Goal: Task Accomplishment & Management: Manage account settings

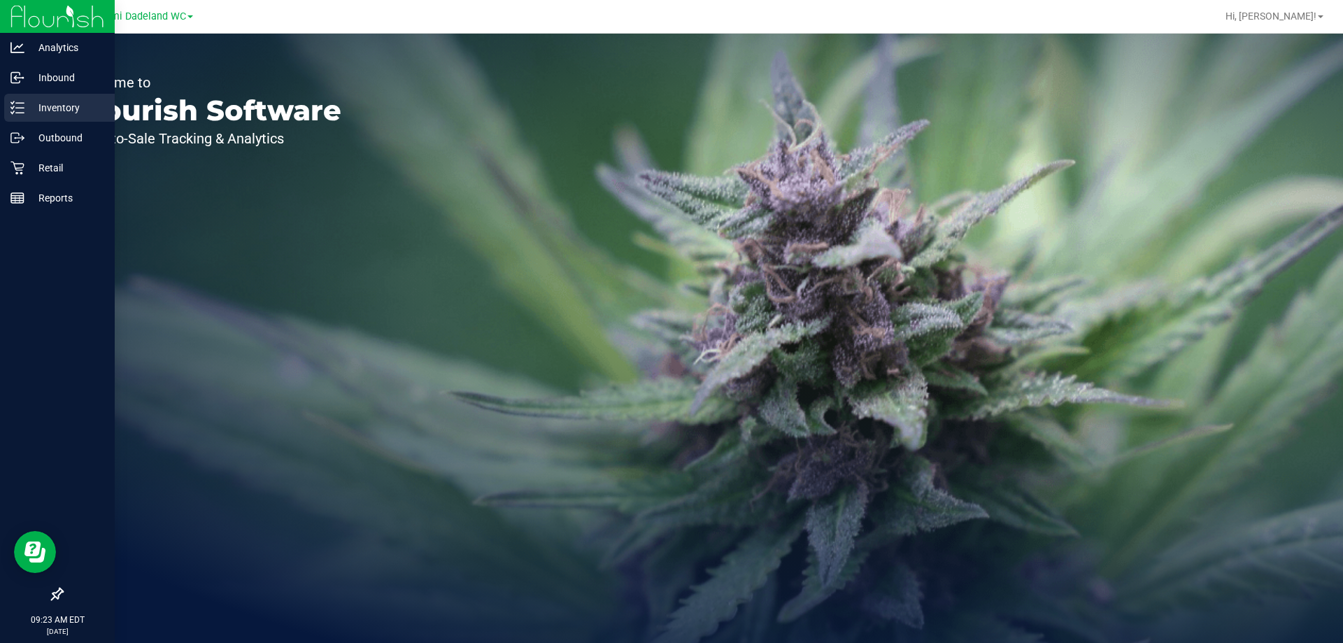
click at [71, 104] on p "Inventory" at bounding box center [66, 107] width 84 height 17
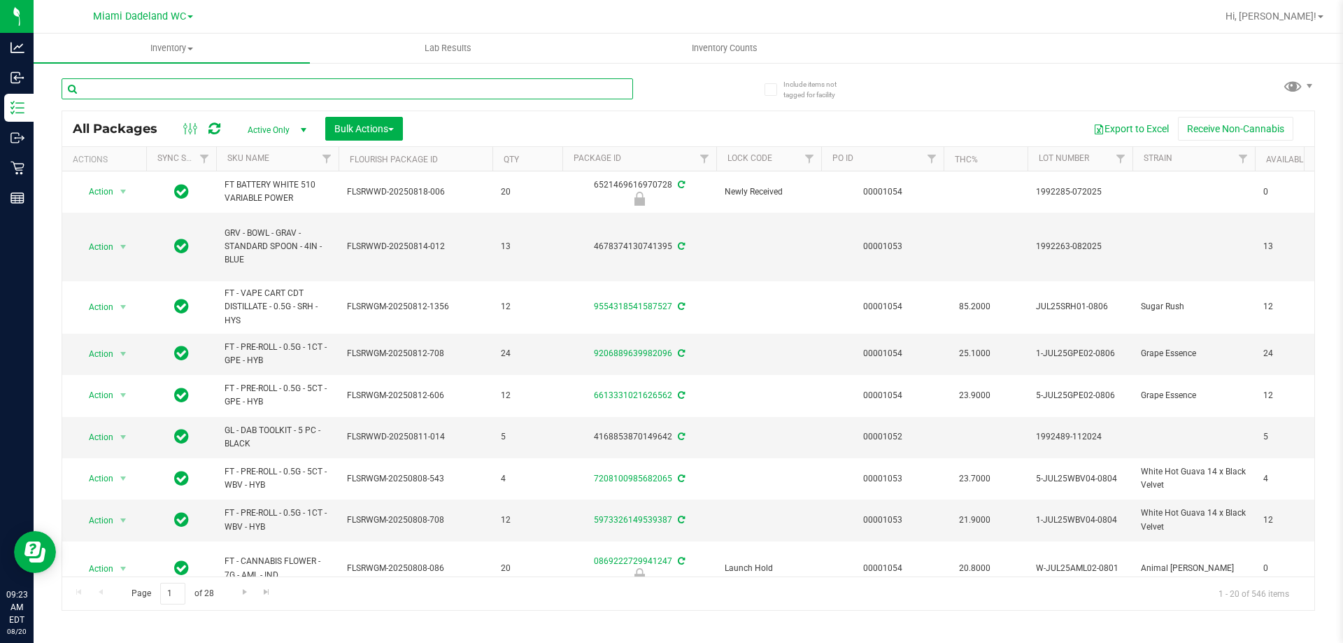
click at [427, 97] on input "text" at bounding box center [347, 88] width 571 height 21
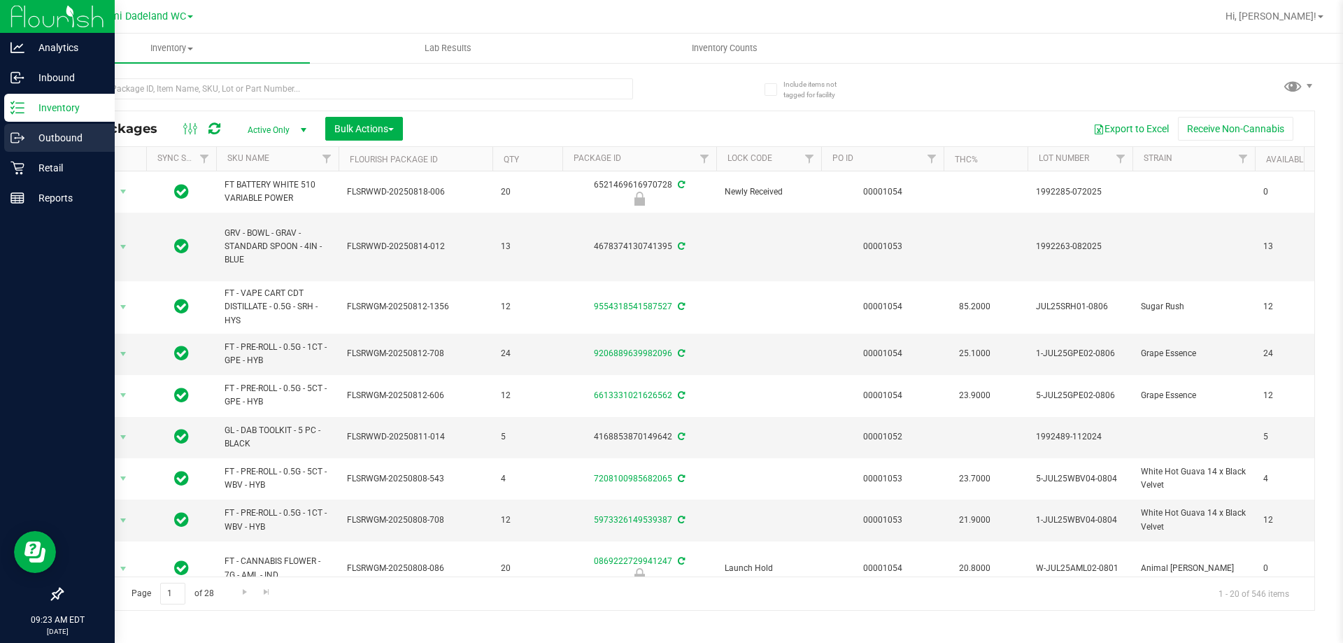
click at [12, 137] on icon at bounding box center [17, 138] width 14 height 14
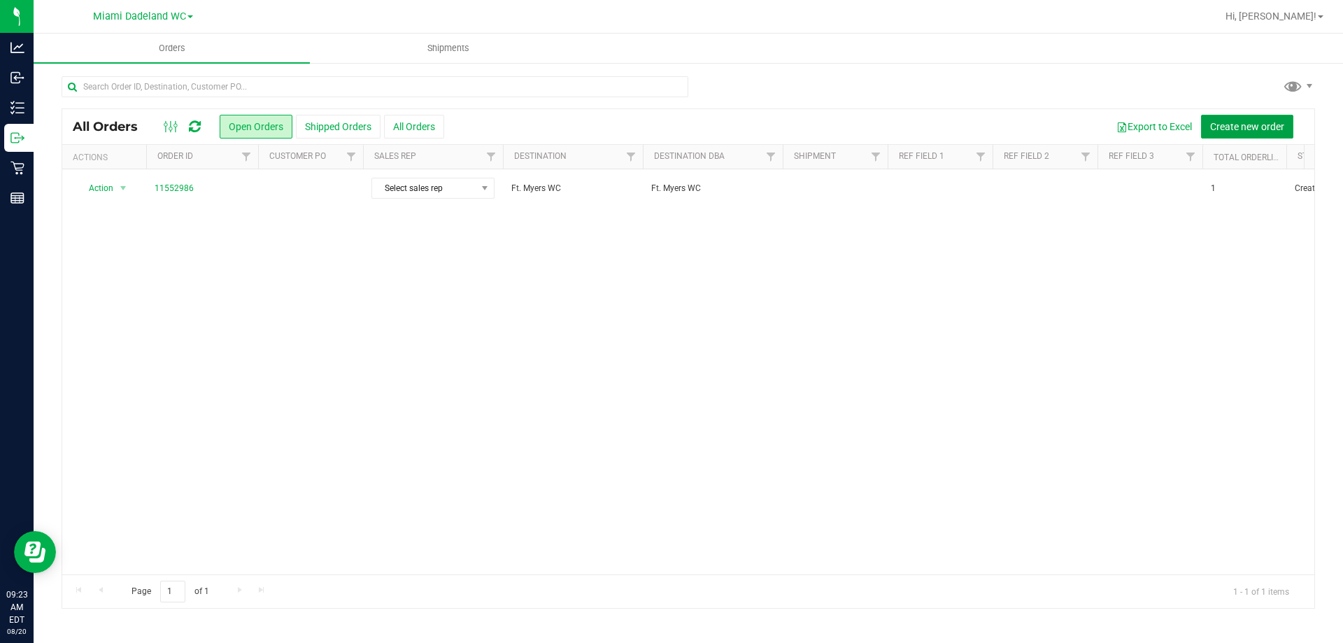
click at [1284, 127] on button "Create new order" at bounding box center [1247, 127] width 92 height 24
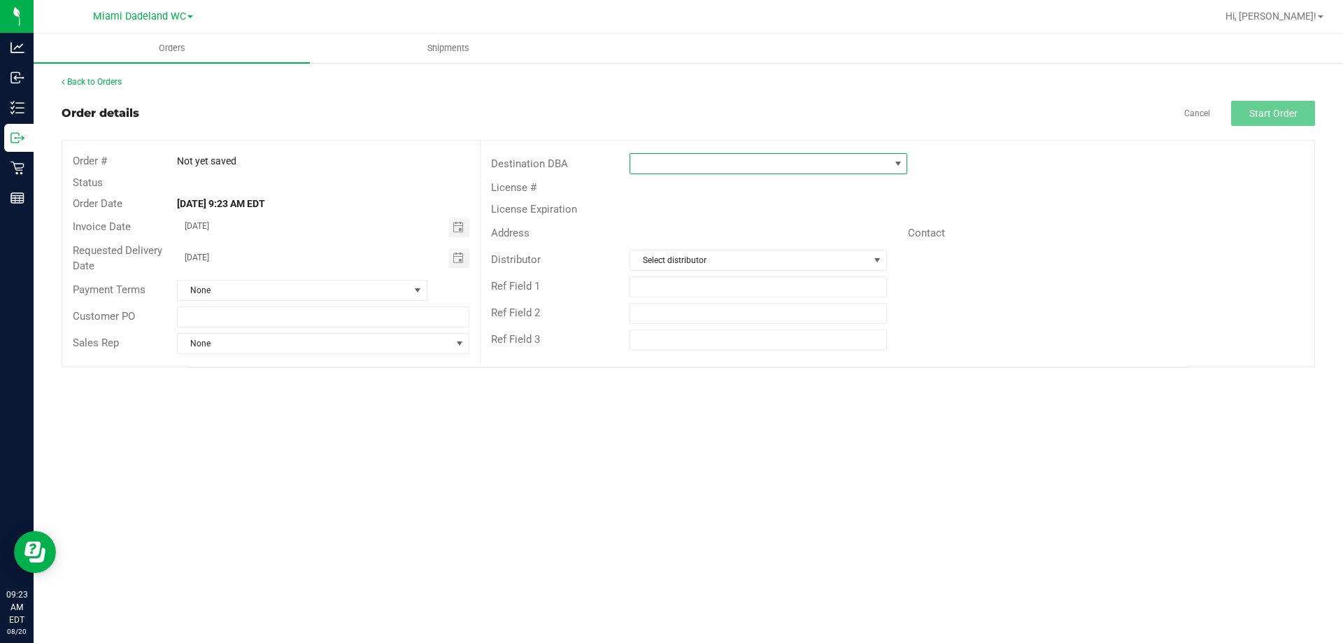
click at [810, 166] on span at bounding box center [759, 164] width 259 height 20
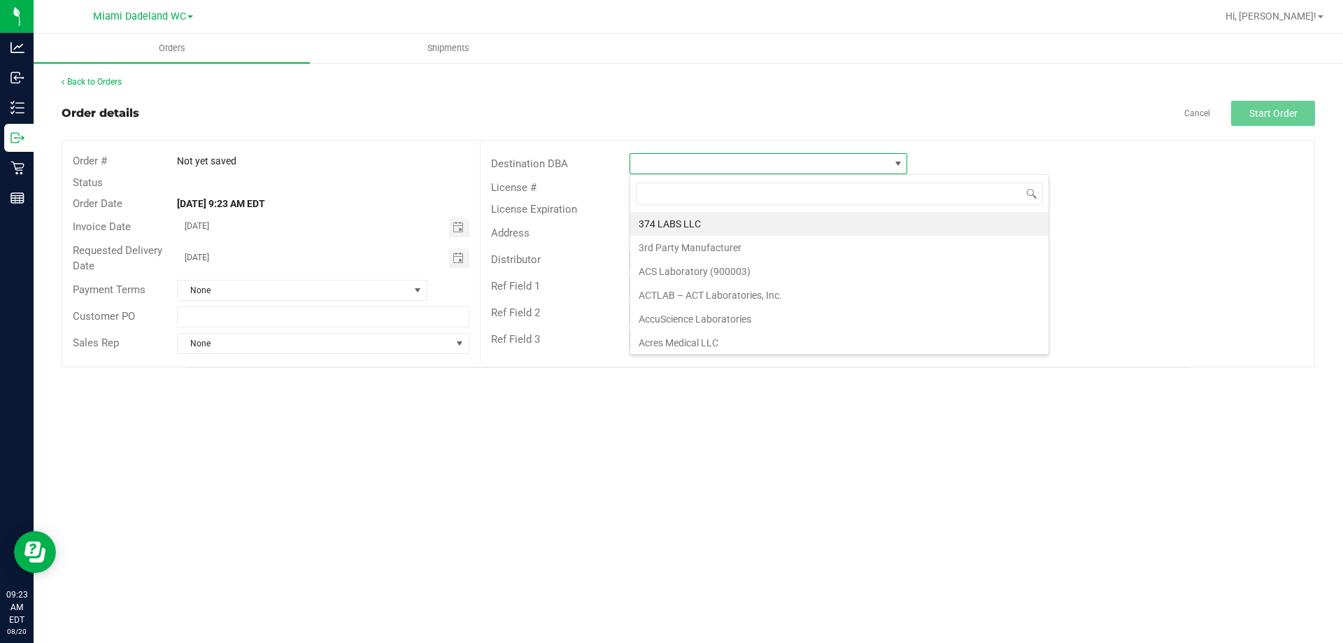
scroll to position [21, 278]
type input "wpb"
click at [775, 220] on li "WPB DC" at bounding box center [768, 224] width 276 height 24
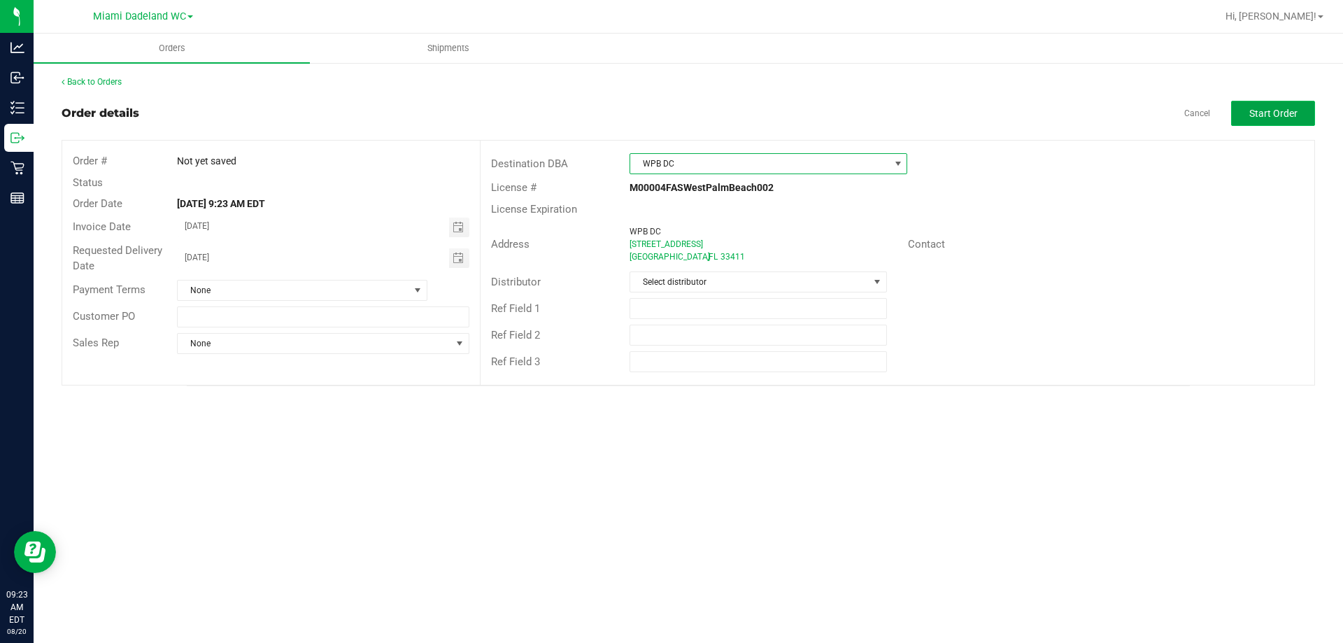
click at [1296, 109] on button "Start Order" at bounding box center [1273, 113] width 84 height 25
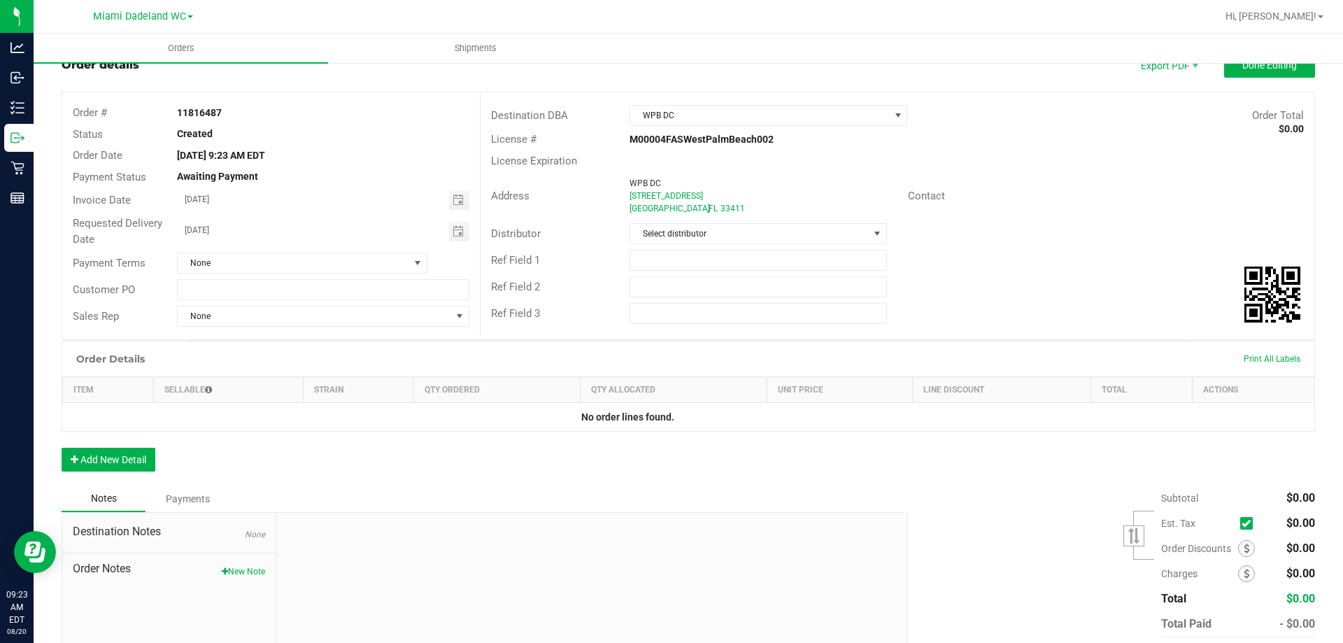
scroll to position [120, 0]
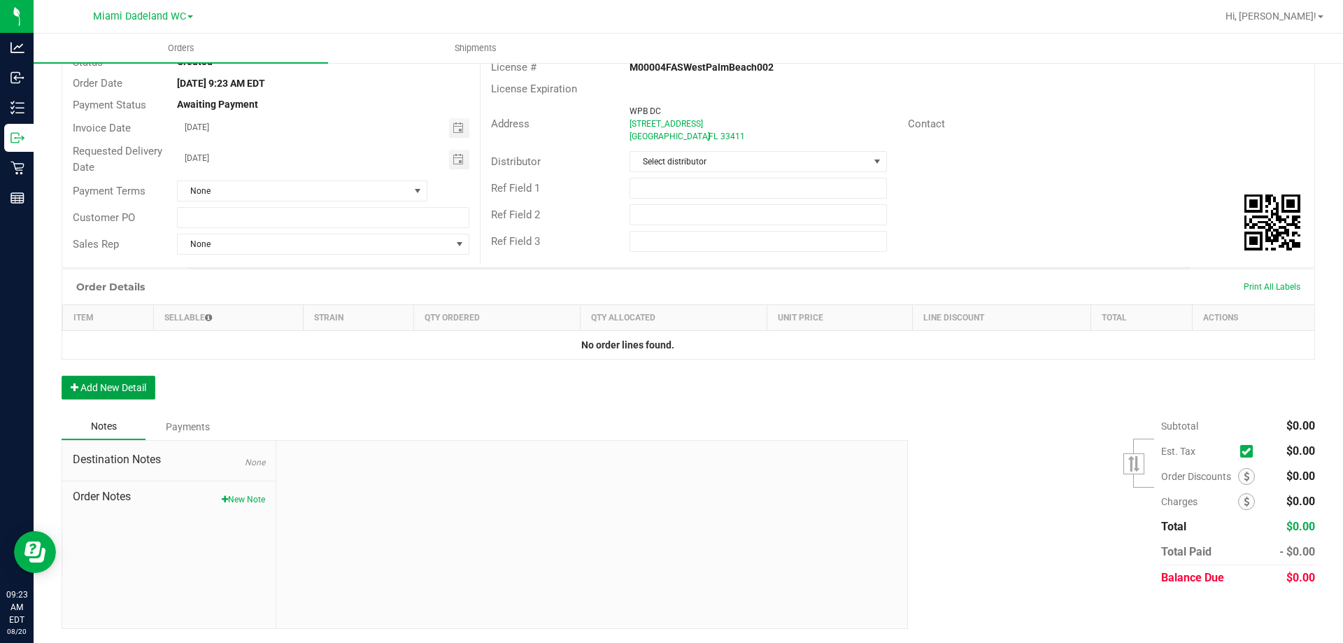
click at [104, 384] on button "Add New Detail" at bounding box center [109, 388] width 94 height 24
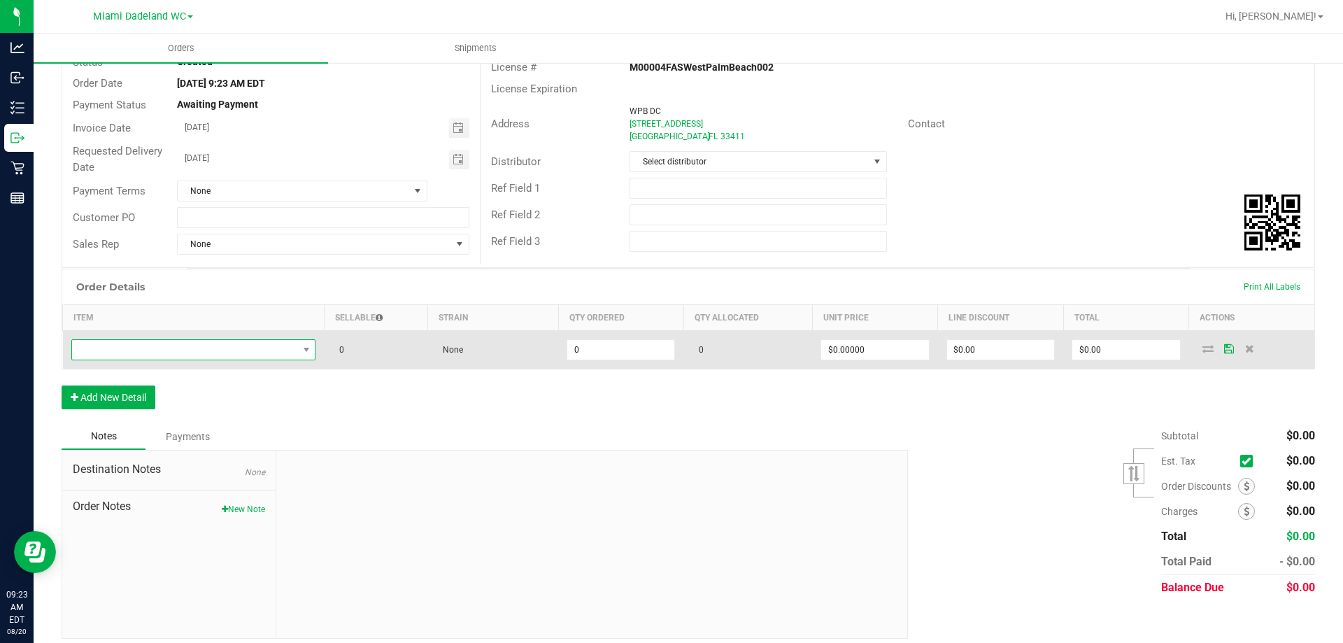
click at [289, 349] on span "NO DATA FOUND" at bounding box center [185, 350] width 226 height 20
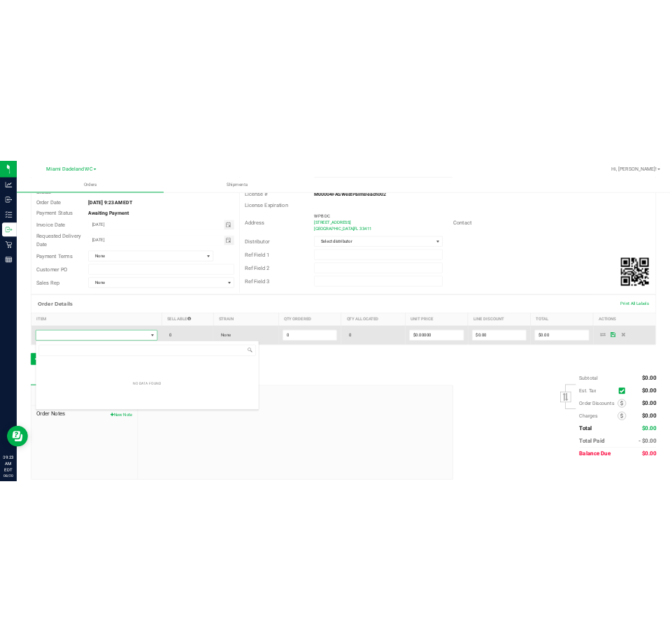
scroll to position [21, 242]
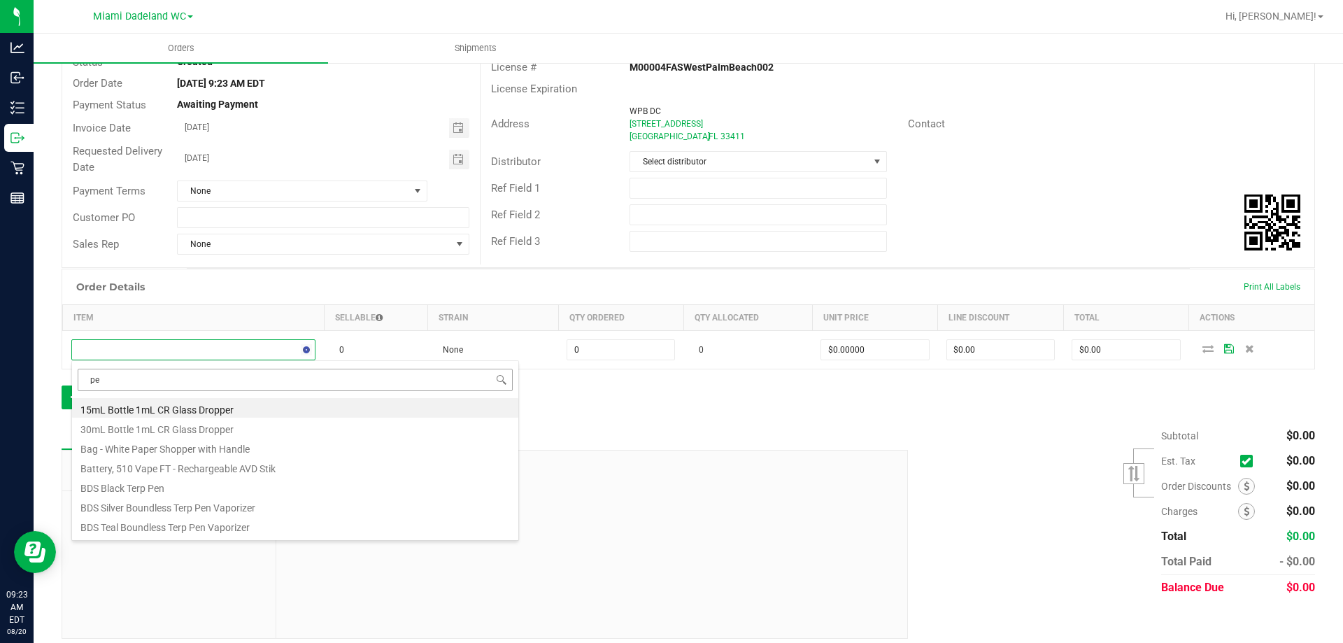
type input "pex"
click at [324, 414] on li "FT 0.5g Vape Cart Distillate Pineapple X (Hybrid)" at bounding box center [295, 408] width 446 height 20
type input "0 ea"
type input "$50.00000"
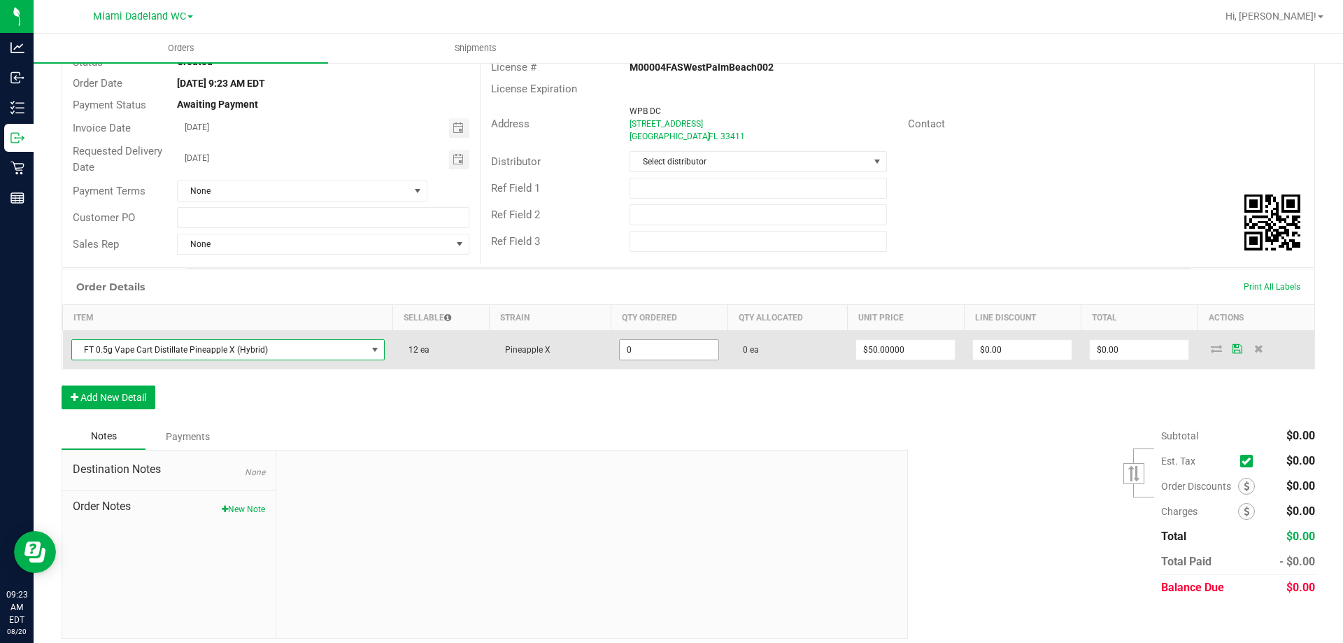
click at [686, 346] on input "0" at bounding box center [669, 350] width 99 height 20
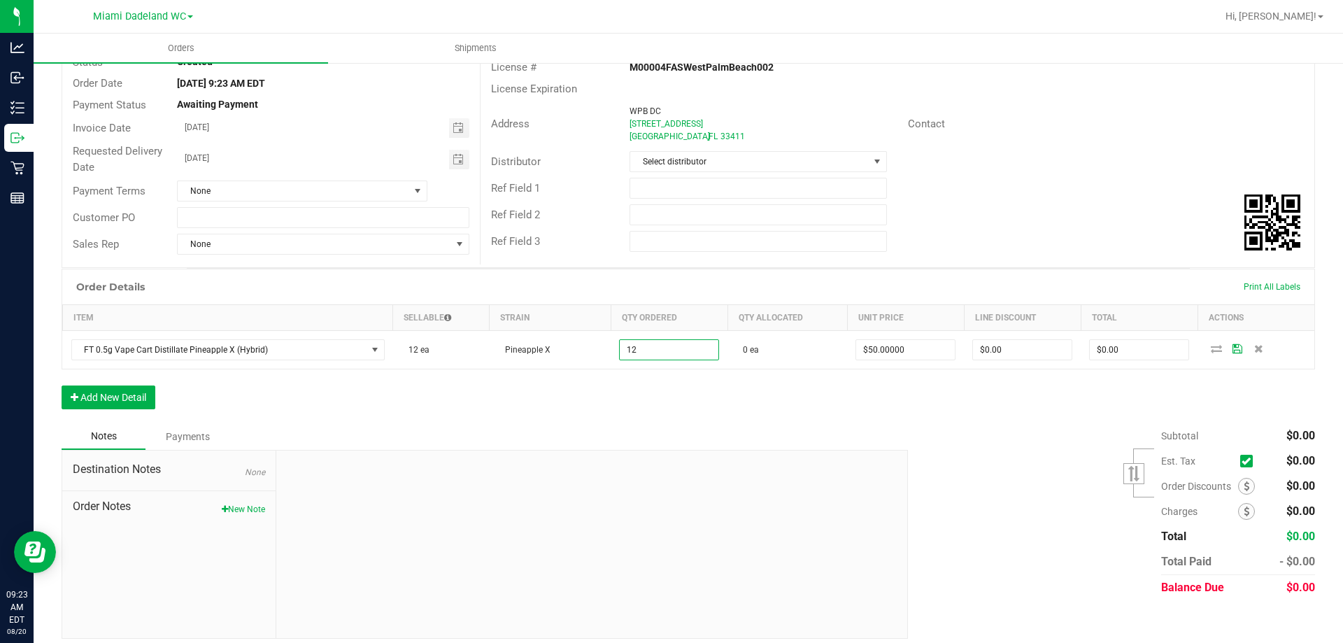
type input "12 ea"
type input "$600.00"
click at [741, 384] on div "Order Details Print All Labels Item Sellable Strain Qty Ordered Qty Allocated U…" at bounding box center [688, 346] width 1253 height 155
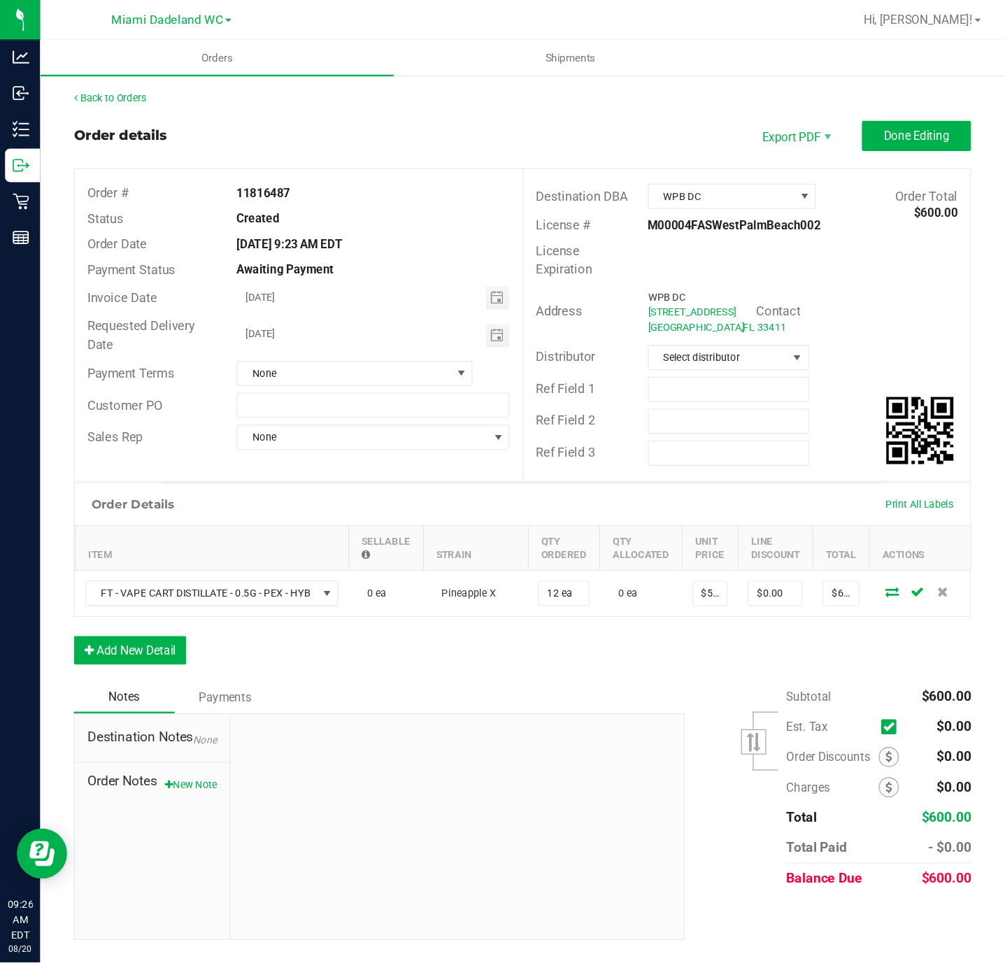
scroll to position [0, 0]
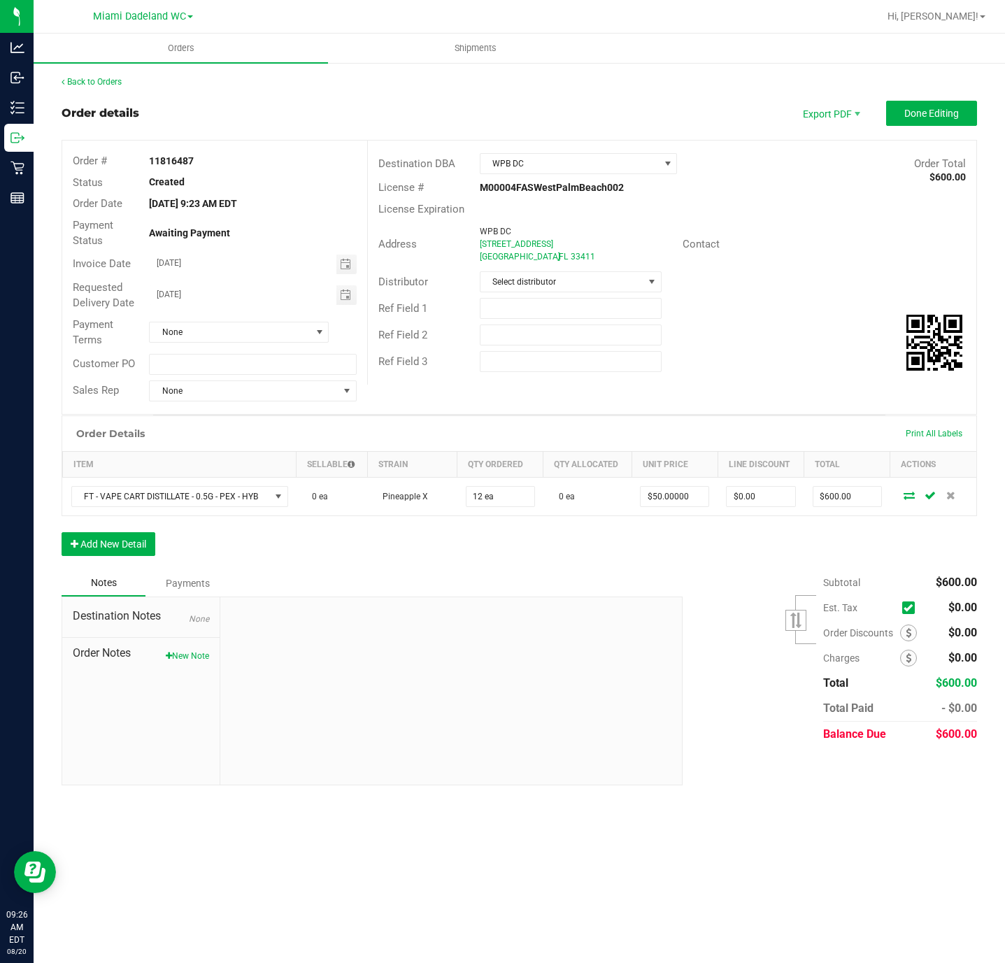
drag, startPoint x: 551, startPoint y: 4, endPoint x: 454, endPoint y: 432, distance: 438.9
click at [454, 432] on div "Order Details Print All Labels" at bounding box center [519, 433] width 914 height 35
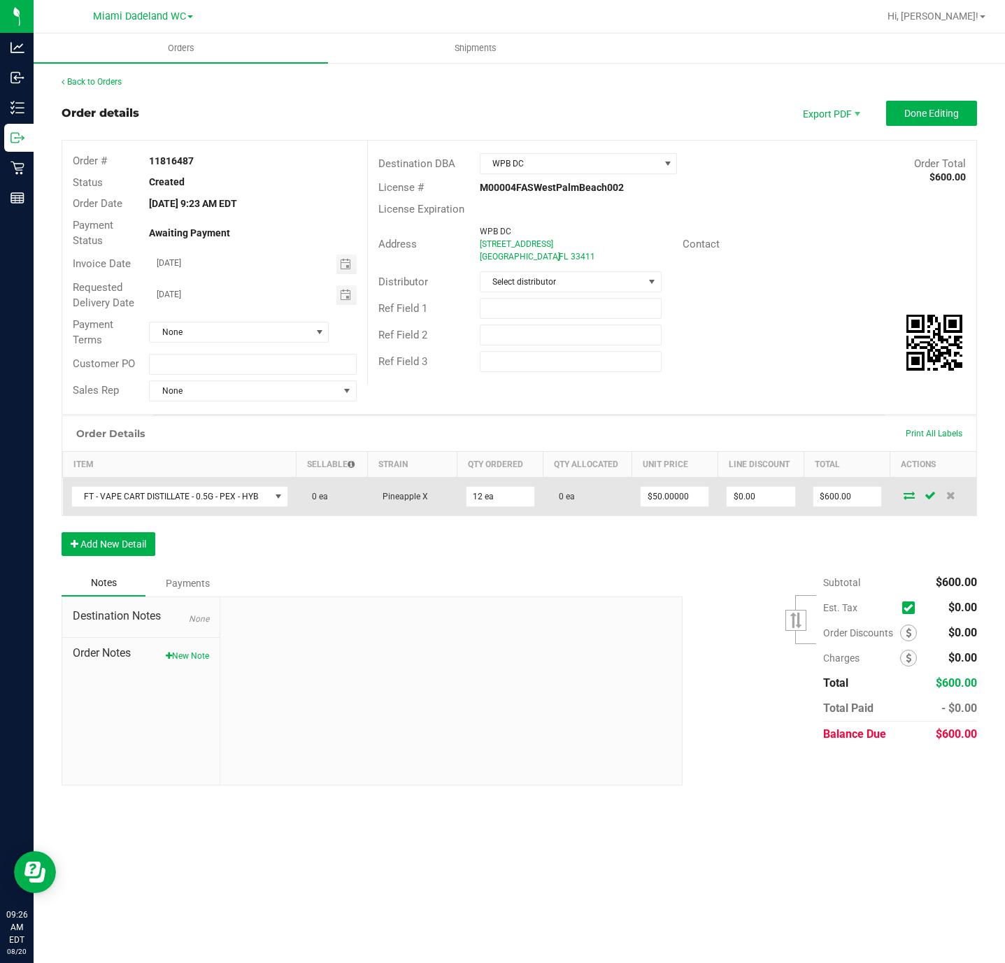
click at [906, 497] on icon at bounding box center [908, 495] width 11 height 8
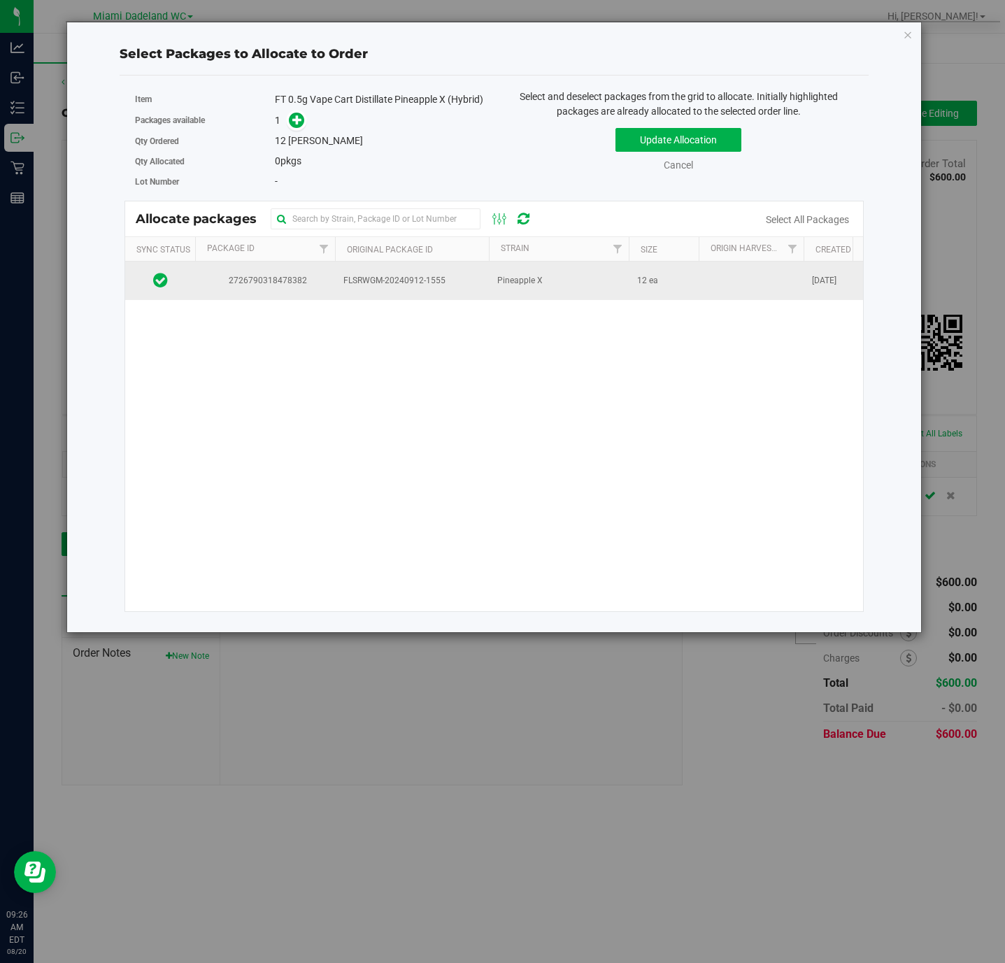
click at [533, 296] on td "Pineapple X" at bounding box center [559, 281] width 140 height 38
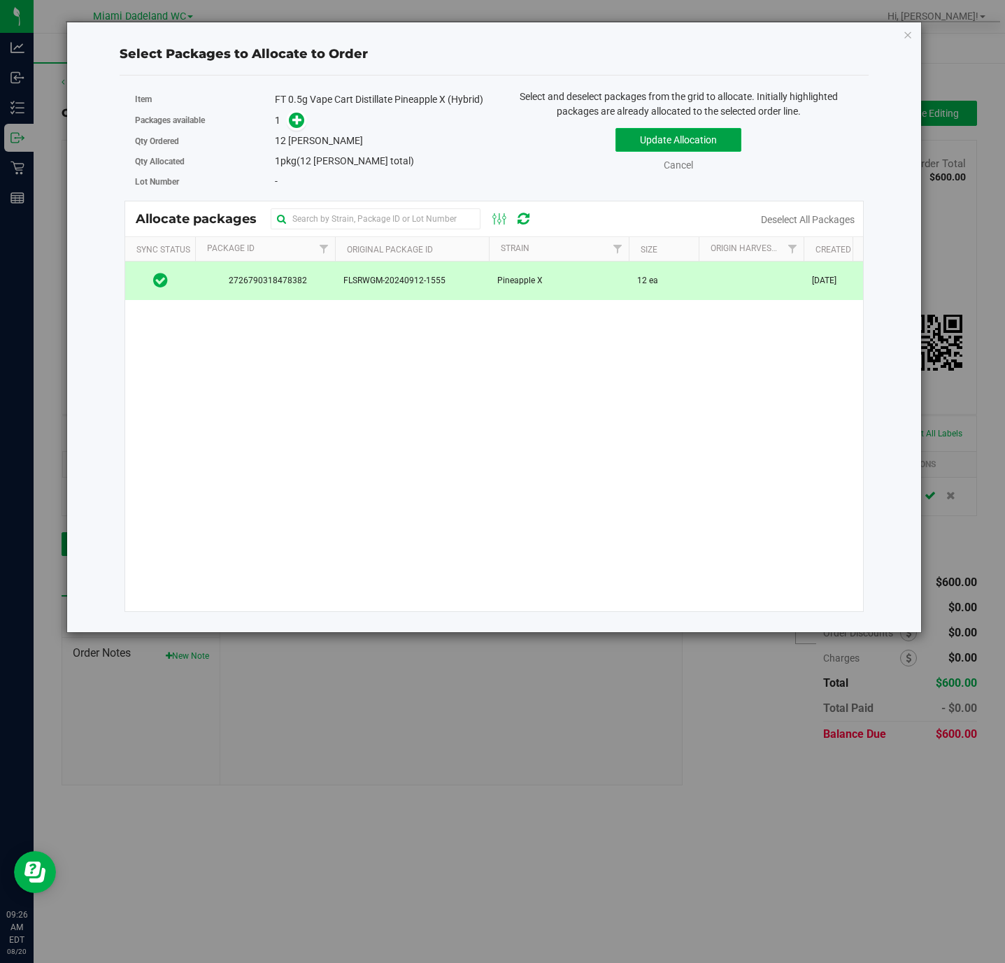
click at [670, 141] on button "Update Allocation" at bounding box center [678, 140] width 126 height 24
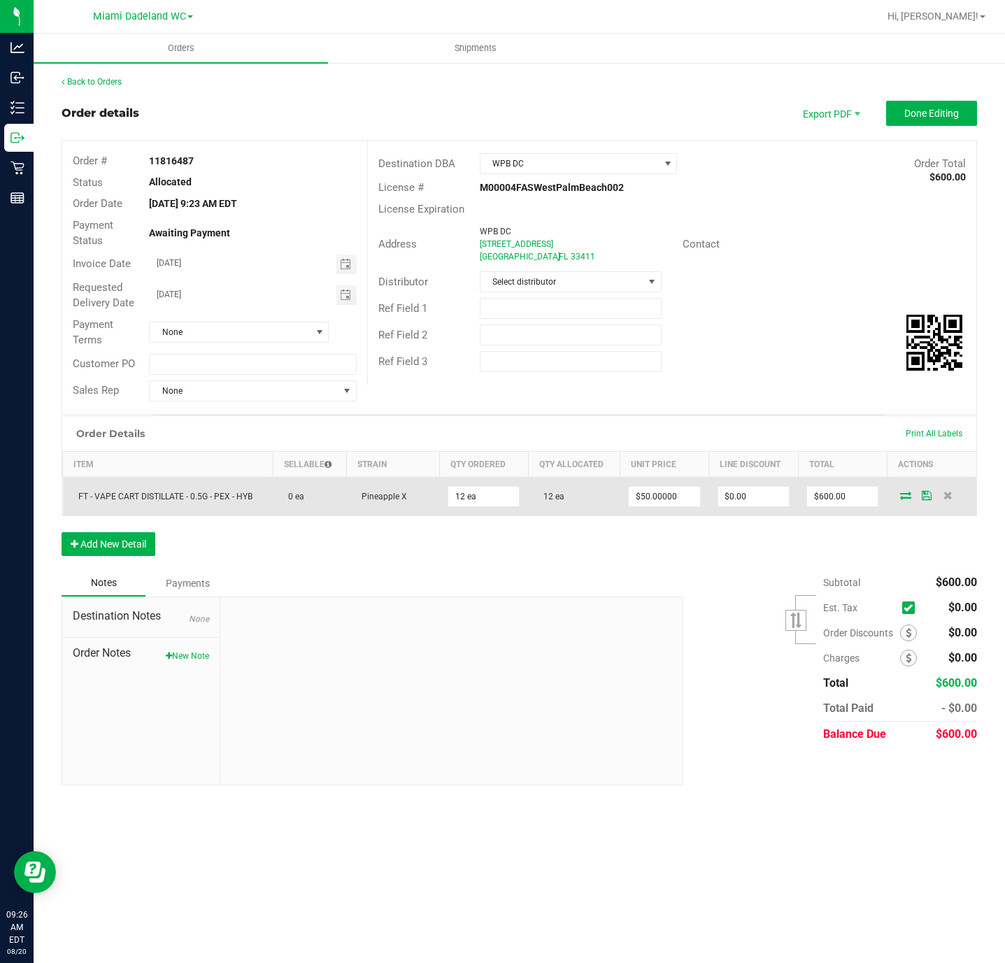
click at [928, 499] on icon at bounding box center [927, 495] width 10 height 8
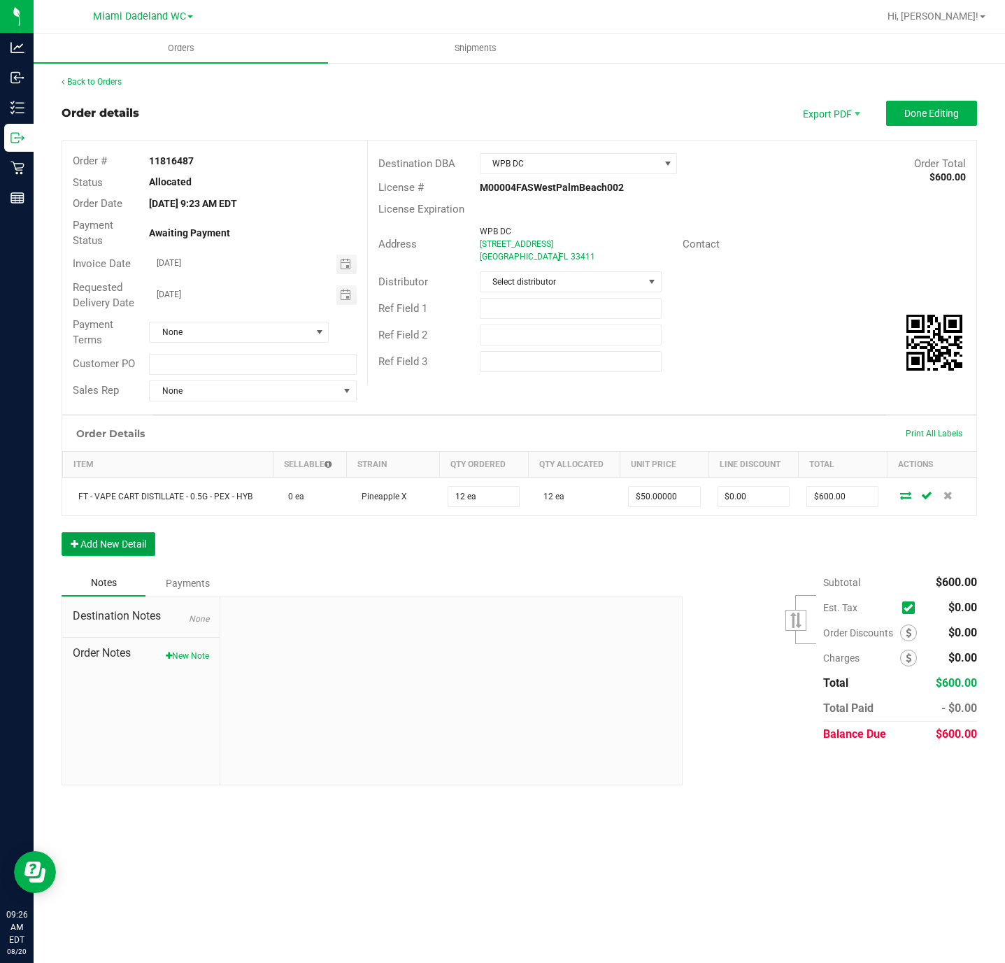
click at [130, 550] on button "Add New Detail" at bounding box center [109, 544] width 94 height 24
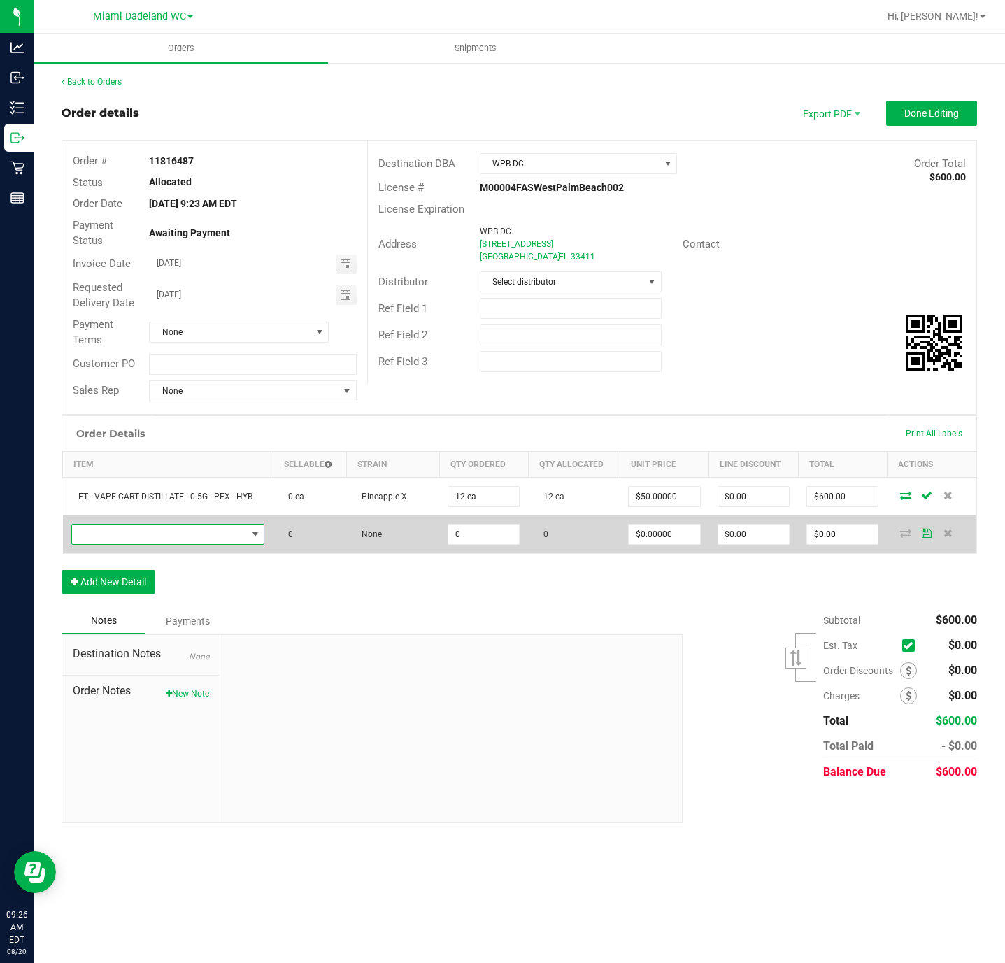
click at [234, 534] on span "NO DATA FOUND" at bounding box center [159, 534] width 175 height 20
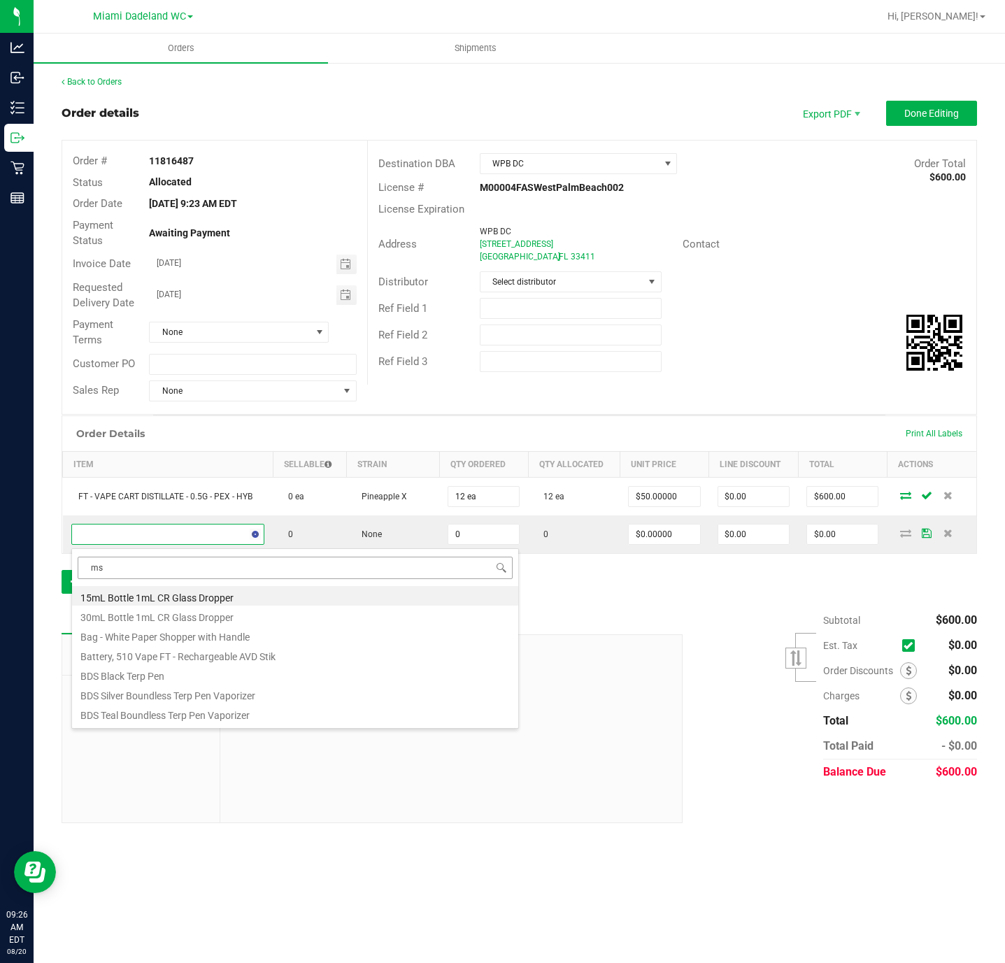
type input "msa"
click at [334, 592] on li "FT 0.5g Vape Cart Distillate Mimosa (Hybrid)" at bounding box center [295, 596] width 446 height 20
type input "0 ea"
type input "$50.00000"
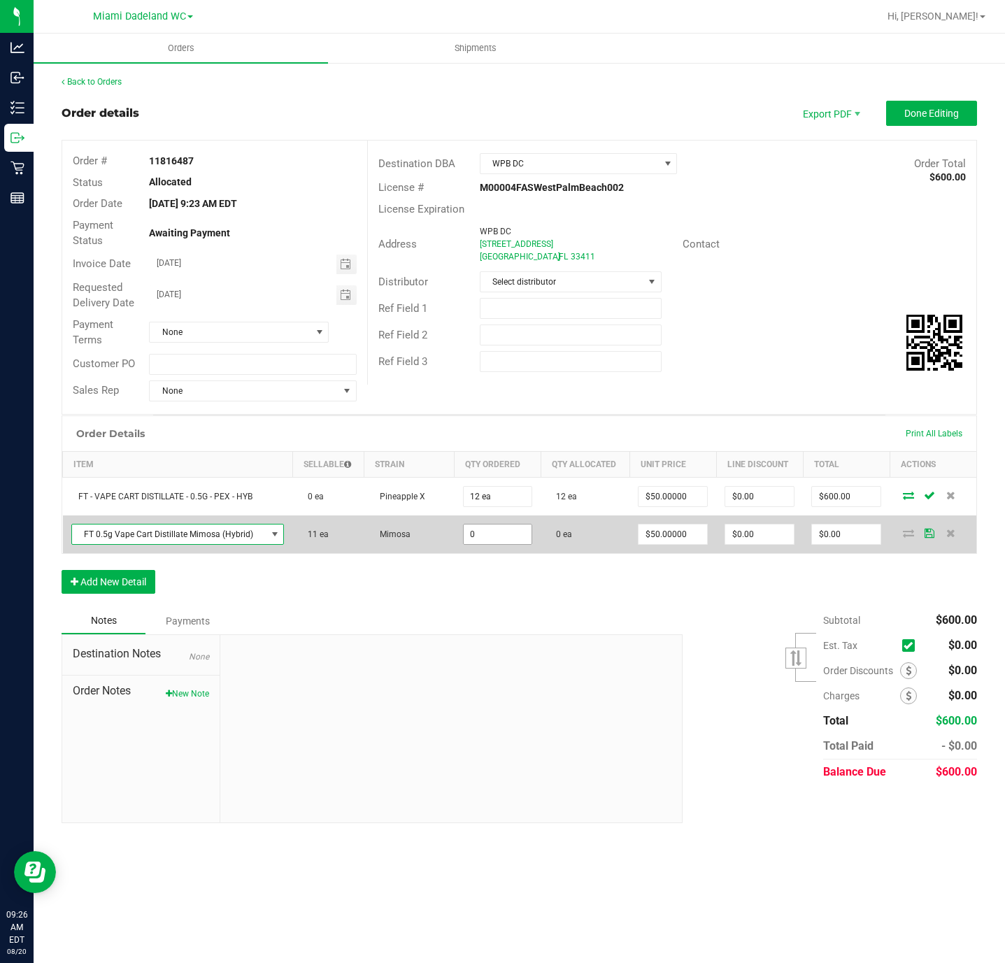
click at [494, 540] on input "0" at bounding box center [498, 534] width 69 height 20
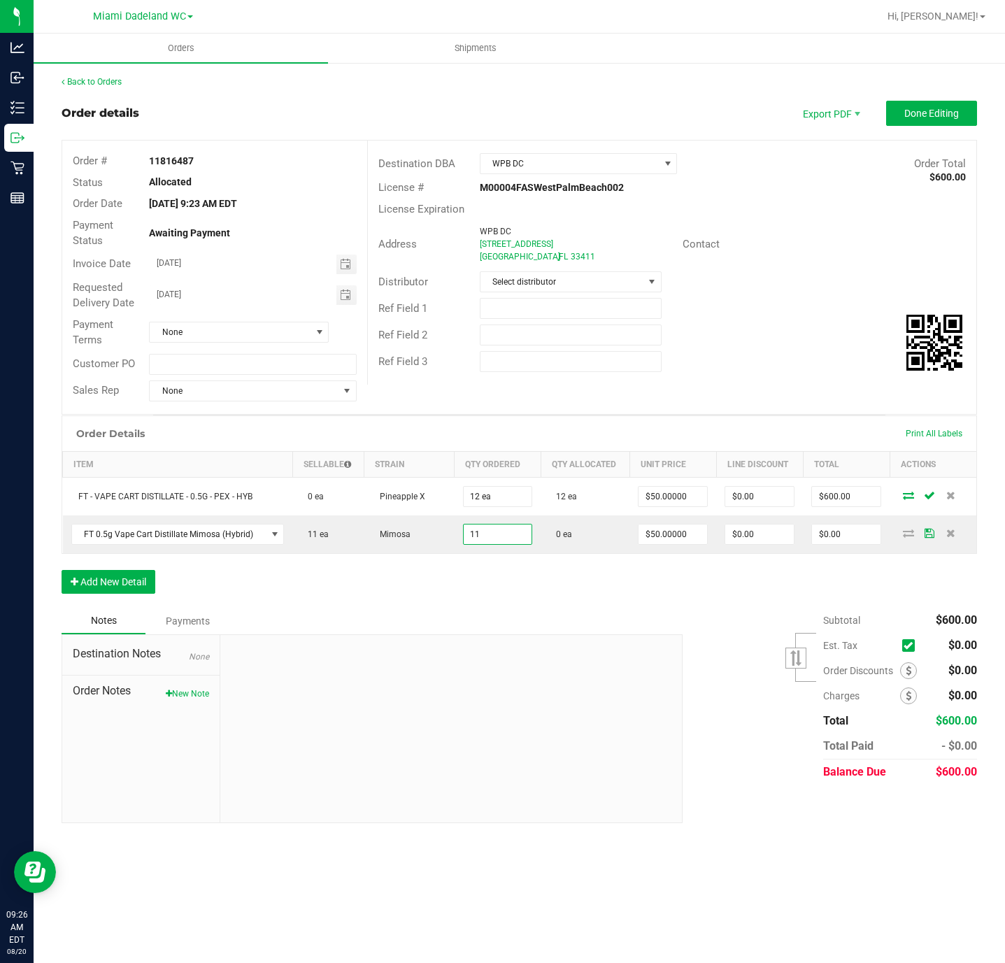
type input "11 ea"
type input "$550.00"
click at [859, 575] on div "Order Details Print All Labels Item Sellable Strain Qty Ordered Qty Allocated U…" at bounding box center [519, 511] width 915 height 192
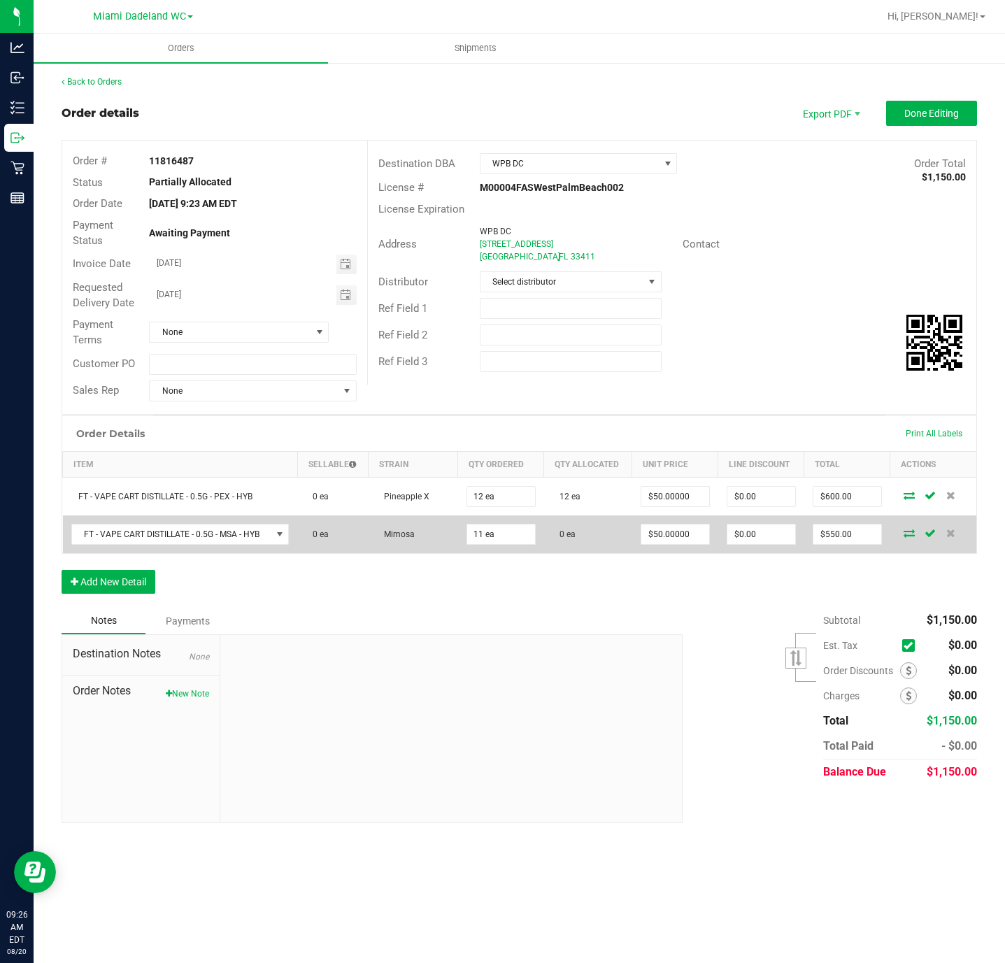
click at [911, 537] on icon at bounding box center [908, 533] width 11 height 8
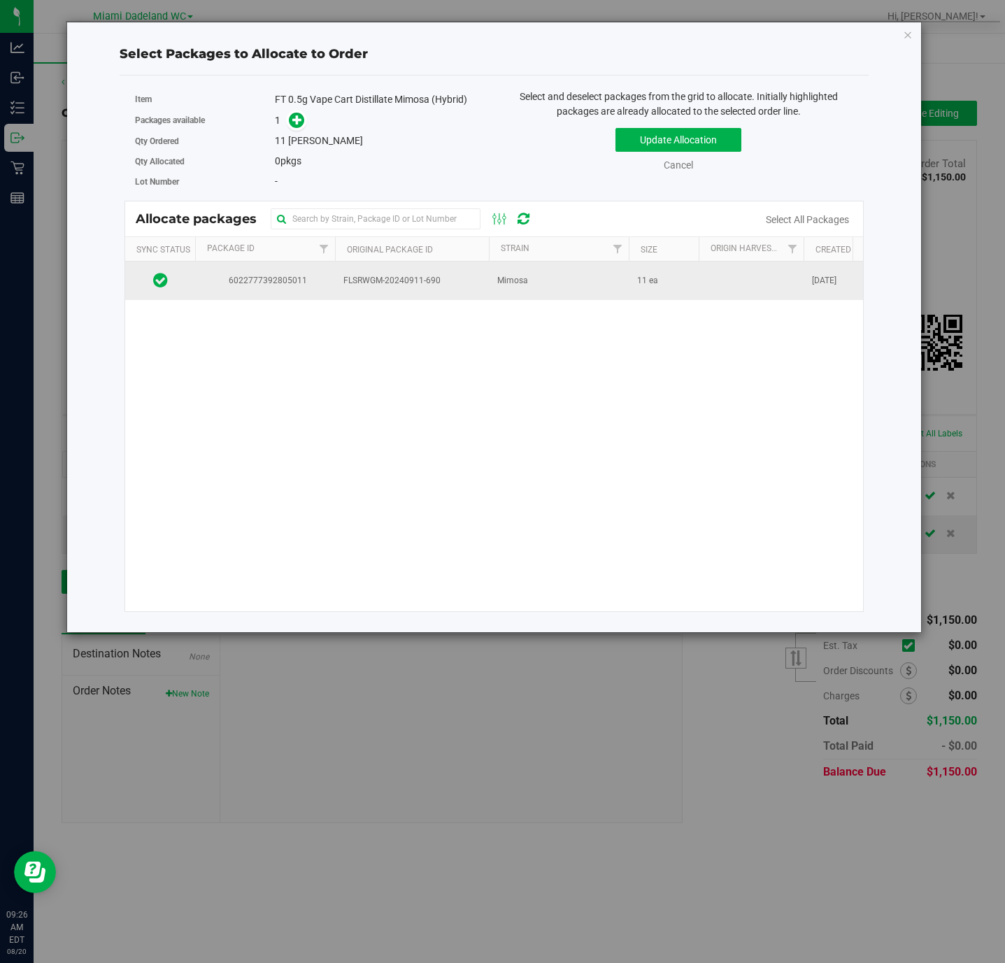
click at [459, 290] on td "FLSRWGM-20240911-690" at bounding box center [412, 281] width 154 height 38
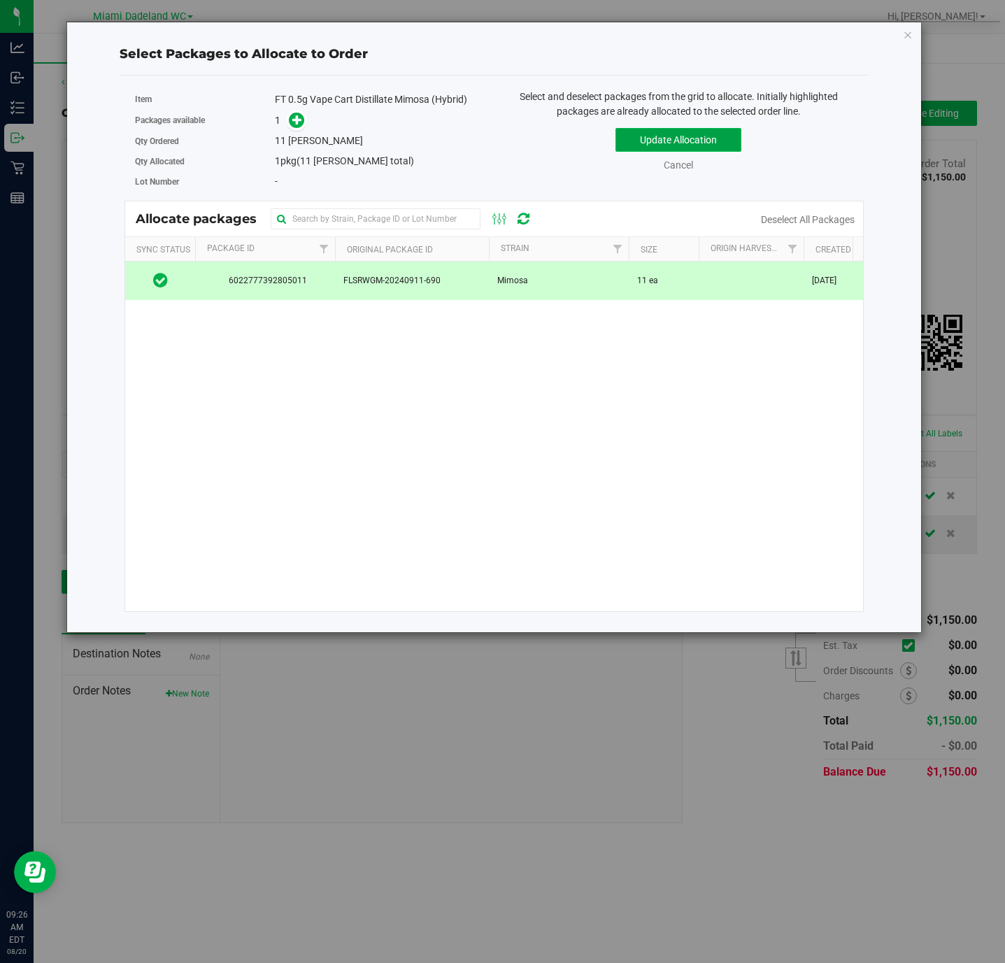
click at [676, 133] on button "Update Allocation" at bounding box center [678, 140] width 126 height 24
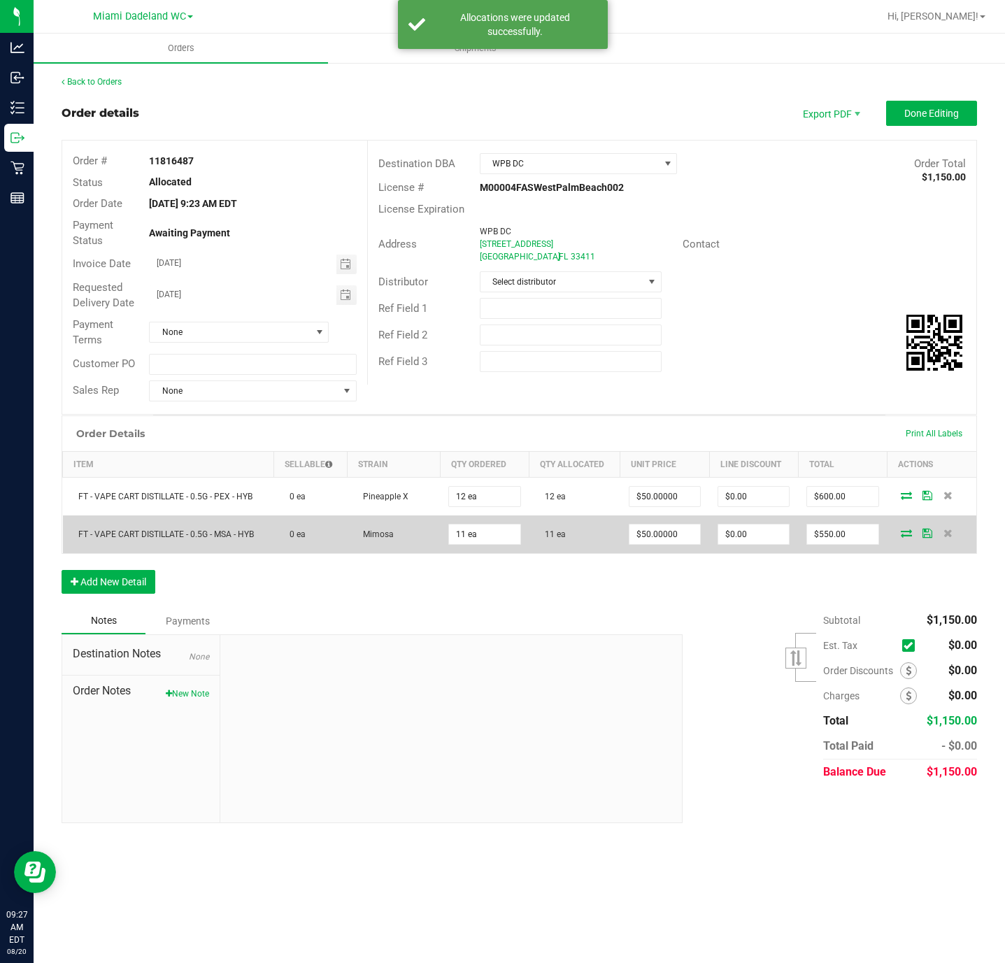
click at [931, 537] on icon at bounding box center [927, 533] width 10 height 8
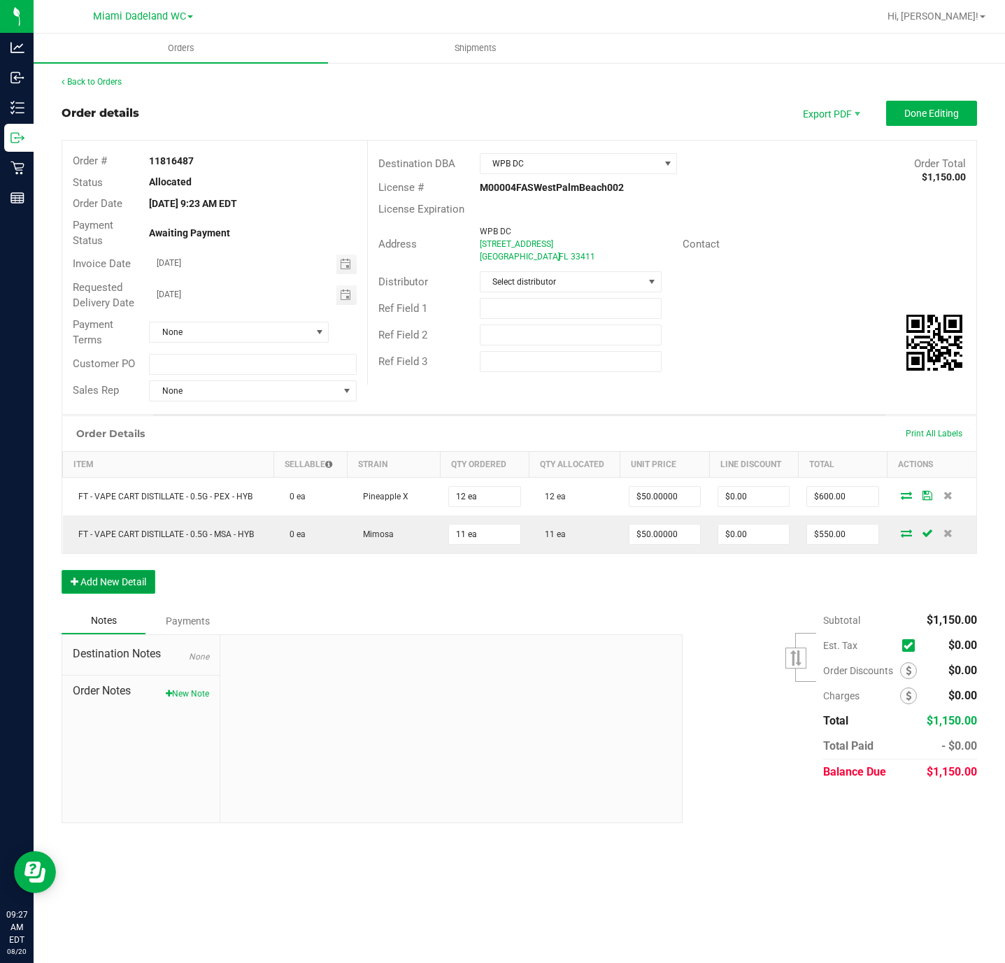
click at [145, 588] on button "Add New Detail" at bounding box center [109, 582] width 94 height 24
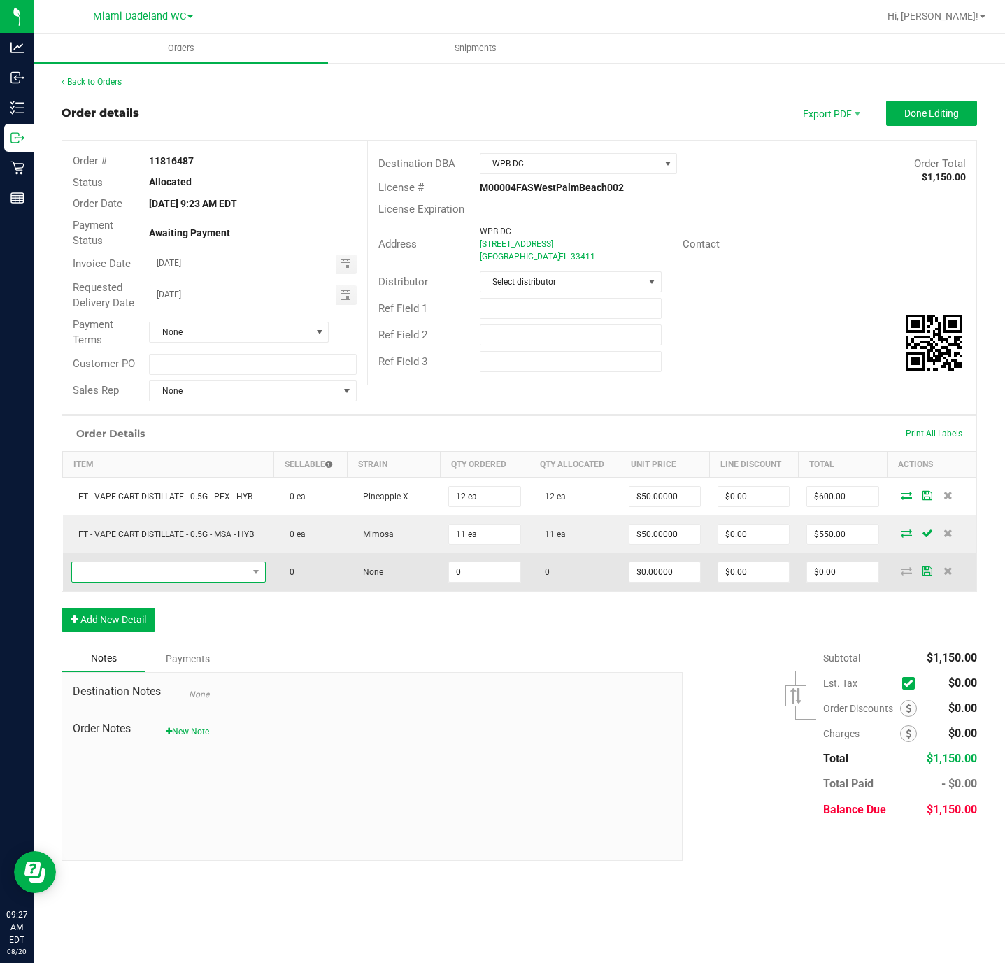
click at [139, 582] on span "NO DATA FOUND" at bounding box center [160, 572] width 176 height 20
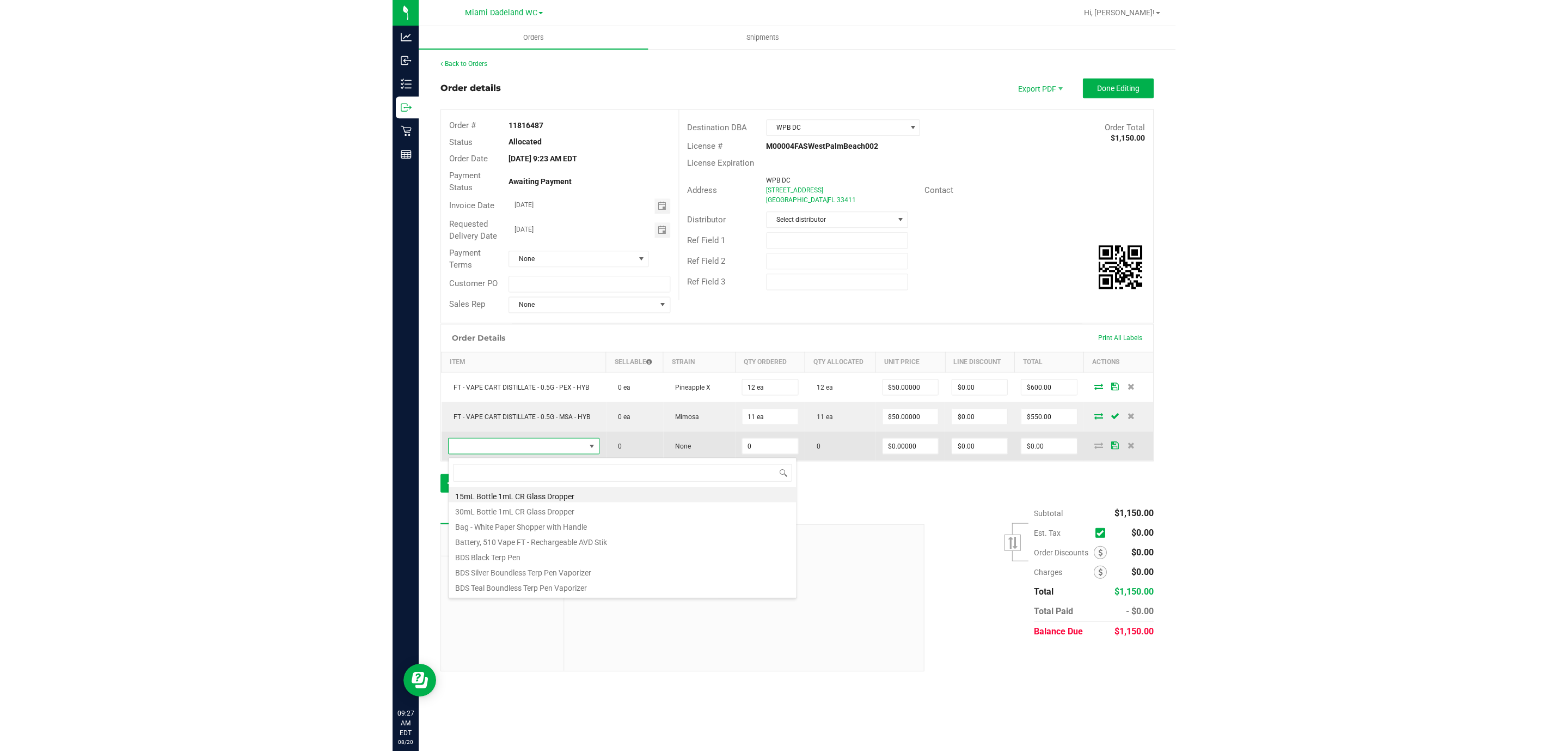
scroll to position [16, 152]
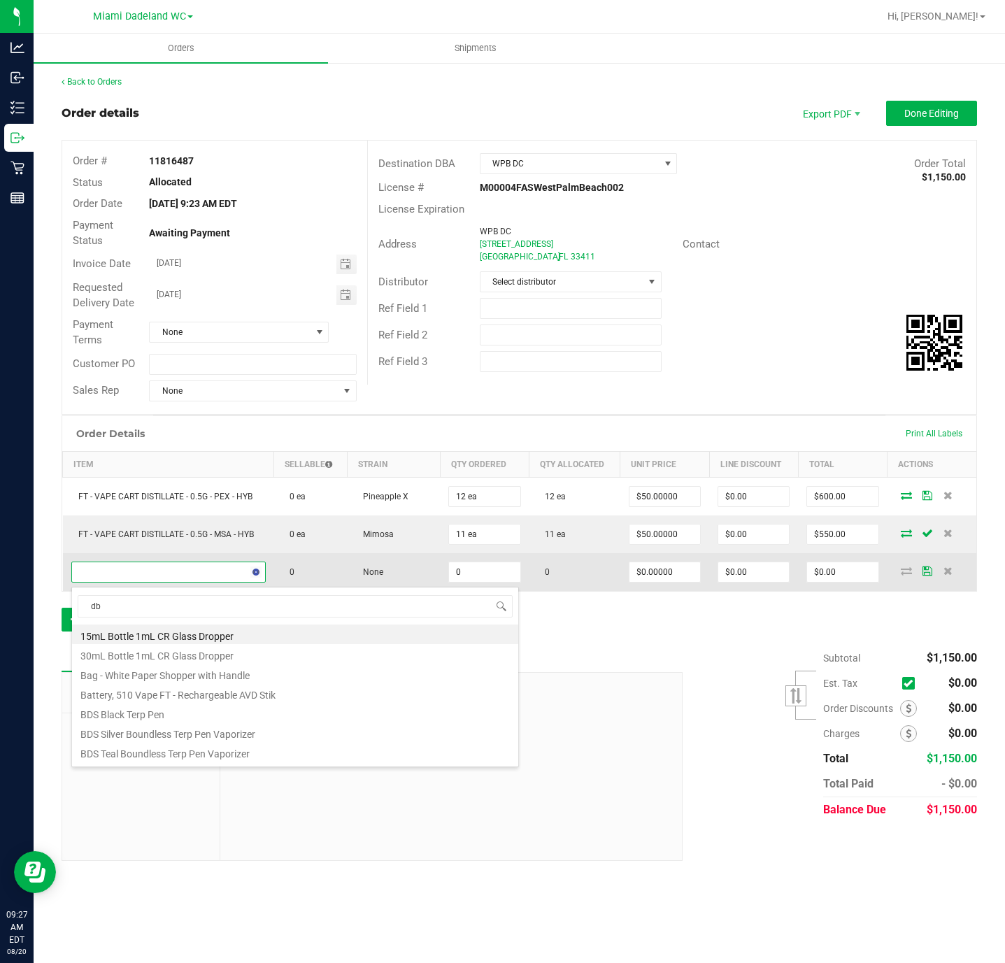
type input "dbr"
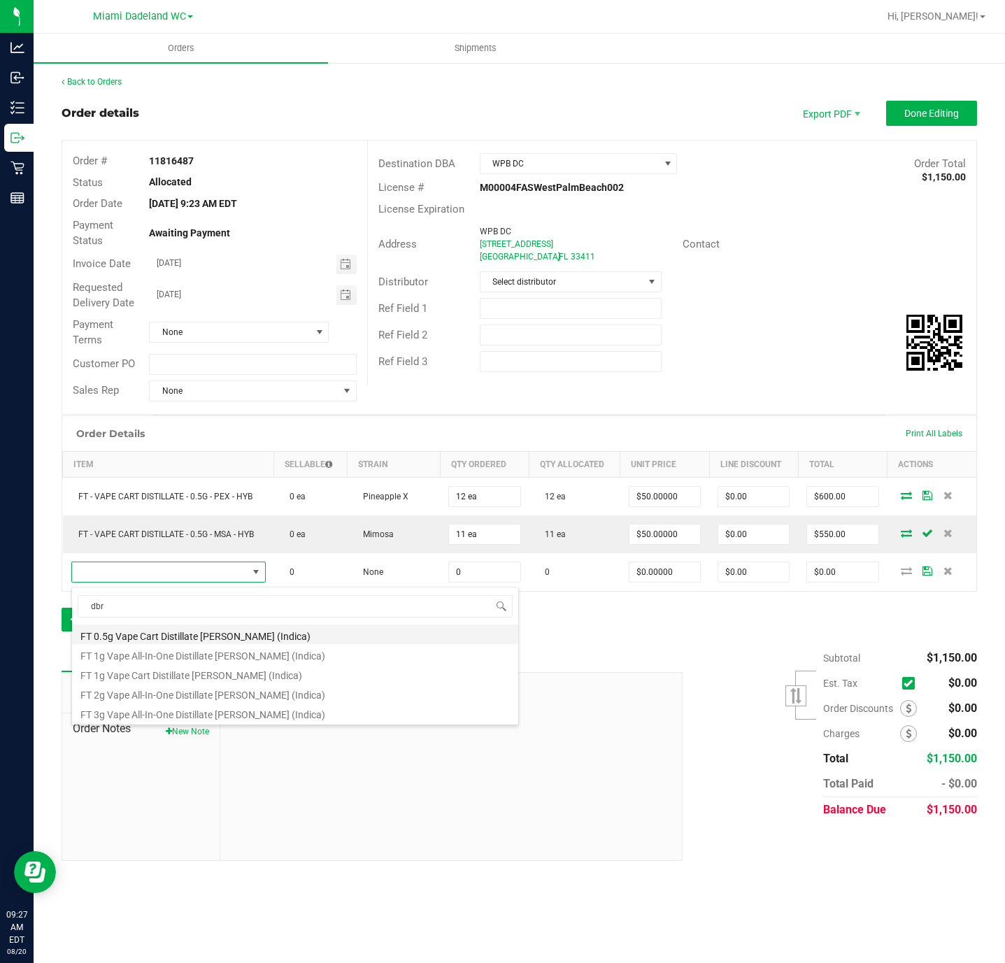
click at [260, 636] on li "FT 0.5g Vape Cart Distillate Donny Burger (Indica)" at bounding box center [295, 634] width 446 height 20
type input "0 ea"
type input "$50.00000"
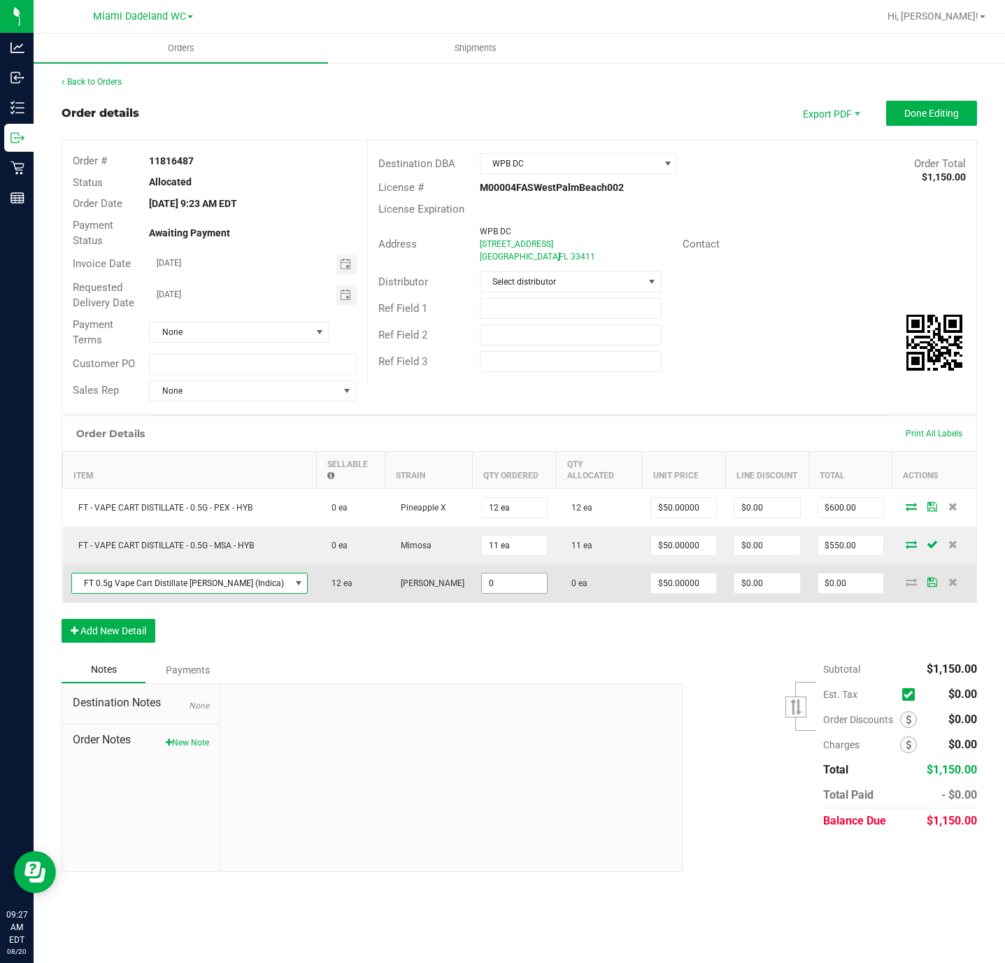
click at [492, 579] on input "0" at bounding box center [514, 583] width 65 height 20
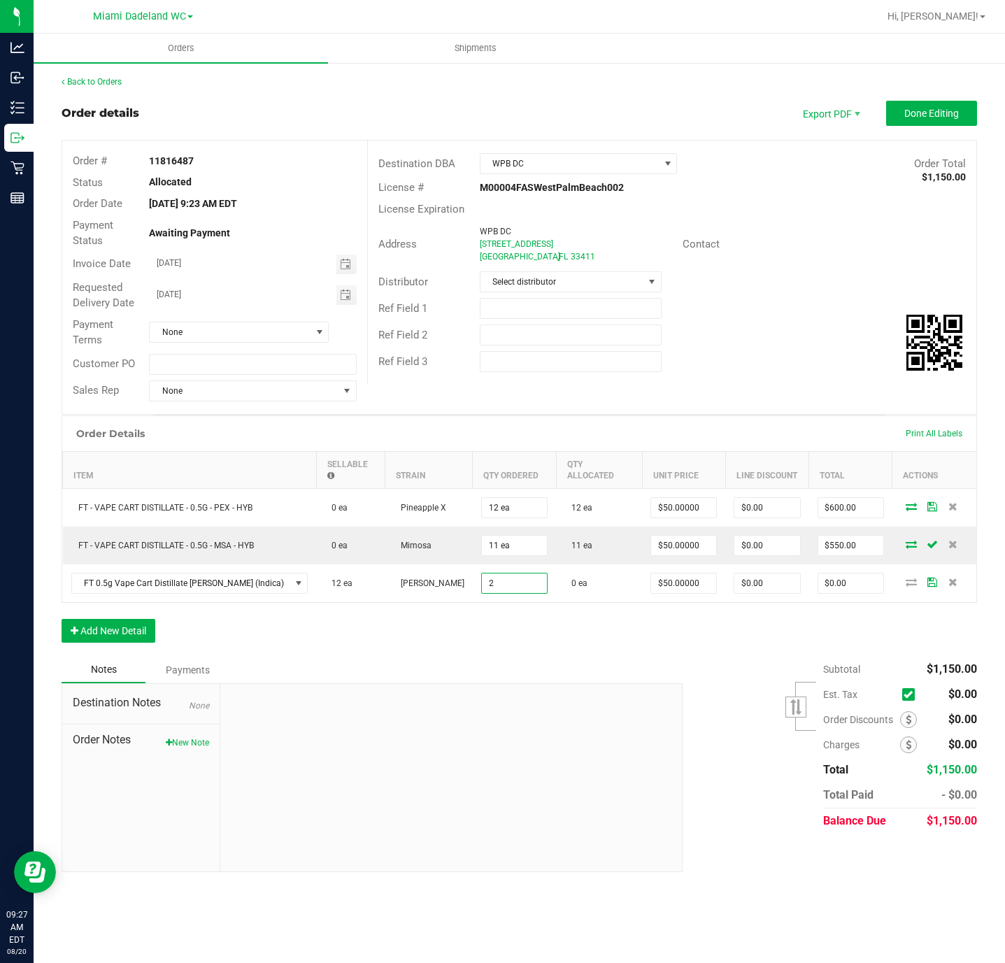
type input "2 ea"
type input "$100.00"
click at [586, 642] on div "Order Details Print All Labels Item Sellable Strain Qty Ordered Qty Allocated U…" at bounding box center [519, 535] width 915 height 241
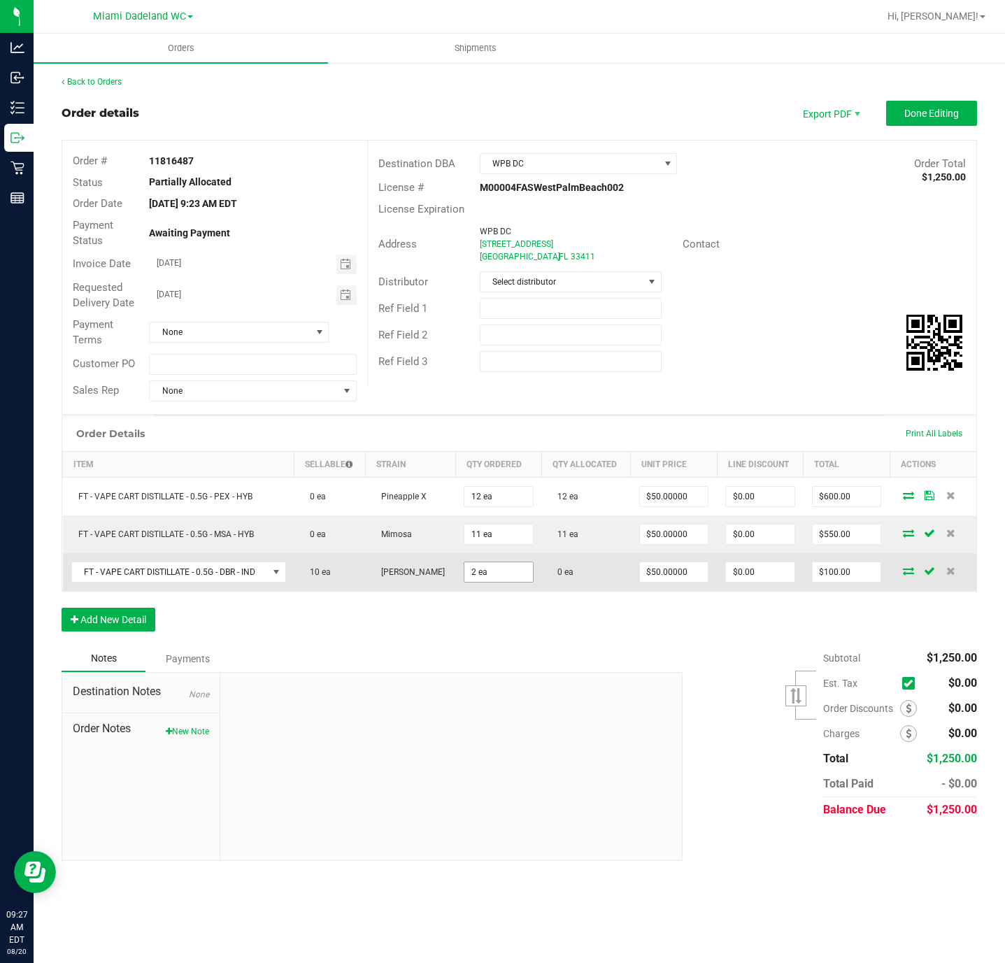
type input "2"
click at [524, 571] on input "2" at bounding box center [498, 572] width 69 height 20
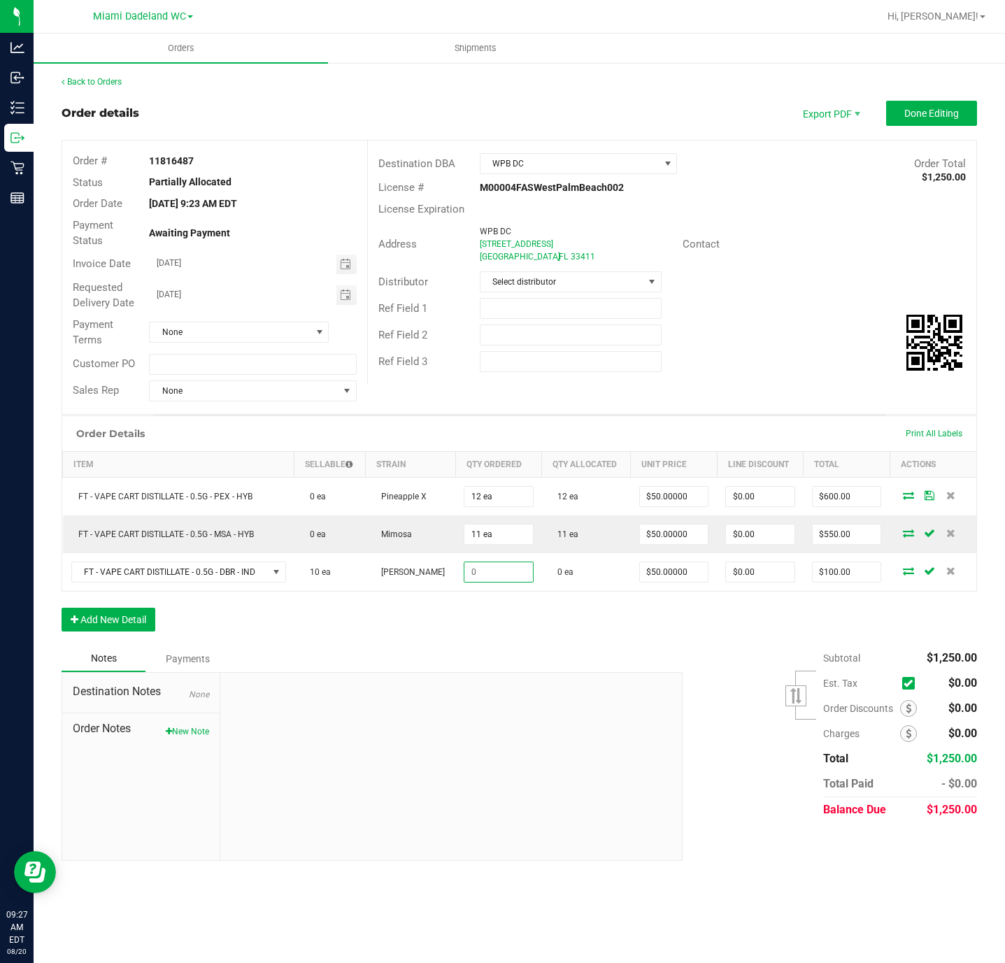
type input "$0.00"
click at [584, 622] on div "Order Details Print All Labels Item Sellable Strain Qty Ordered Qty Allocated U…" at bounding box center [519, 530] width 915 height 230
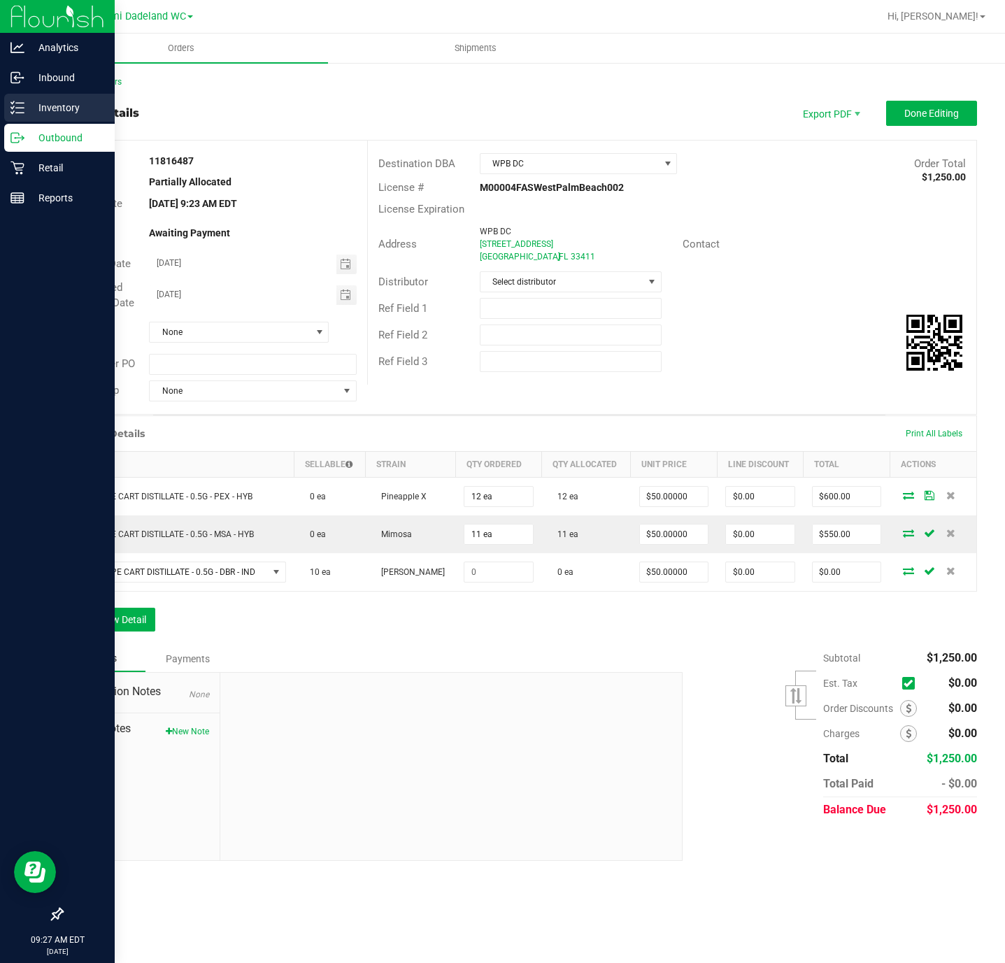
click at [45, 109] on p "Inventory" at bounding box center [66, 107] width 84 height 17
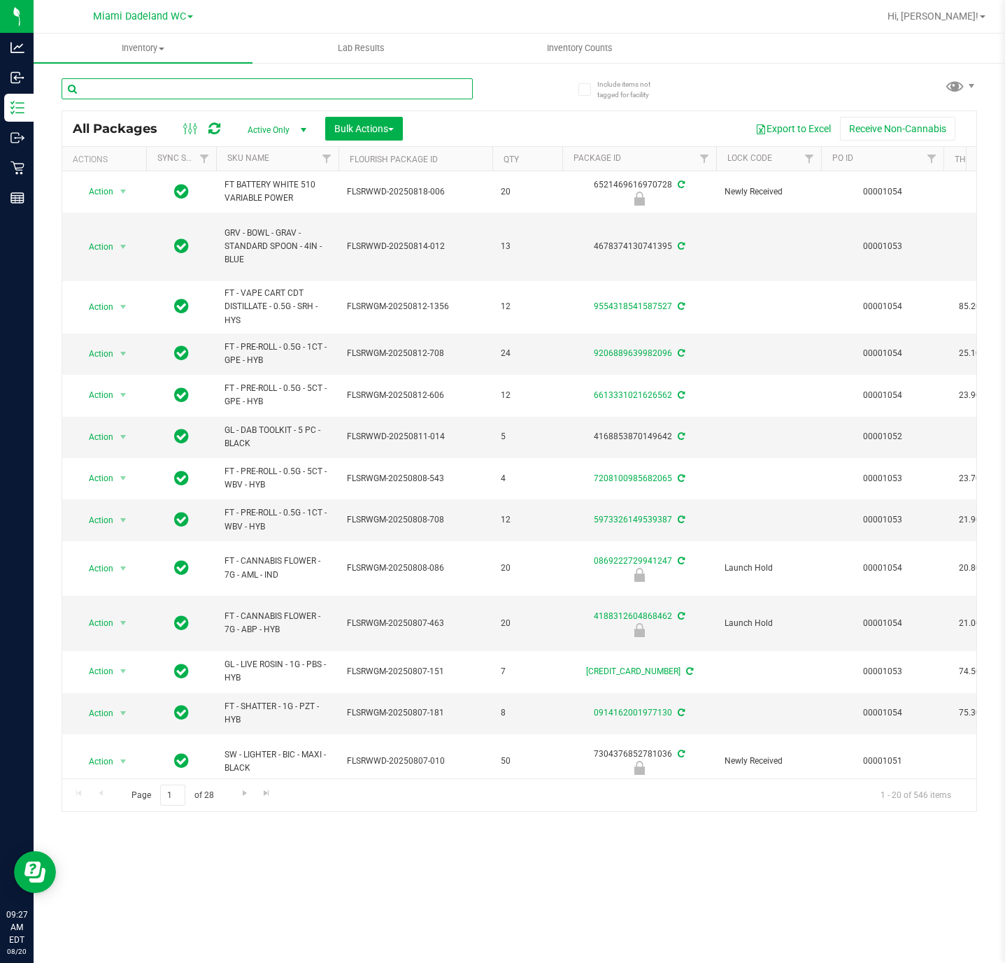
click at [166, 88] on input "text" at bounding box center [267, 88] width 411 height 21
type input "5756404417990511"
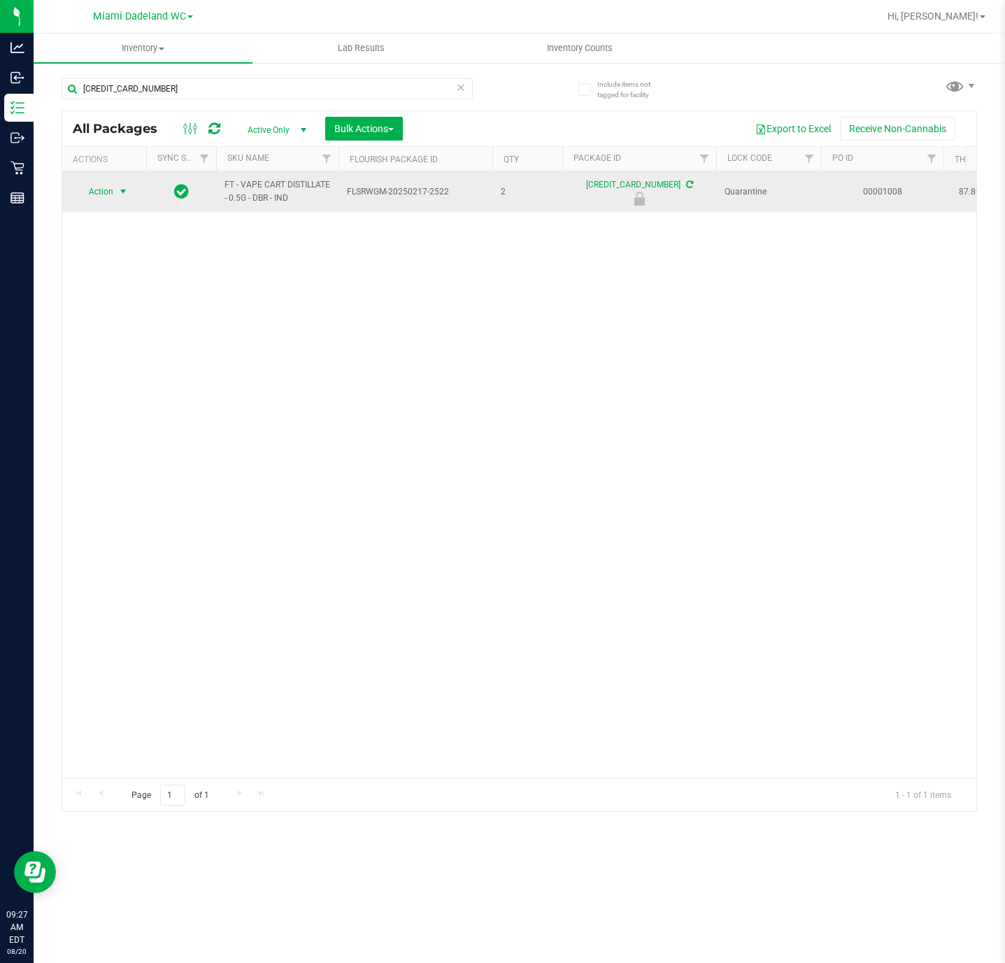
drag, startPoint x: 85, startPoint y: 187, endPoint x: 97, endPoint y: 193, distance: 13.8
click at [86, 187] on span "Action" at bounding box center [95, 192] width 38 height 20
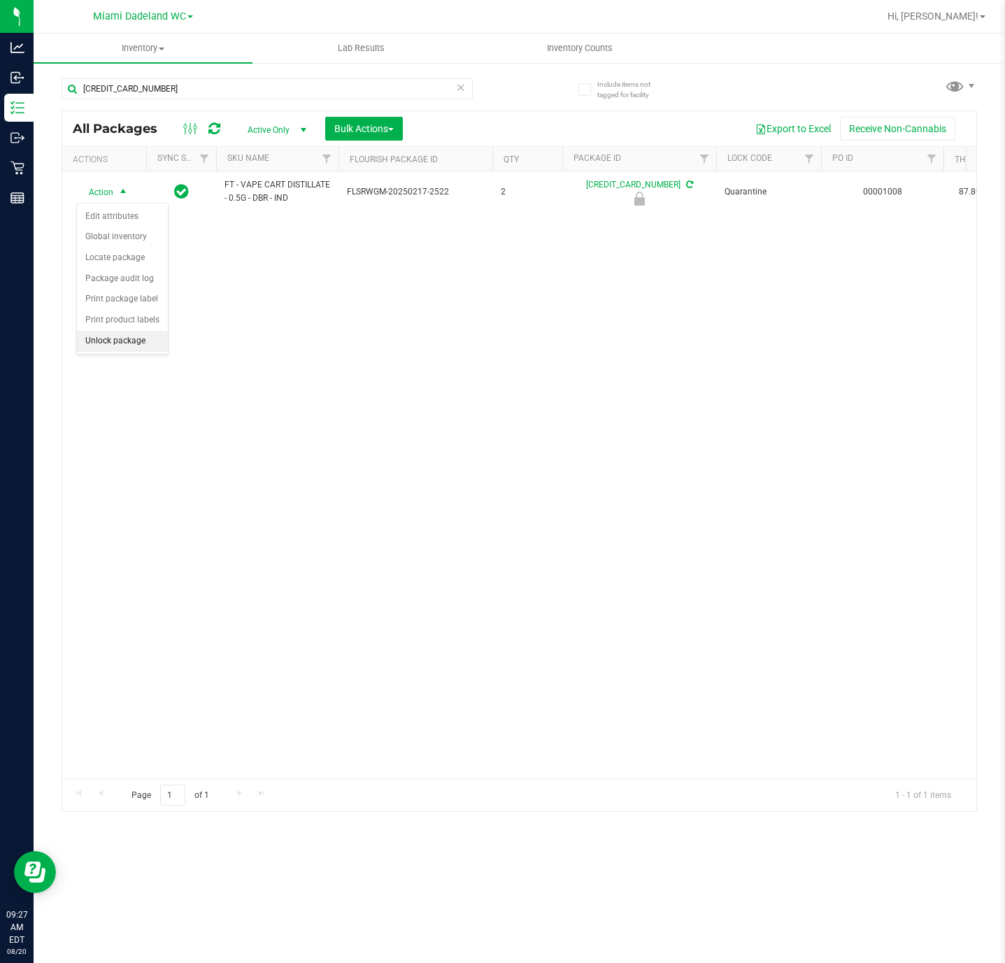
click at [132, 342] on li "Unlock package" at bounding box center [122, 341] width 91 height 21
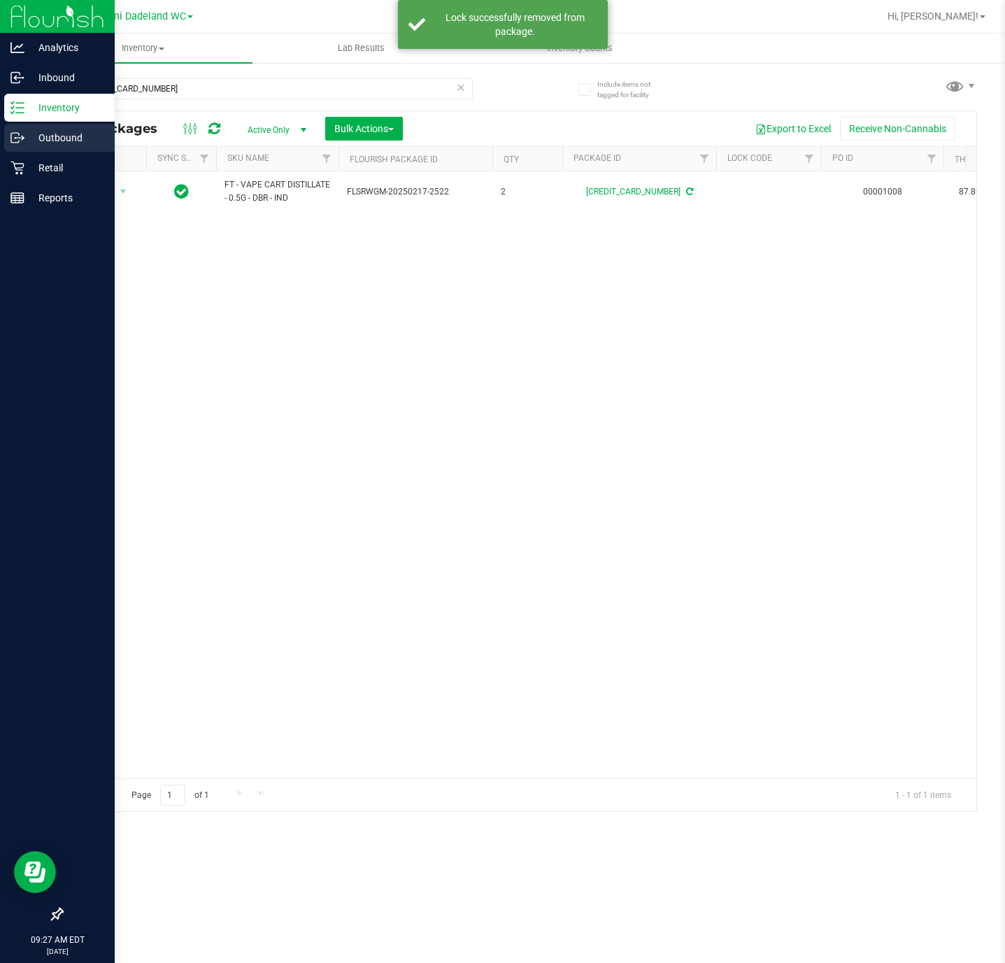
click at [45, 136] on p "Outbound" at bounding box center [66, 137] width 84 height 17
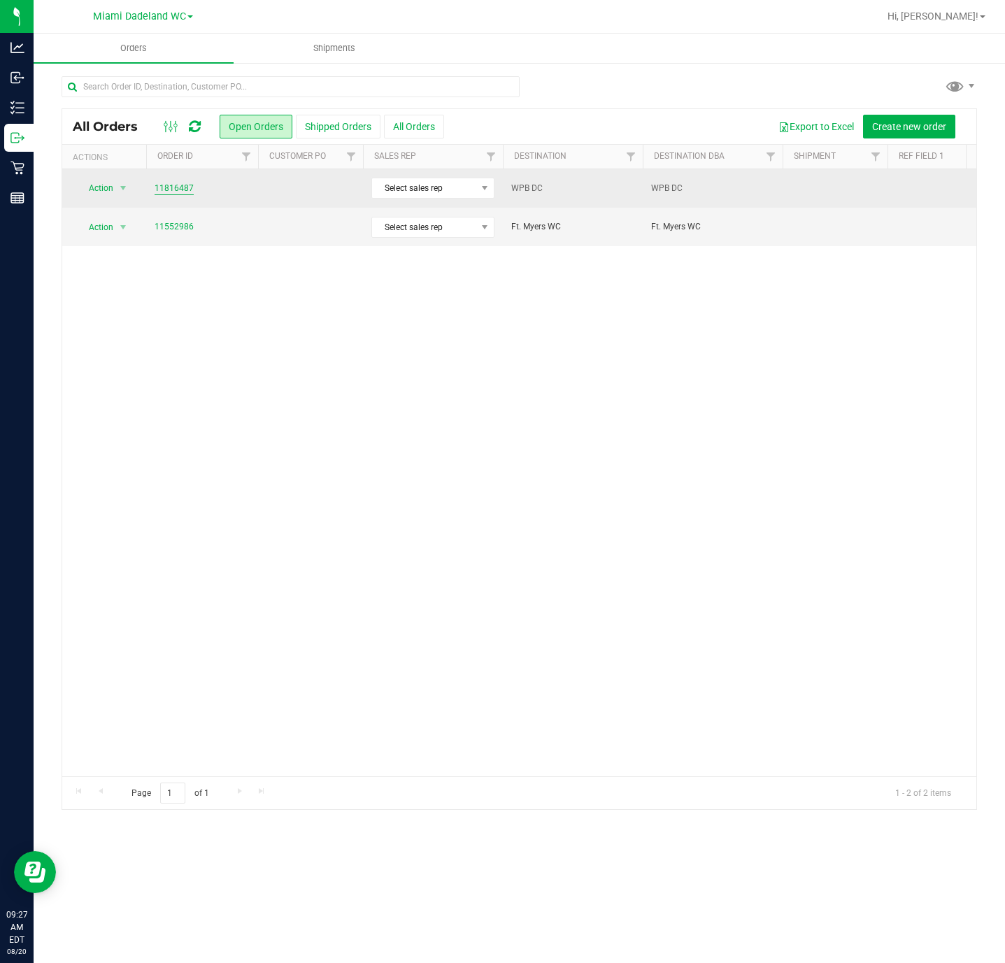
click at [183, 189] on link "11816487" at bounding box center [174, 188] width 39 height 13
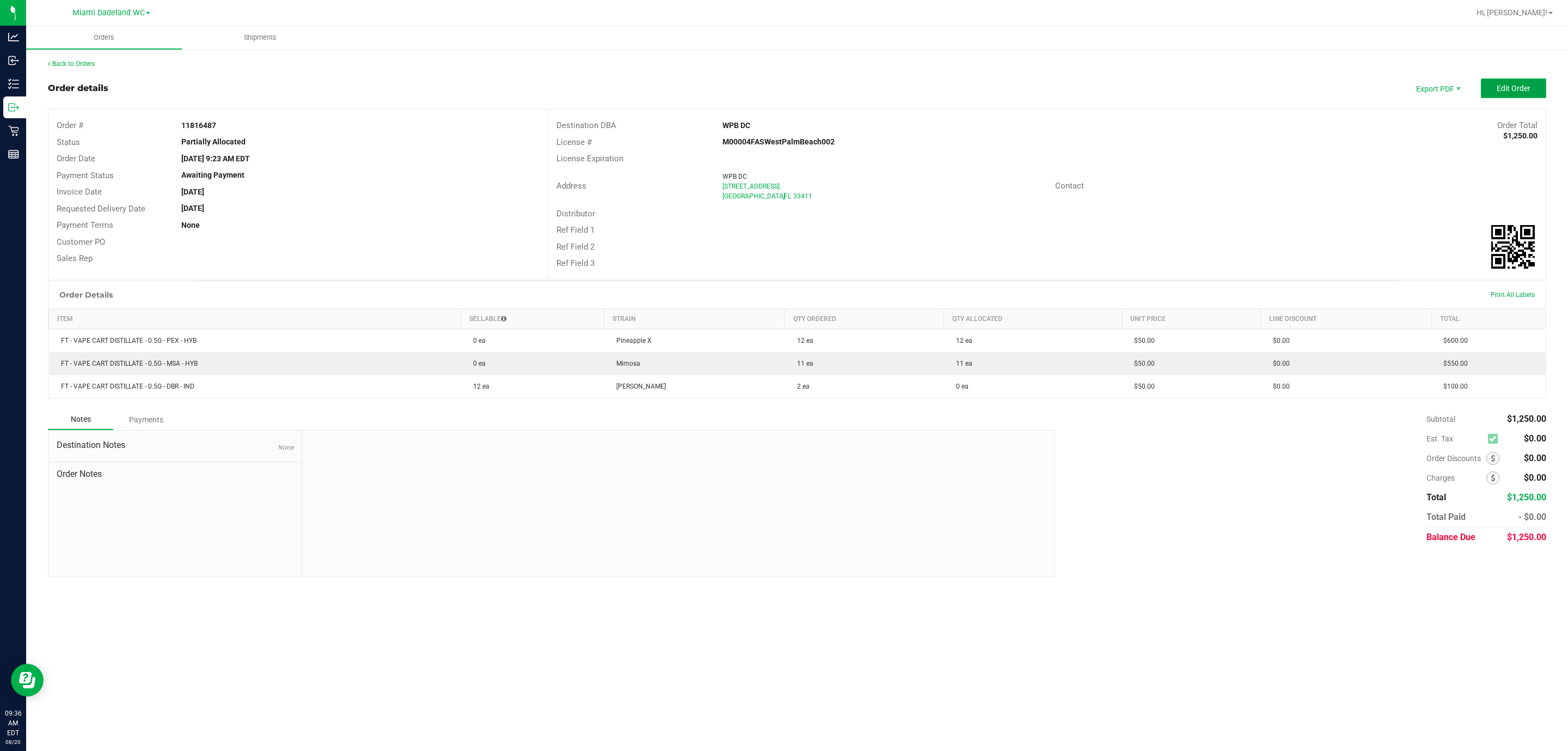
click at [1045, 93] on button "Edit Order" at bounding box center [1514, 88] width 65 height 19
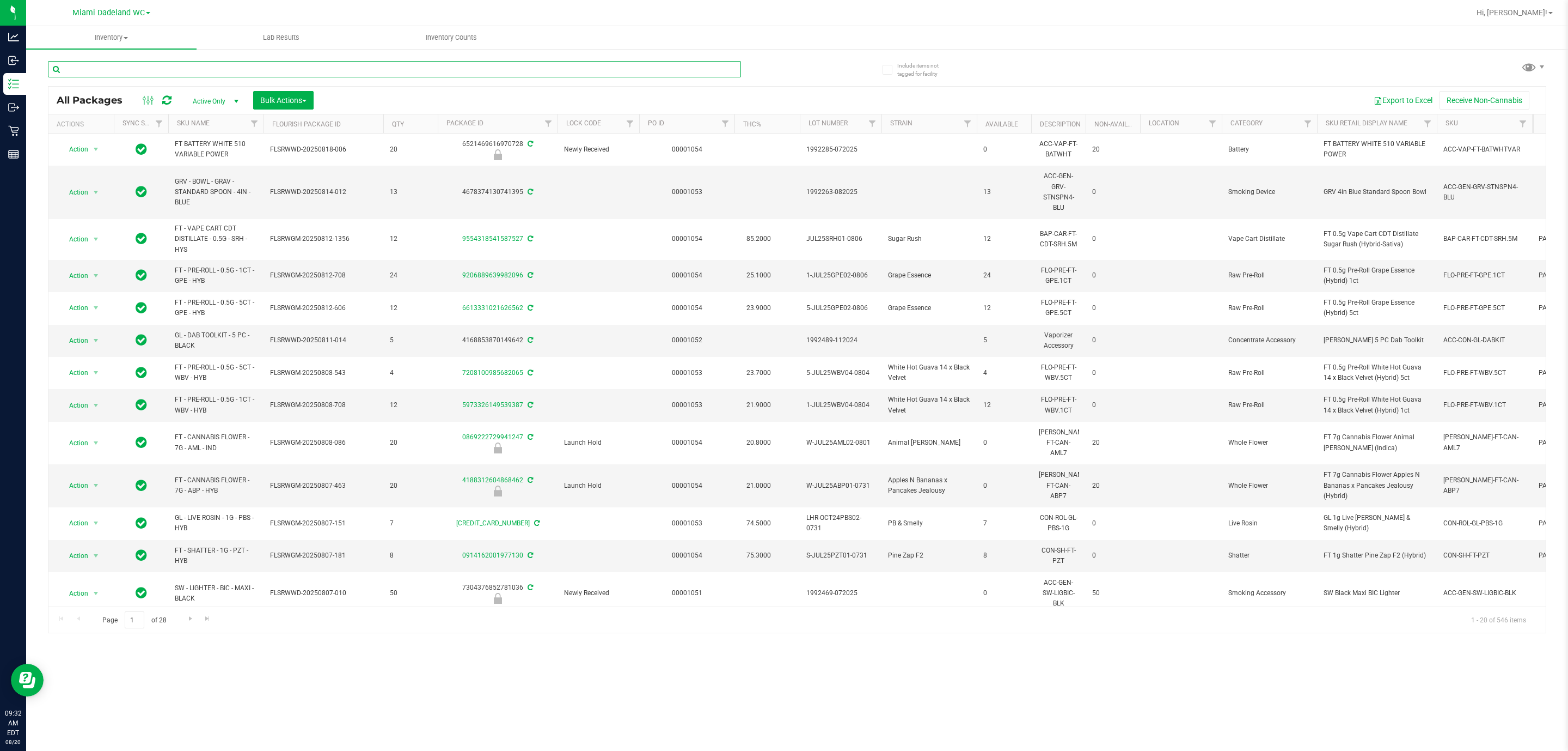
click at [157, 65] on input "text" at bounding box center [395, 69] width 693 height 16
type input "9693199756942009"
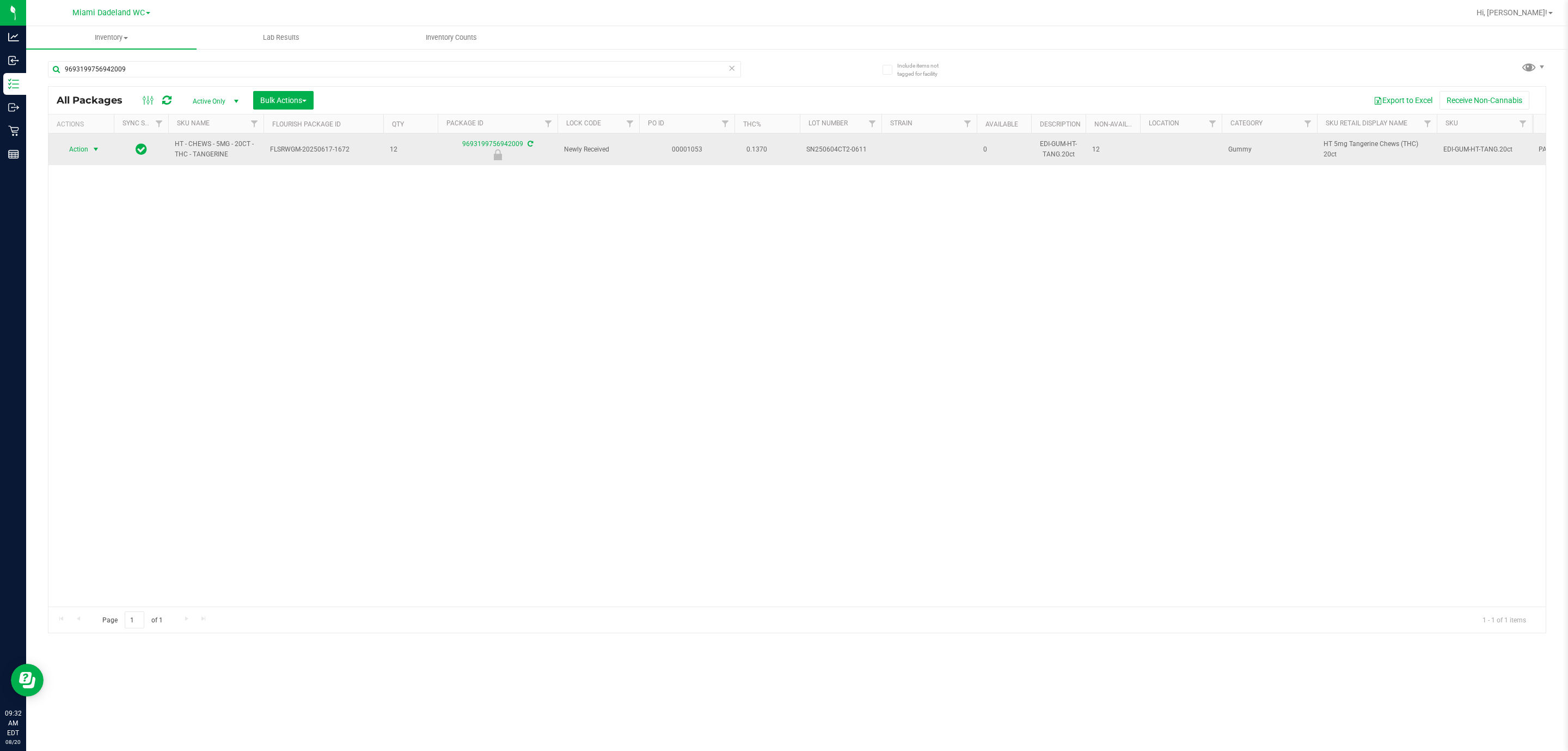
click at [97, 150] on span "select" at bounding box center [95, 149] width 9 height 9
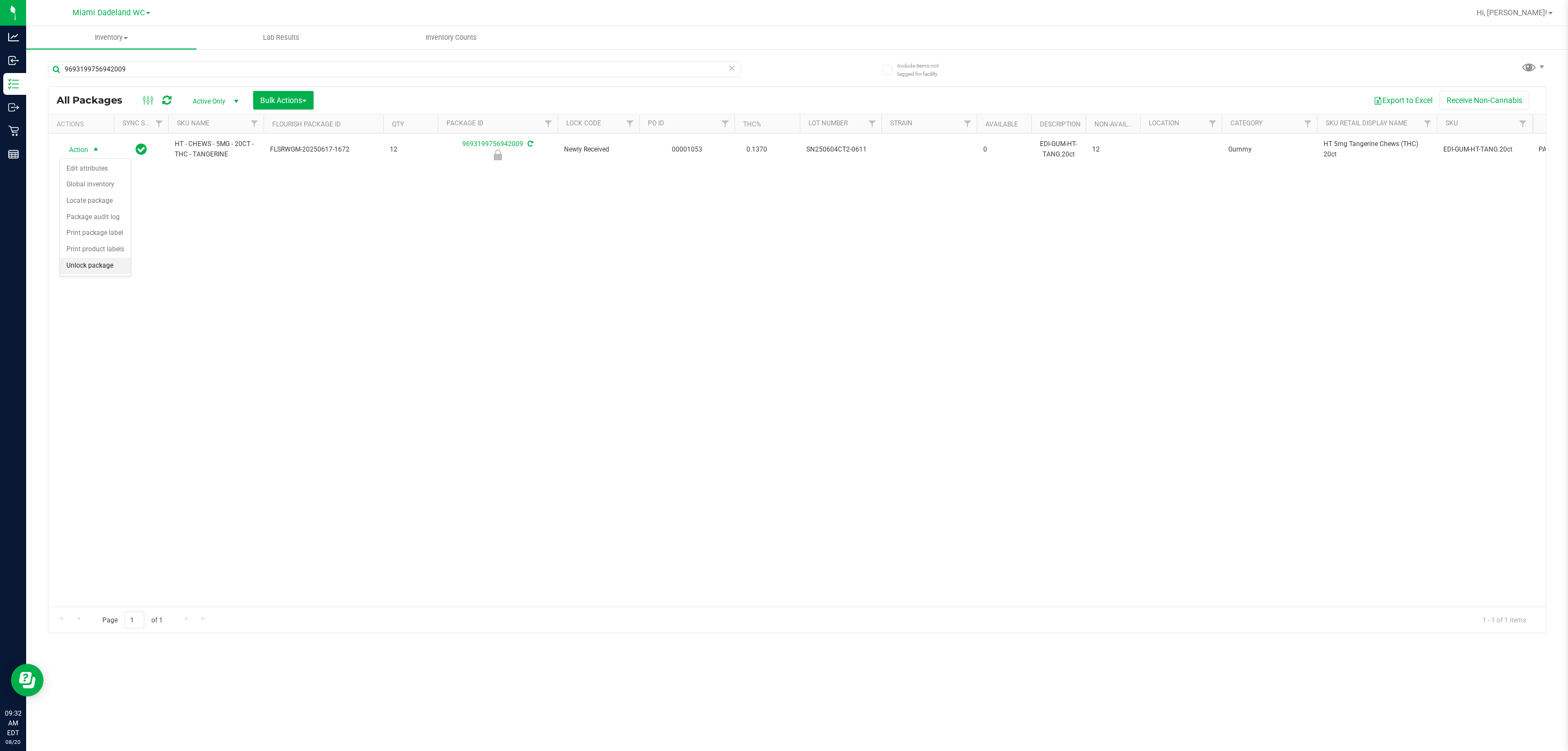
click at [100, 270] on li "Unlock package" at bounding box center [95, 266] width 71 height 16
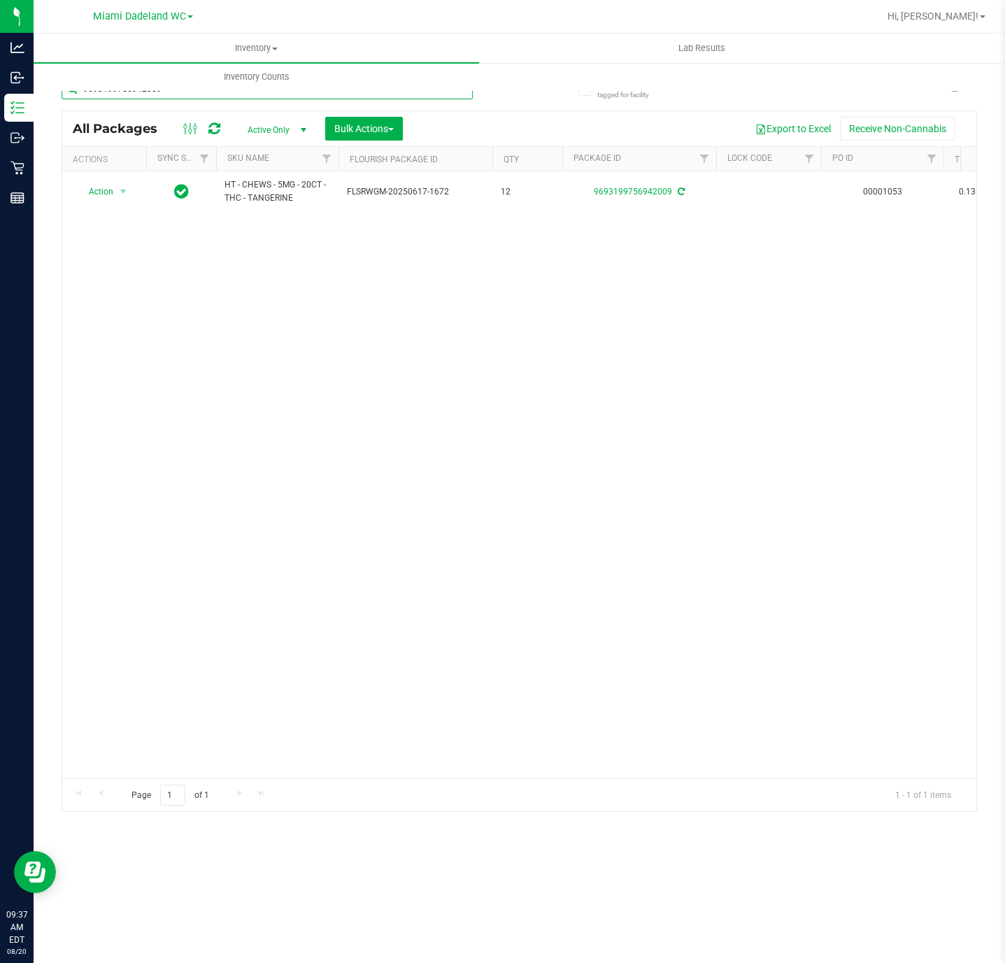
click at [225, 99] on input "9693199756942009" at bounding box center [267, 88] width 411 height 21
type input "FLSRWGM-20231004-371"
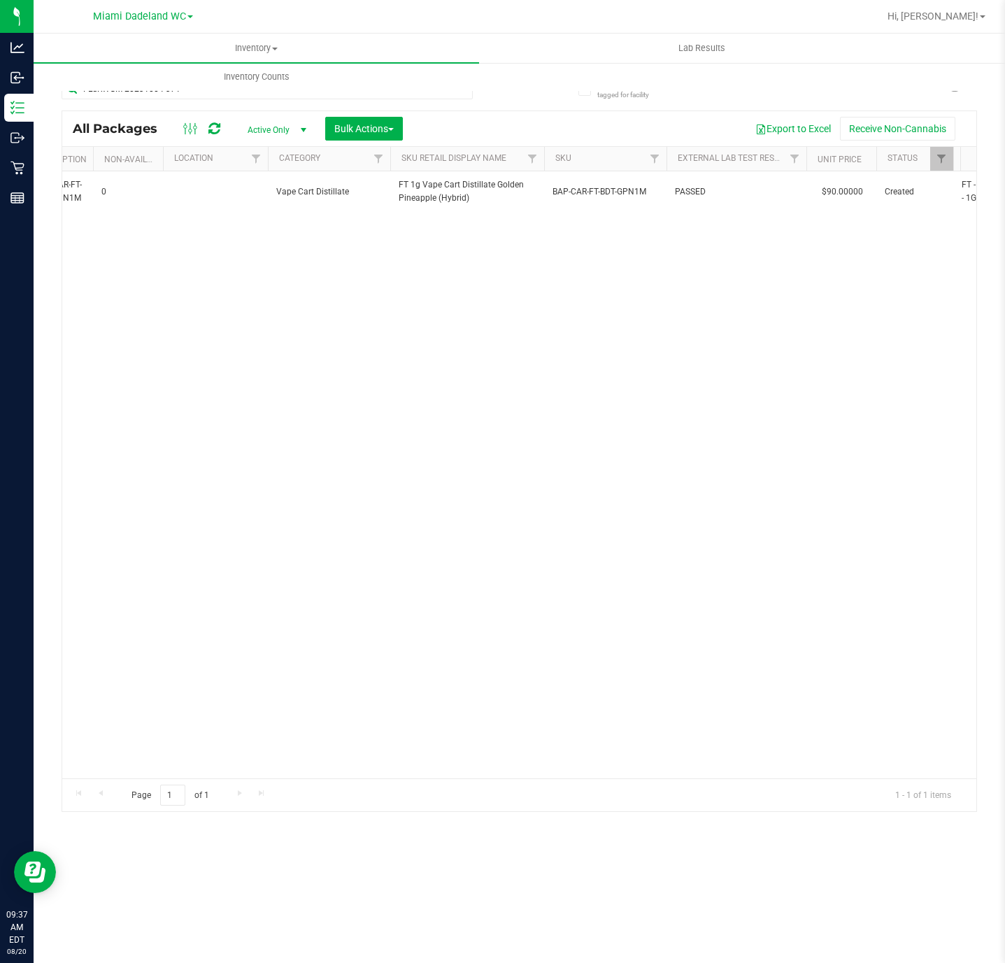
scroll to position [0, 850]
click at [458, 93] on icon at bounding box center [461, 86] width 10 height 17
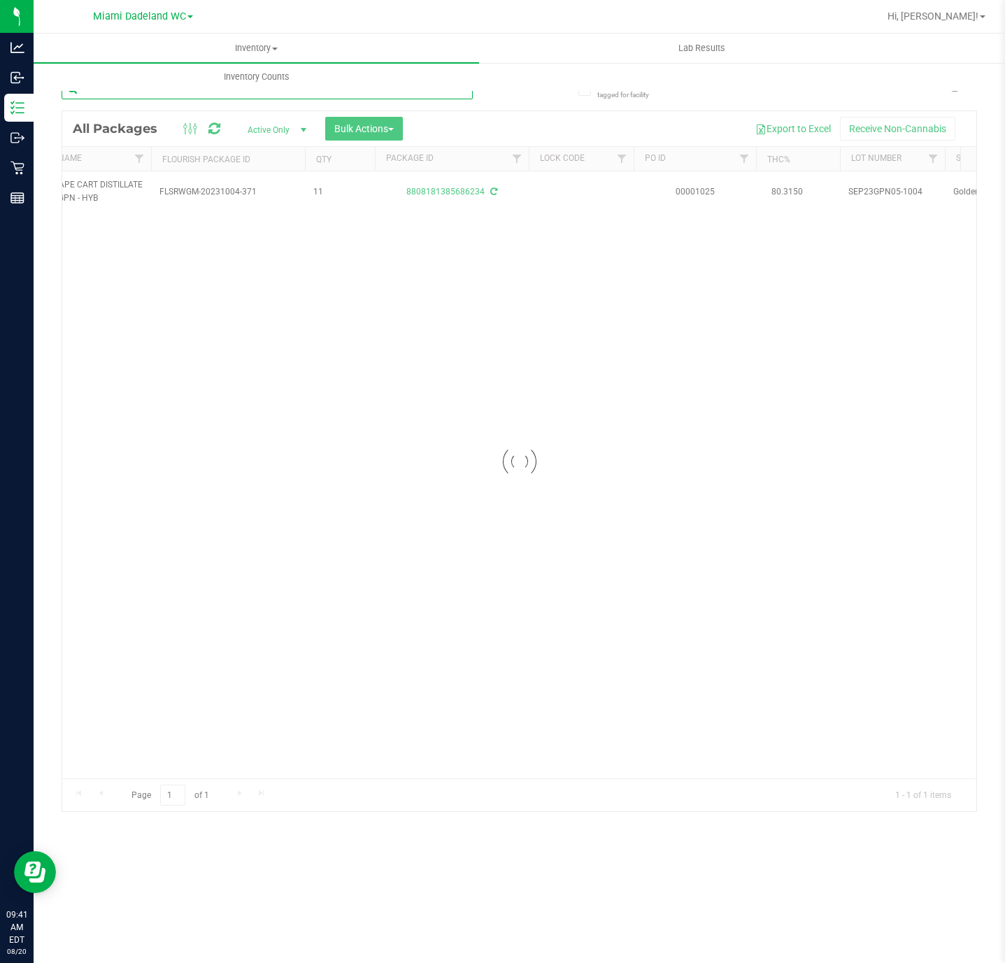
click at [439, 94] on input "text" at bounding box center [267, 88] width 411 height 21
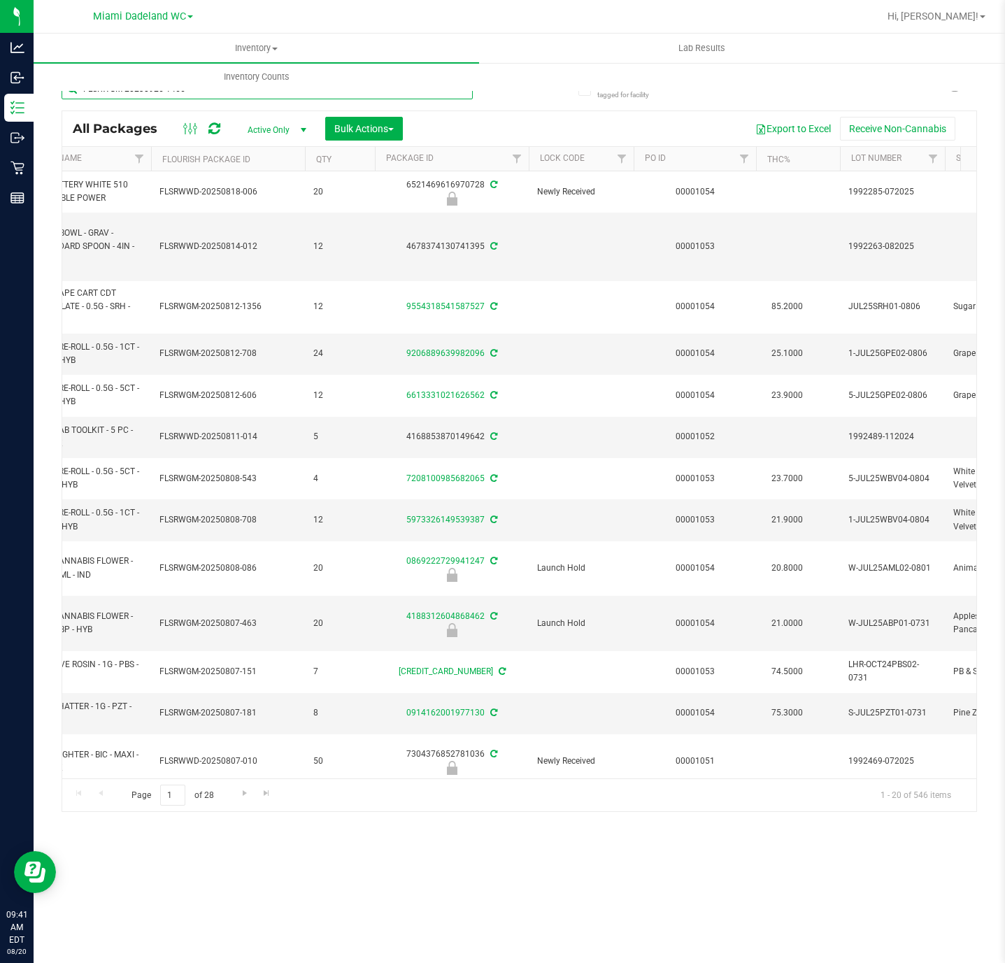
type input "FLSRWGM-20230926-1466"
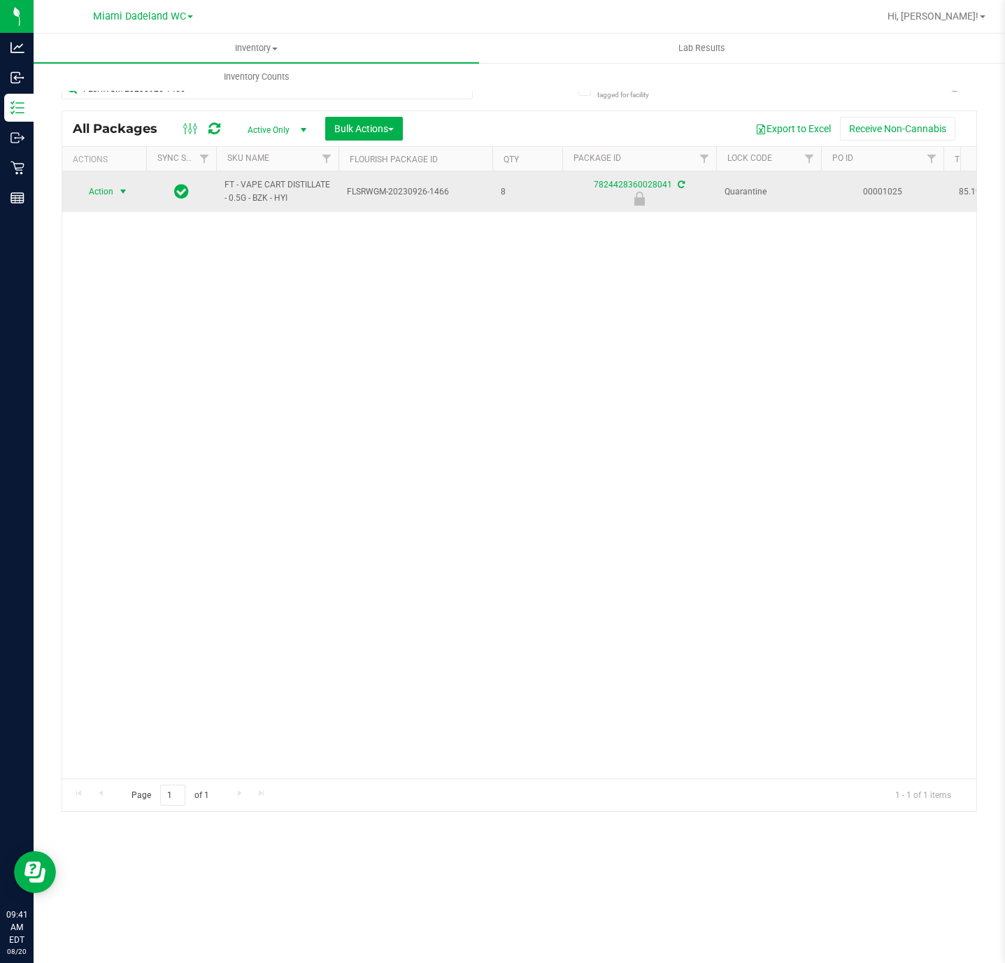
click at [107, 189] on span "Action" at bounding box center [95, 192] width 38 height 20
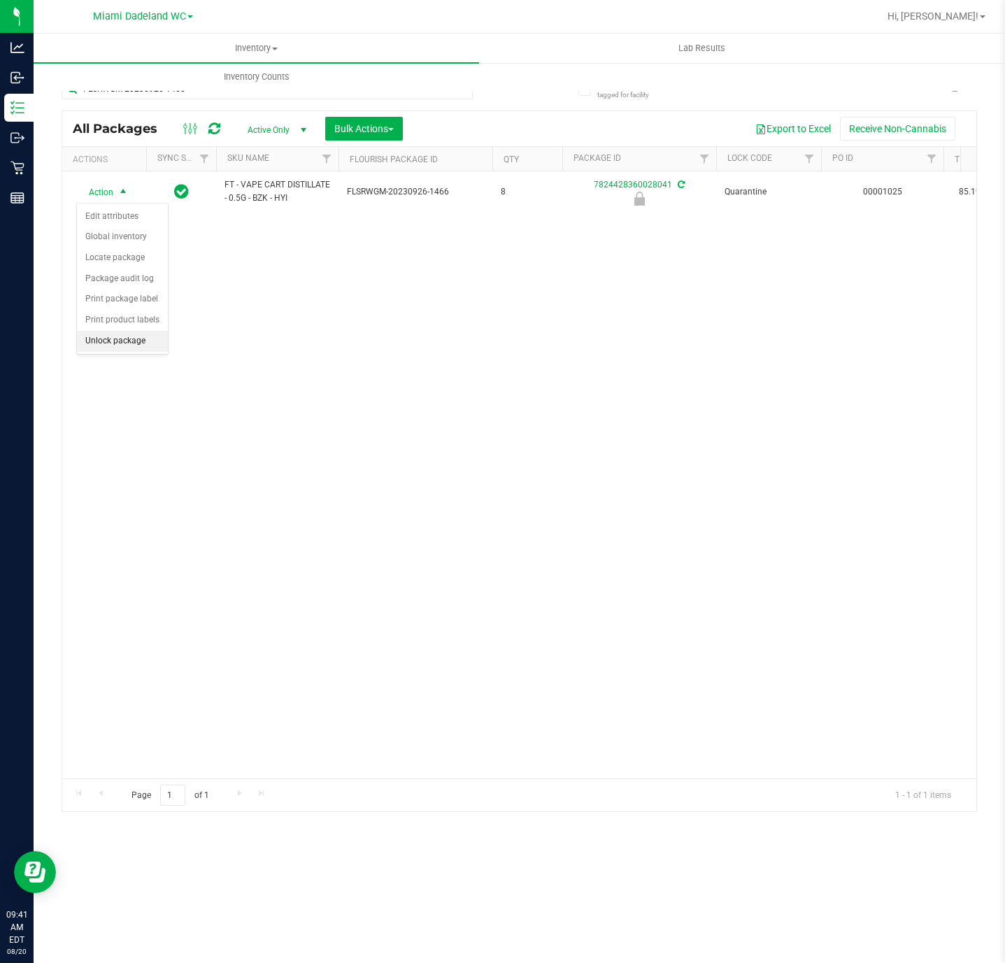
click at [138, 352] on li "Unlock package" at bounding box center [122, 341] width 91 height 21
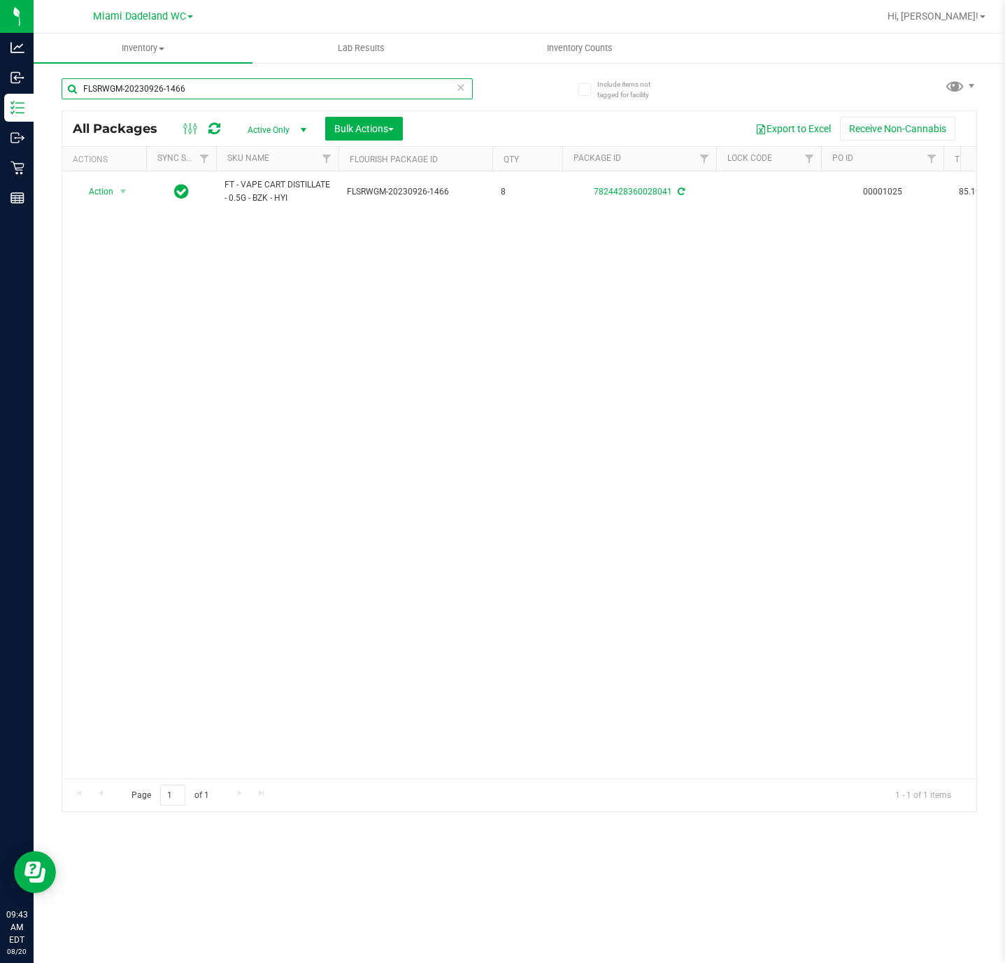
click at [248, 88] on input "FLSRWGM-20230926-1466" at bounding box center [267, 88] width 411 height 21
drag, startPoint x: 248, startPoint y: 88, endPoint x: 231, endPoint y: 85, distance: 17.1
click at [243, 87] on input "FLSRWGM-20230926-1466" at bounding box center [267, 88] width 411 height 21
type input "FLSRWGM-20240918-224"
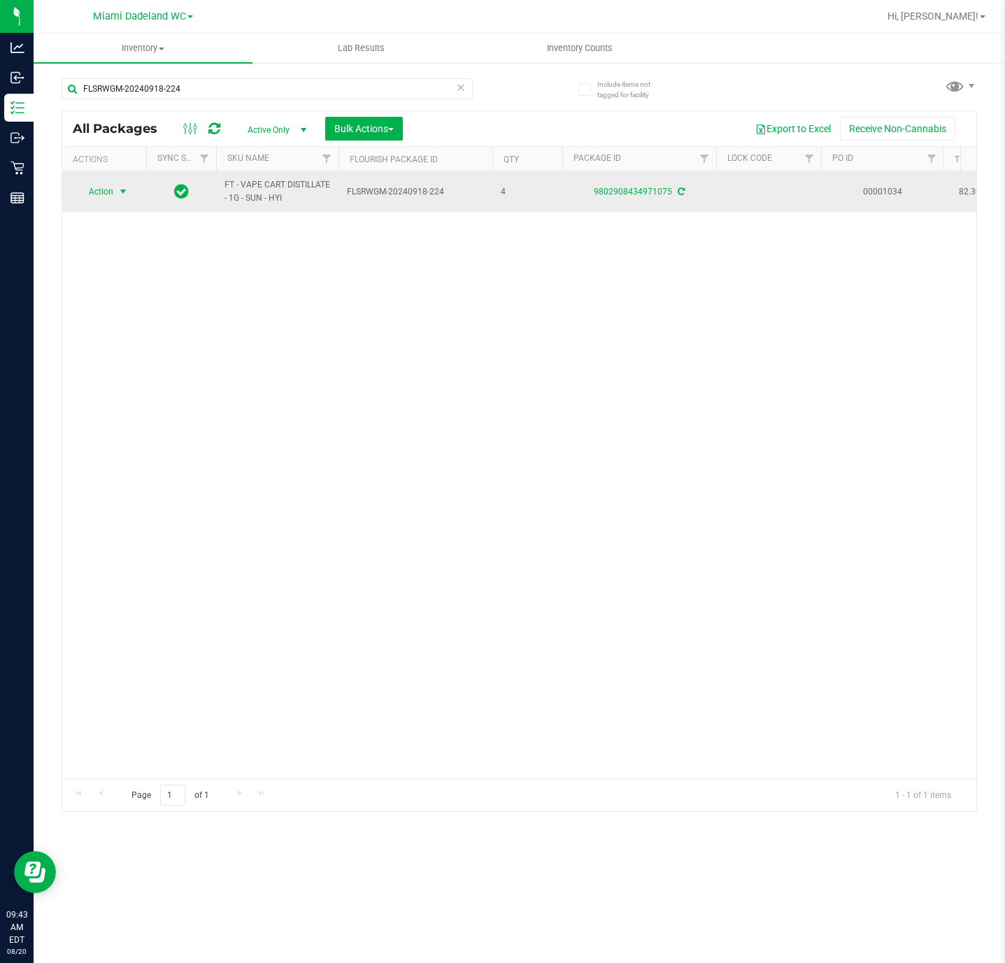
click at [82, 191] on span "Action" at bounding box center [95, 192] width 38 height 20
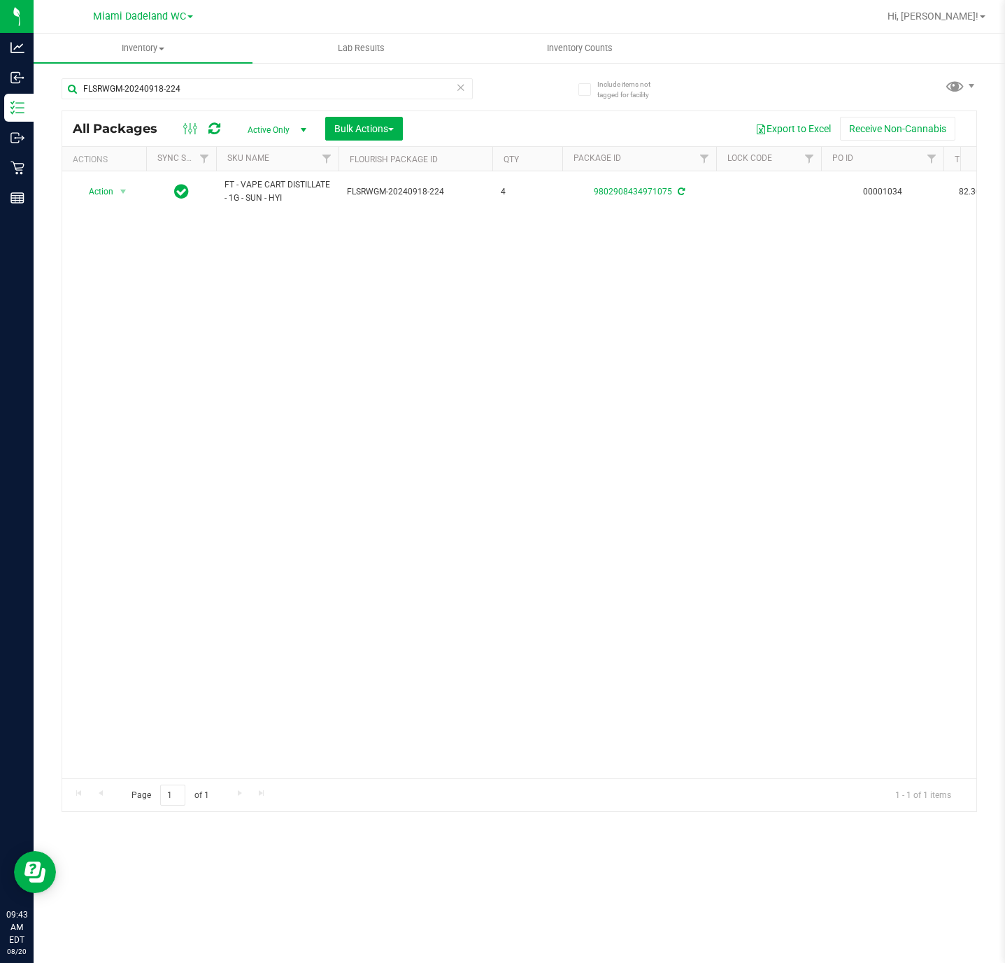
click at [319, 330] on div "Action Action Adjust qty Create package Edit attributes Global inventory Locate…" at bounding box center [519, 474] width 914 height 607
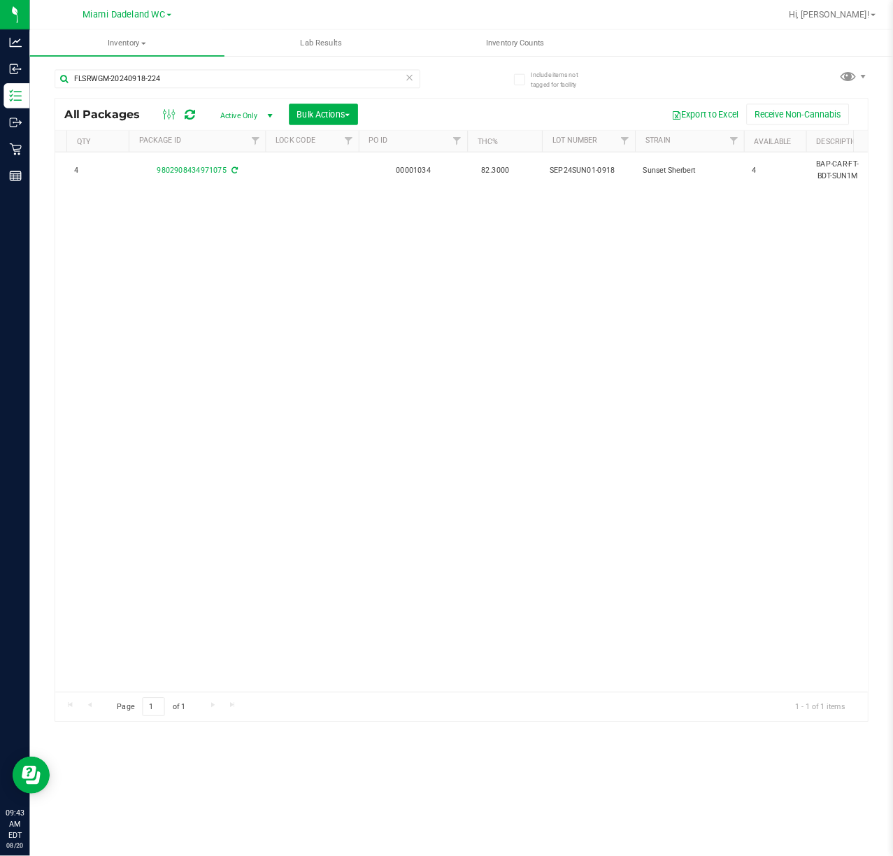
scroll to position [0, 492]
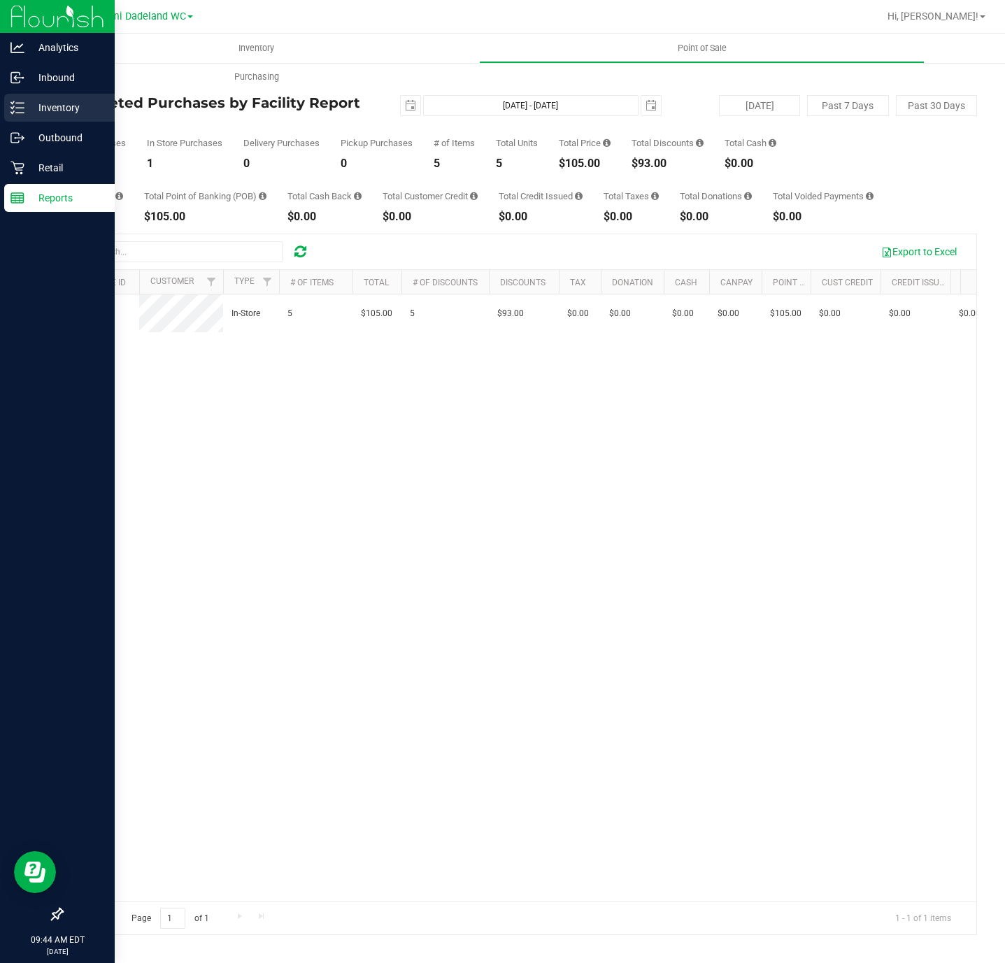
click at [31, 107] on p "Inventory" at bounding box center [66, 107] width 84 height 17
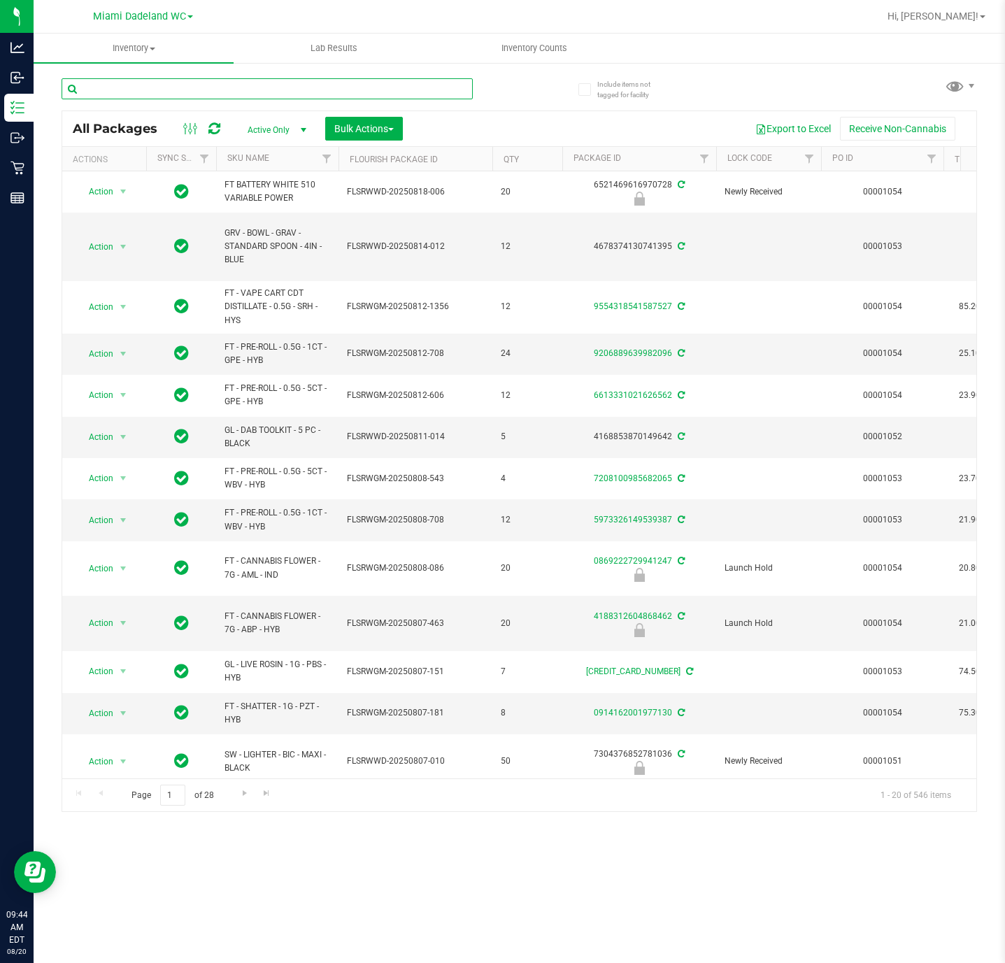
click at [266, 87] on input "text" at bounding box center [267, 88] width 411 height 21
type input "1413549896191126"
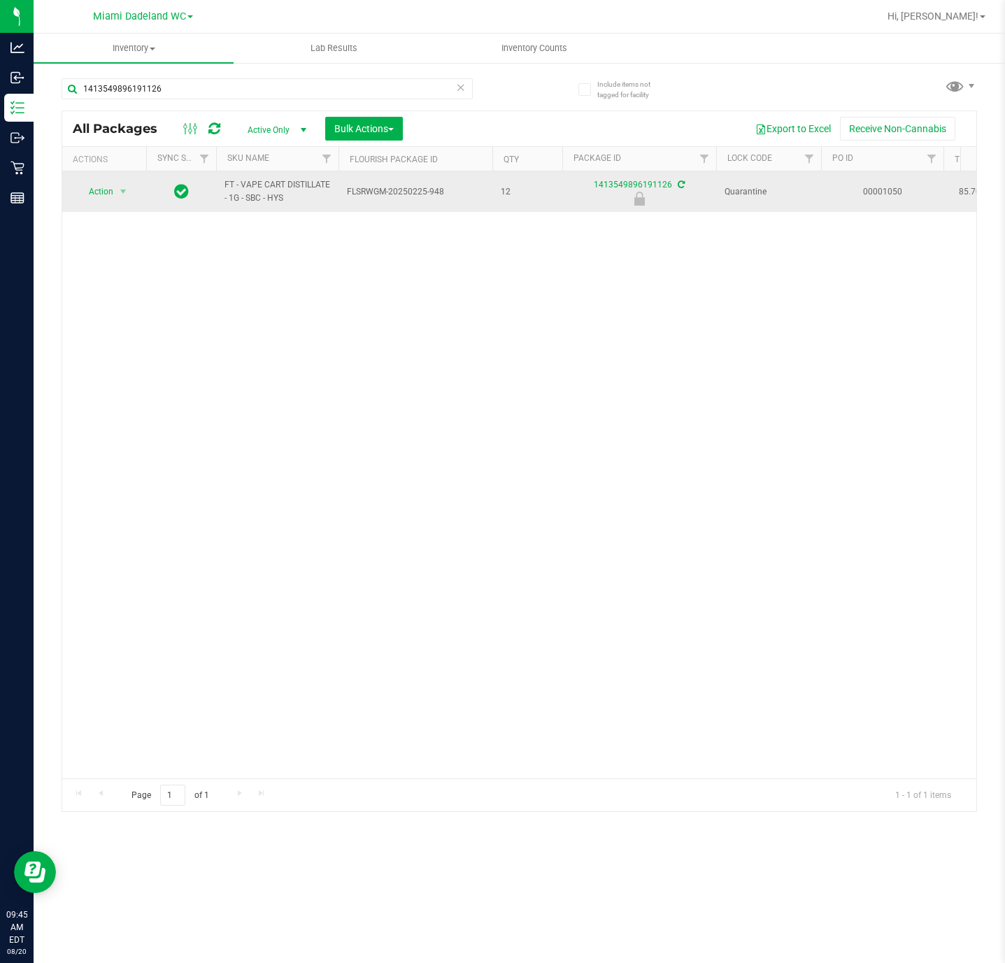
click at [382, 191] on span "FLSRWGM-20250225-948" at bounding box center [415, 191] width 137 height 13
click at [106, 187] on span "Action" at bounding box center [95, 192] width 38 height 20
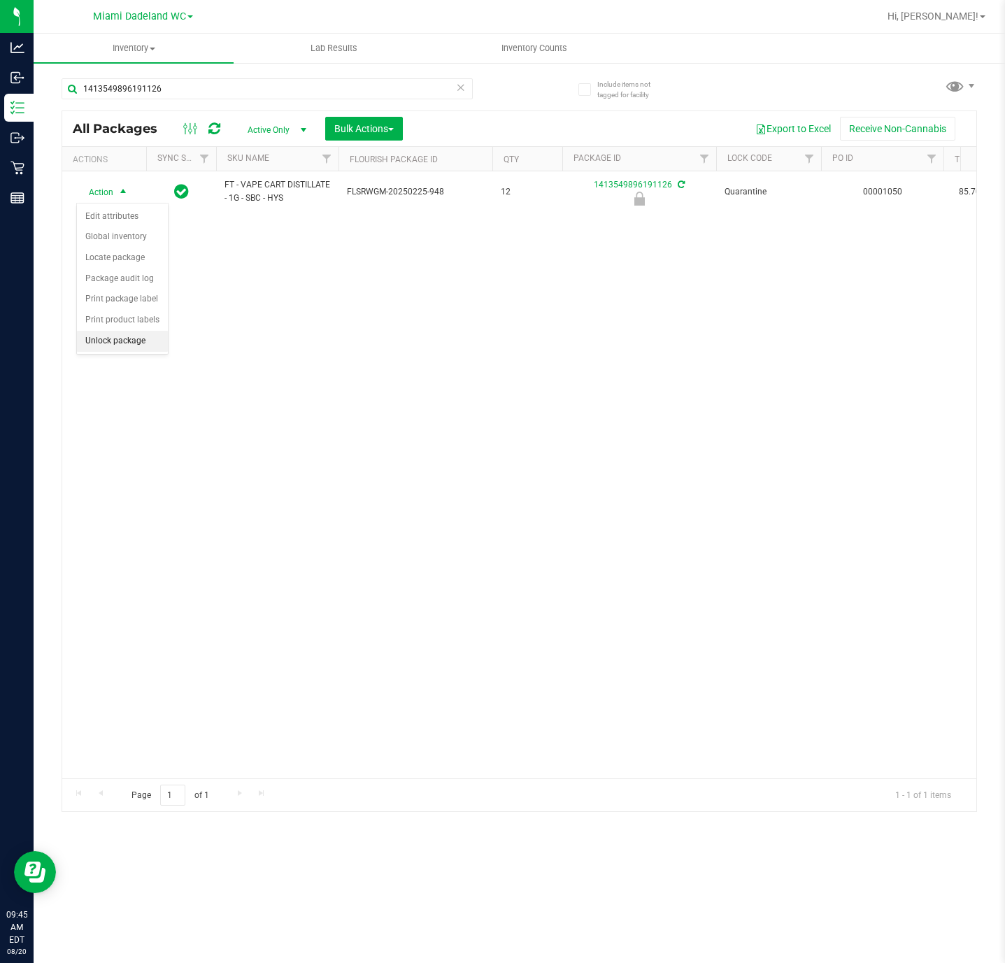
click at [127, 340] on li "Unlock package" at bounding box center [122, 341] width 91 height 21
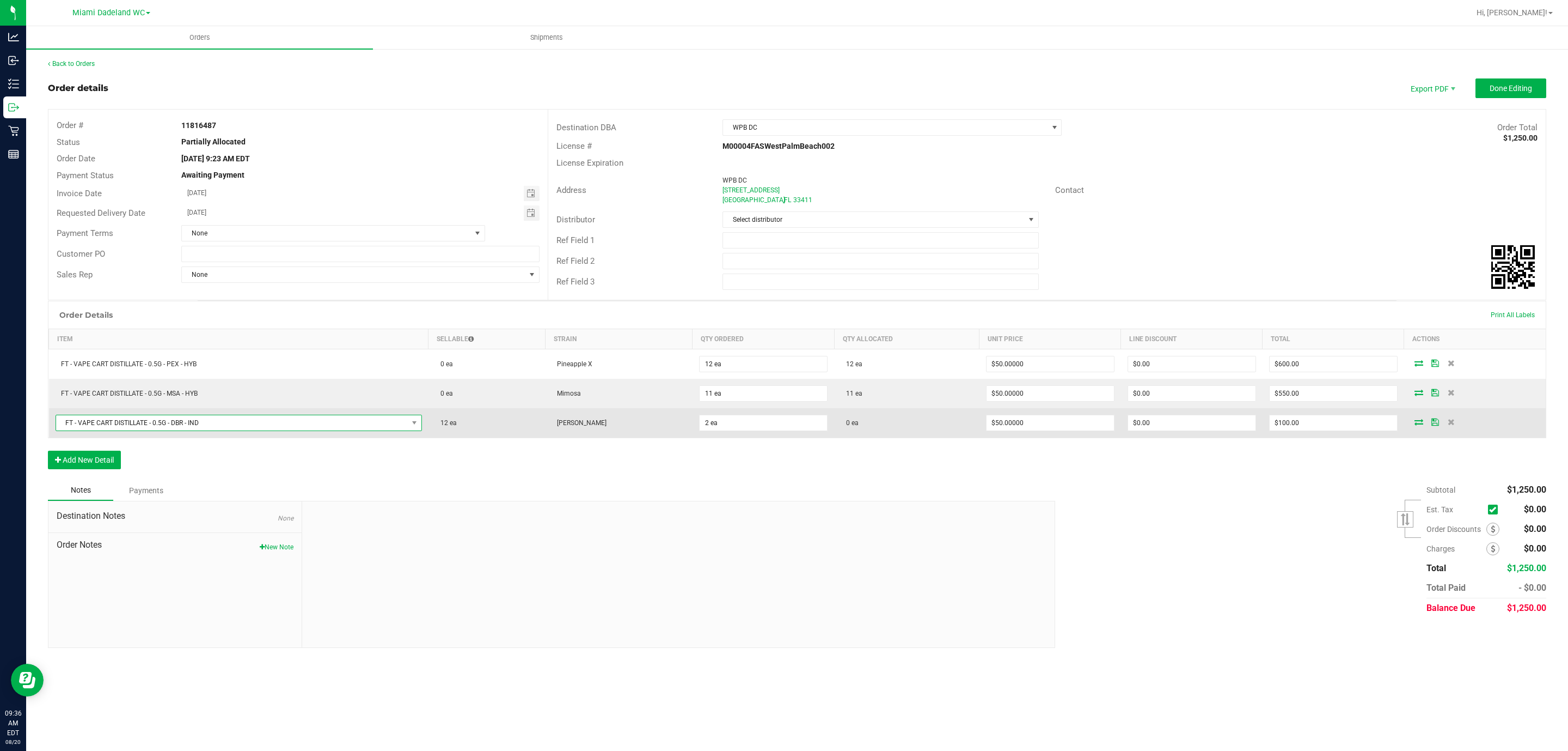
click at [368, 425] on span "FT - VAPE CART DISTILLATE - 0.5G - DBR - IND" at bounding box center [232, 423] width 352 height 16
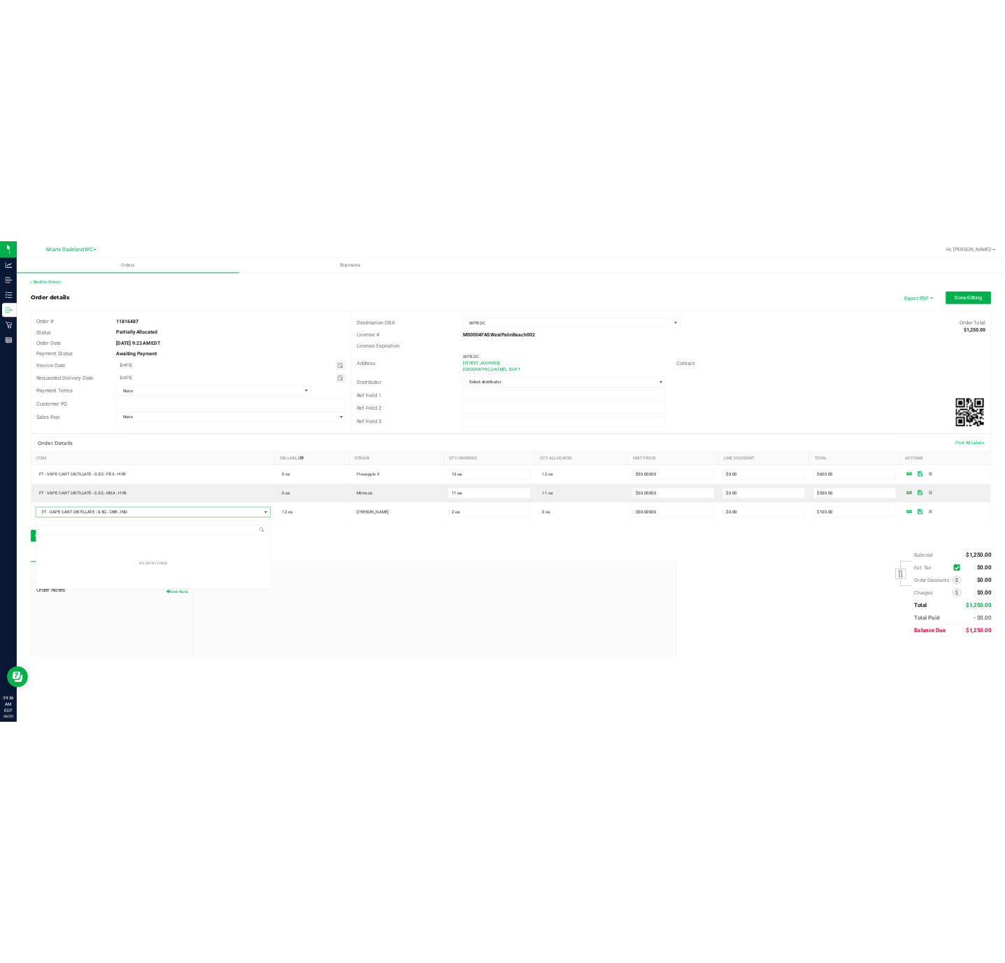
scroll to position [21, 472]
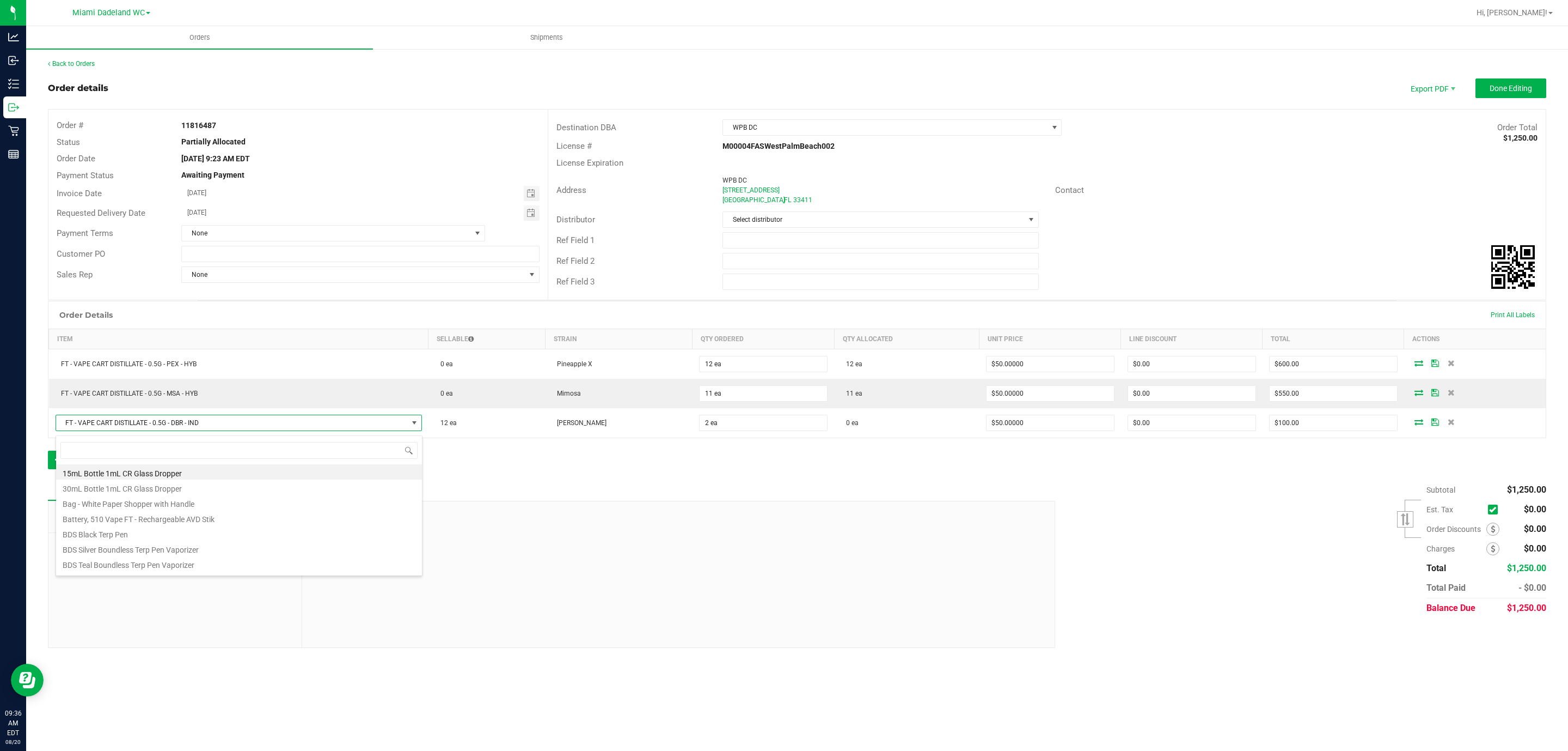
click at [515, 471] on div "Order Details Print All Labels Item Sellable Strain Qty Ordered Qty Allocated U…" at bounding box center [797, 390] width 1498 height 179
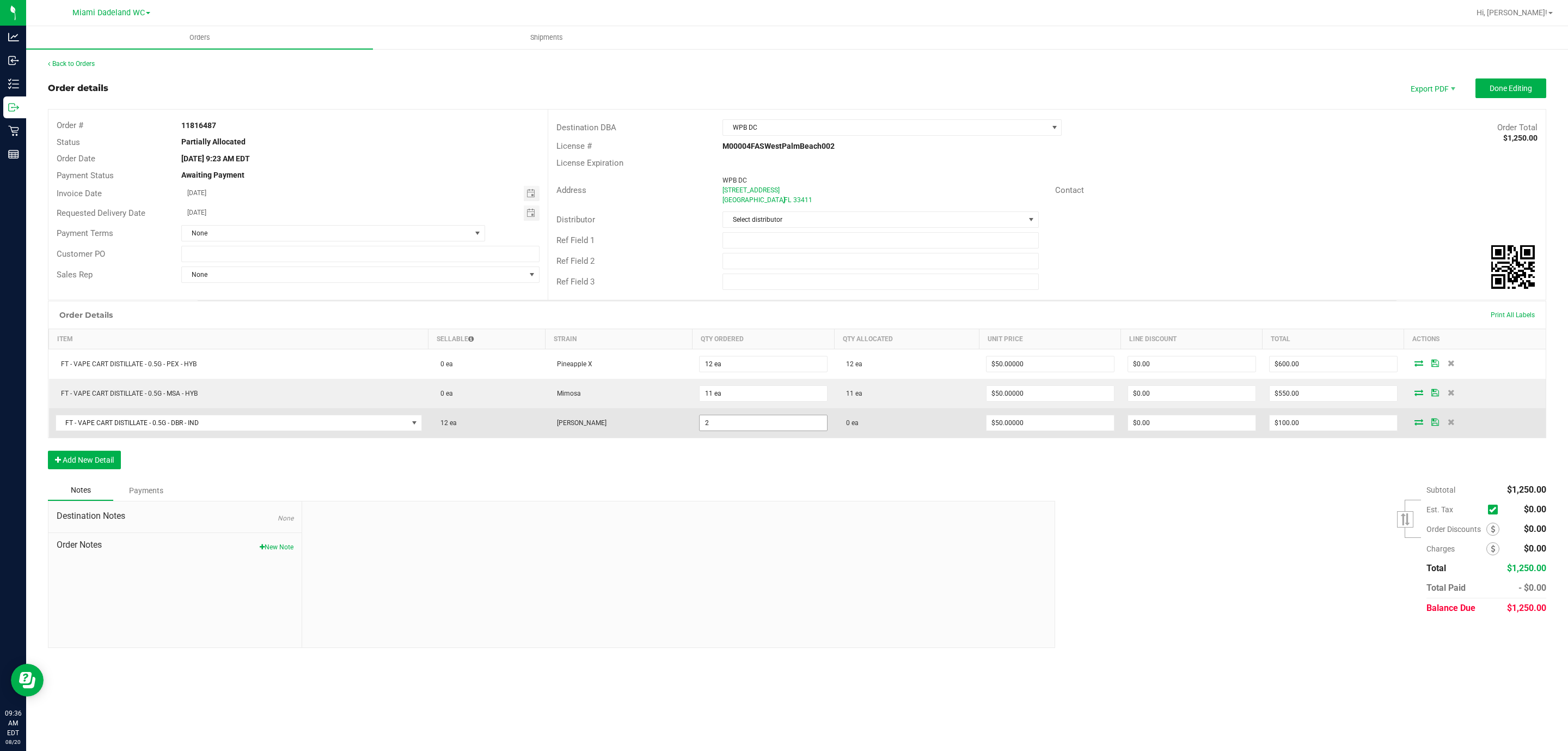
click at [803, 427] on input "2" at bounding box center [764, 423] width 128 height 16
type input "2 ea"
click at [1419, 425] on icon at bounding box center [1419, 421] width 9 height 6
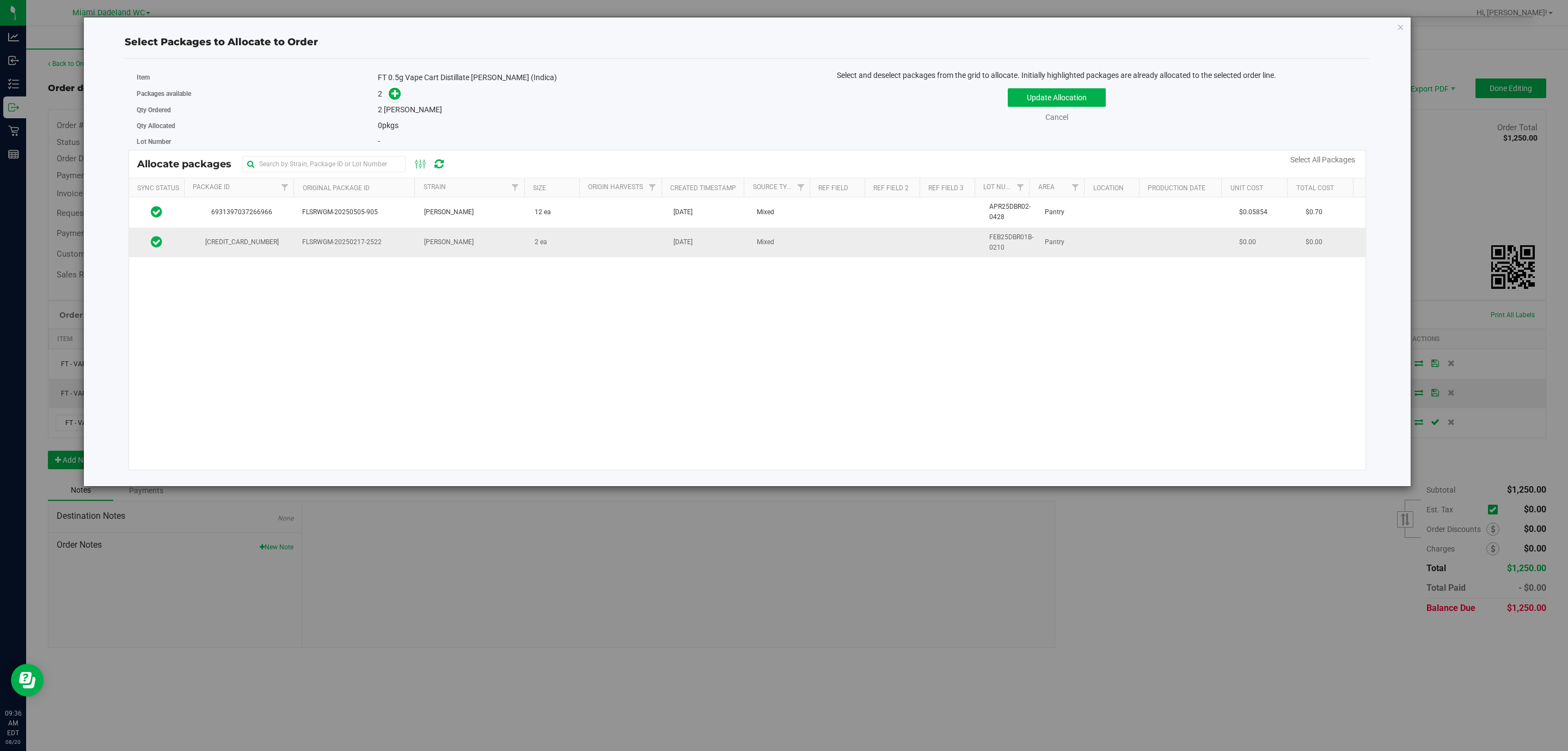
click at [738, 245] on td "Apr 9, 2025" at bounding box center [708, 242] width 83 height 30
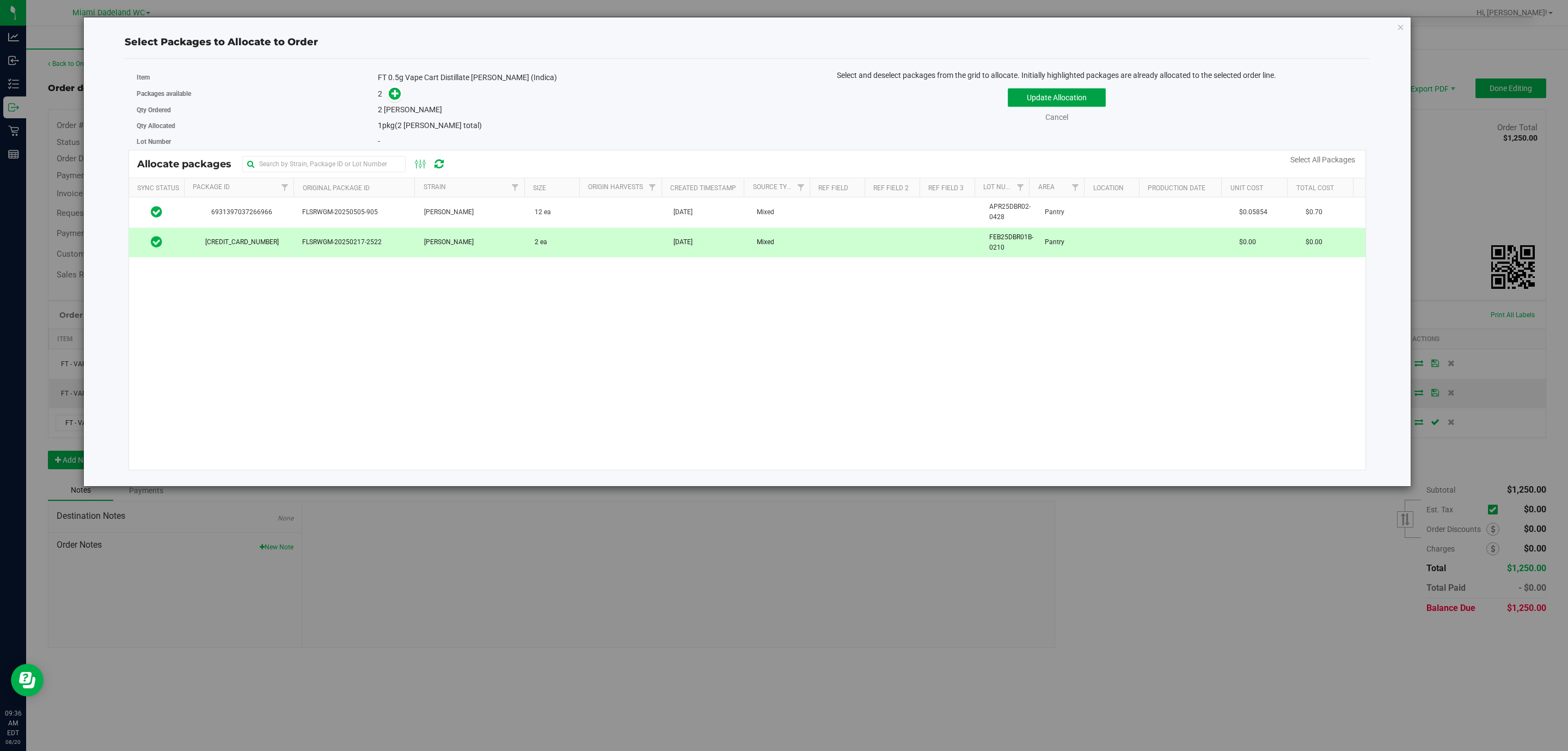
click at [1063, 97] on button "Update Allocation" at bounding box center [1056, 97] width 98 height 19
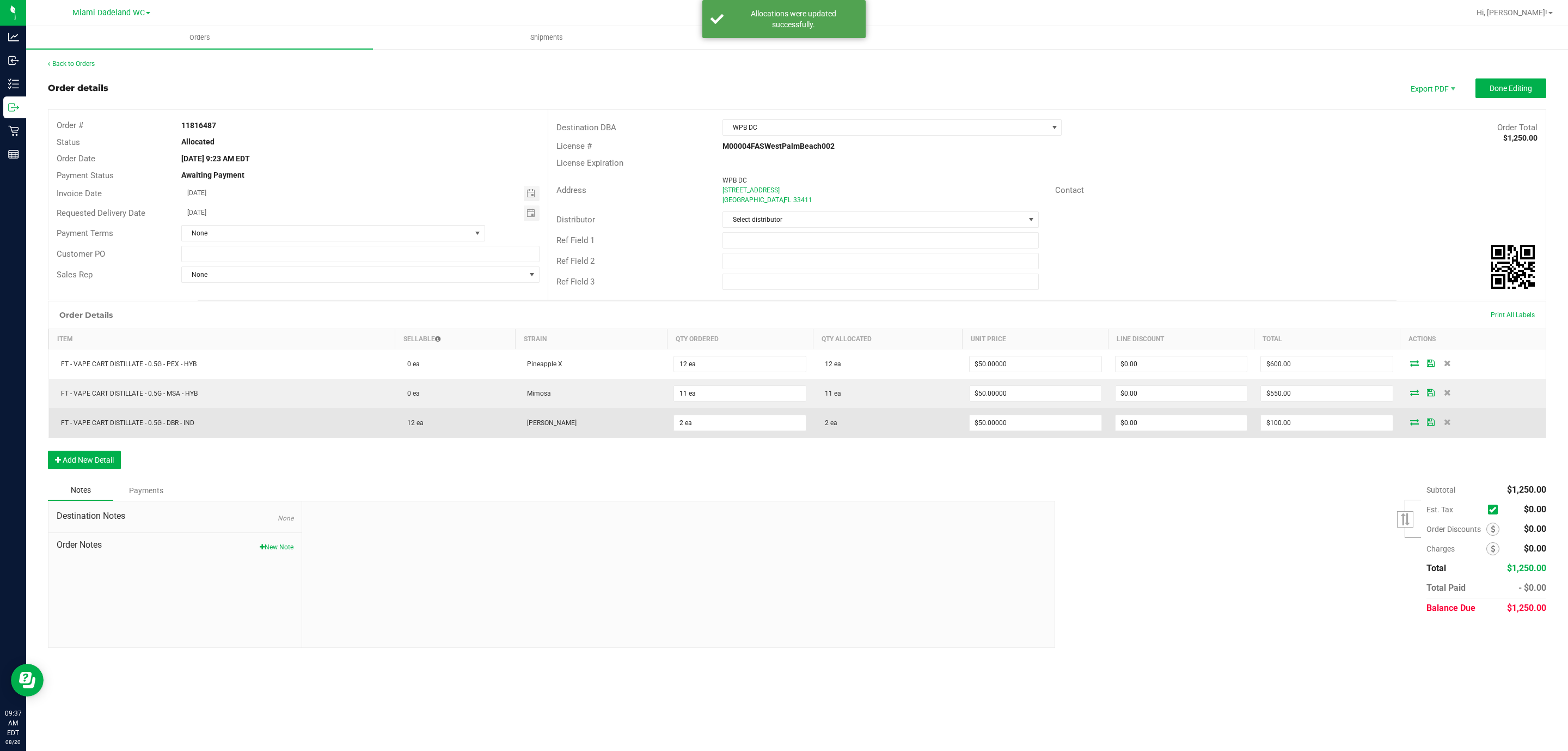
click at [1433, 425] on icon at bounding box center [1431, 421] width 8 height 6
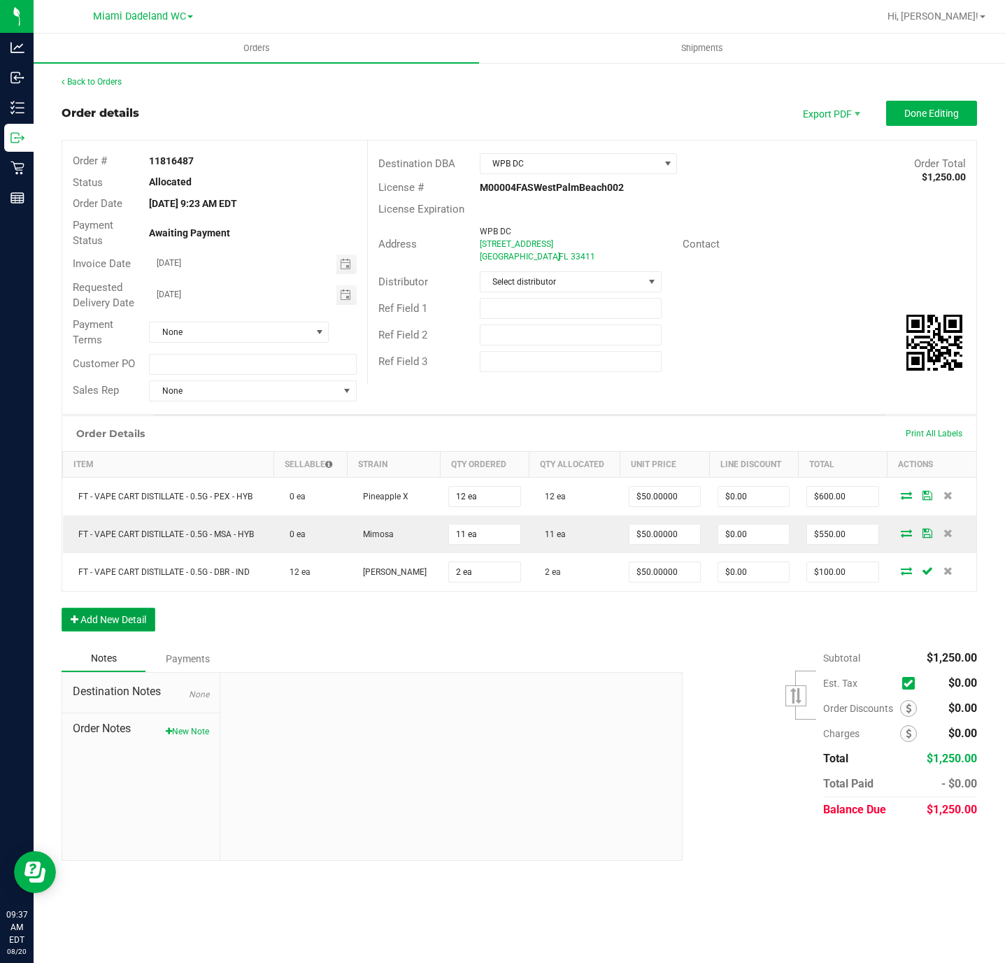
click at [117, 631] on button "Add New Detail" at bounding box center [109, 620] width 94 height 24
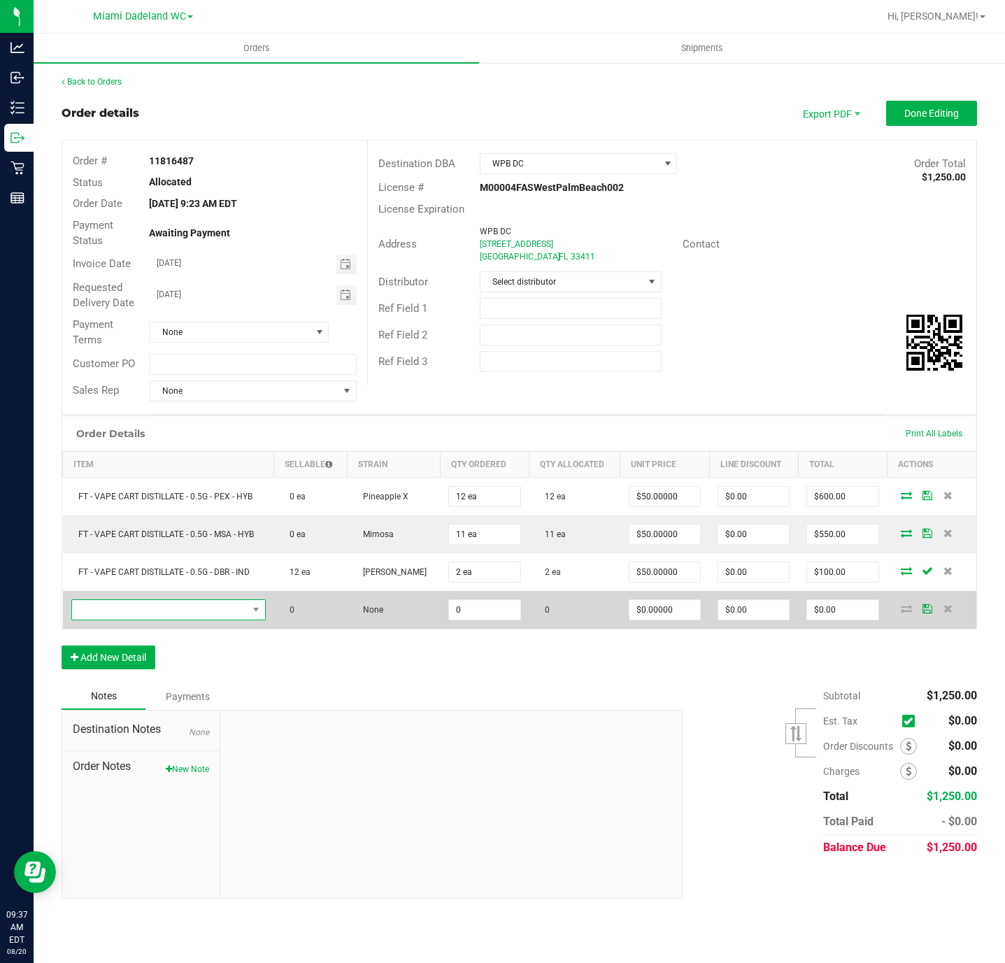
click at [222, 615] on span "NO DATA FOUND" at bounding box center [160, 610] width 176 height 20
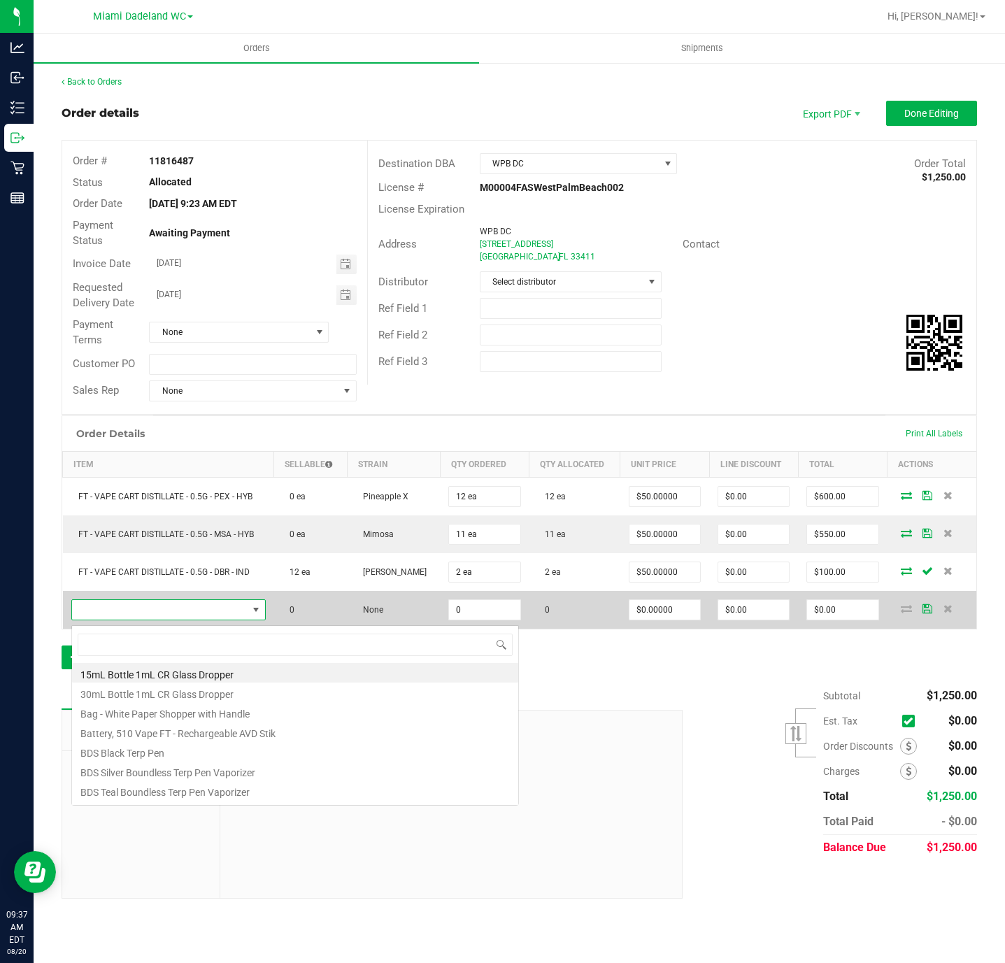
scroll to position [21, 195]
type input "gpn"
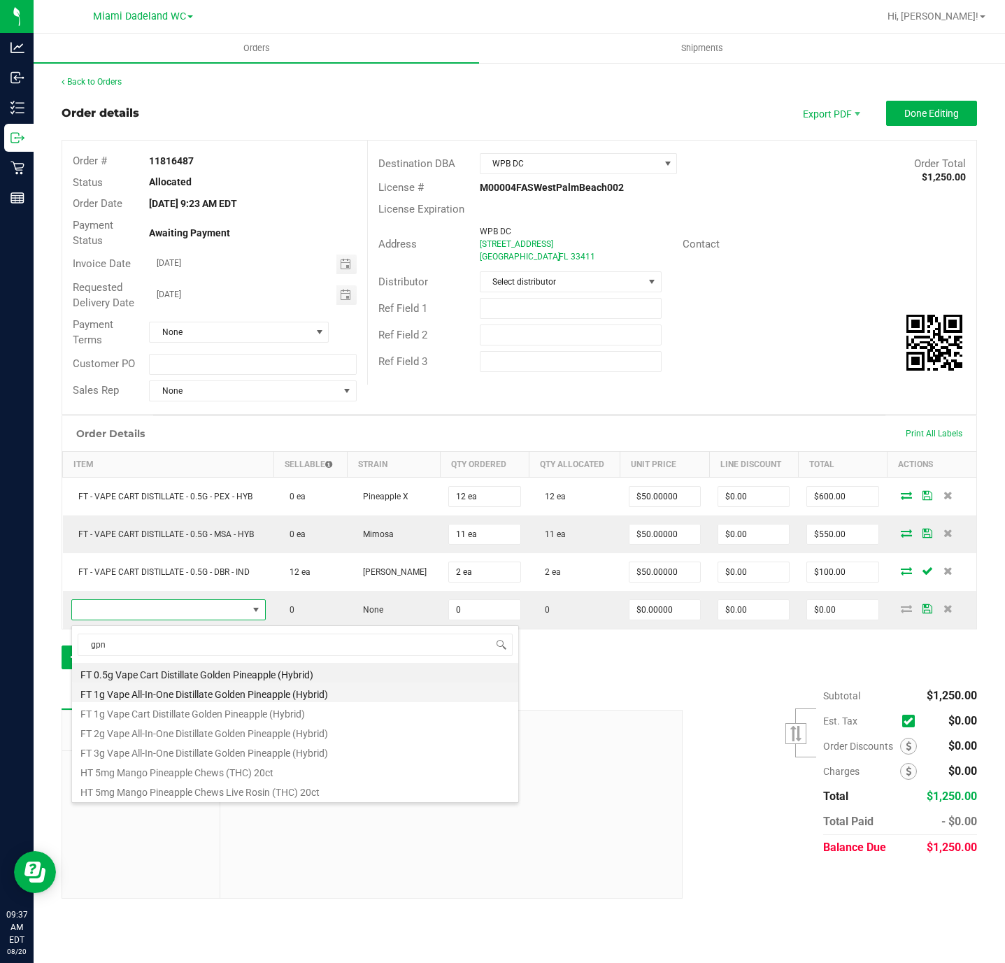
click at [292, 695] on li "FT 1g Vape All-In-One Distillate Golden Pineapple (Hybrid)" at bounding box center [295, 692] width 446 height 20
type input "0 ea"
type input "$99.99000"
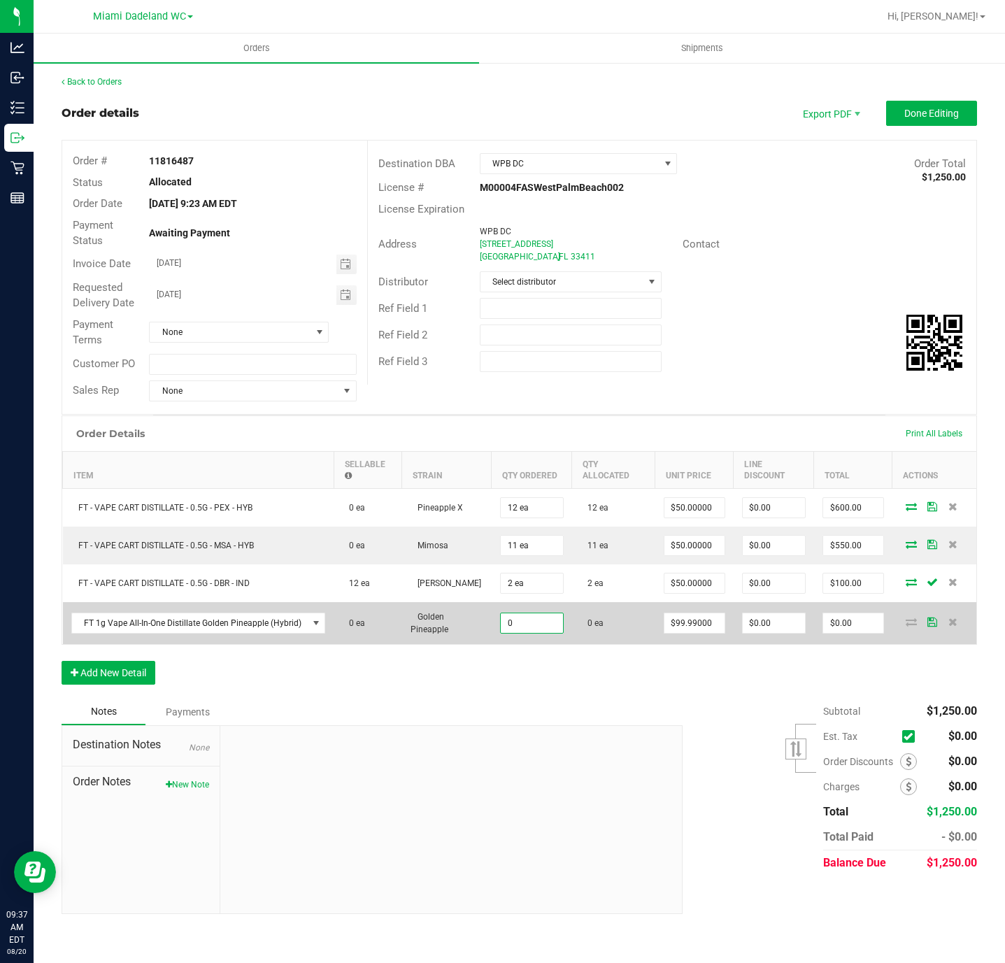
click at [557, 632] on input "0" at bounding box center [532, 623] width 62 height 20
type input "0 ea"
click at [282, 633] on span "FT 1g Vape All-In-One Distillate Golden Pineapple (Hybrid)" at bounding box center [190, 623] width 236 height 20
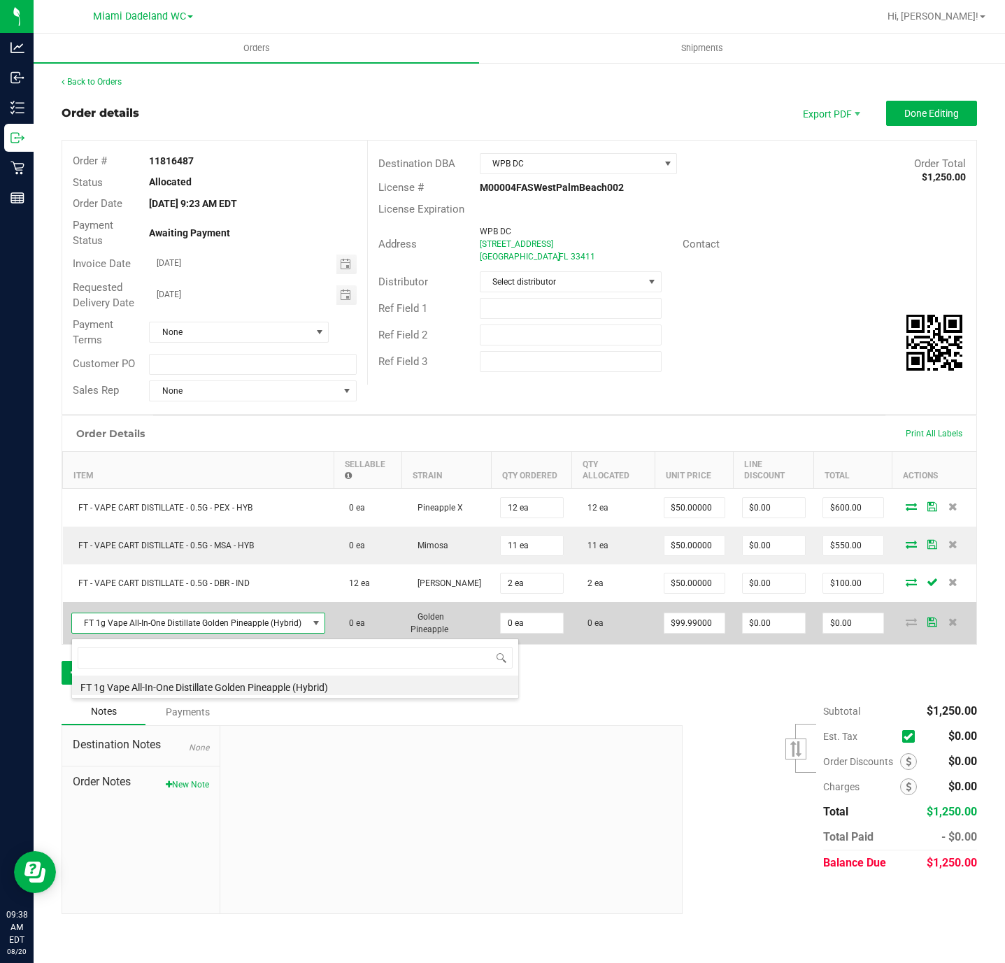
scroll to position [21, 252]
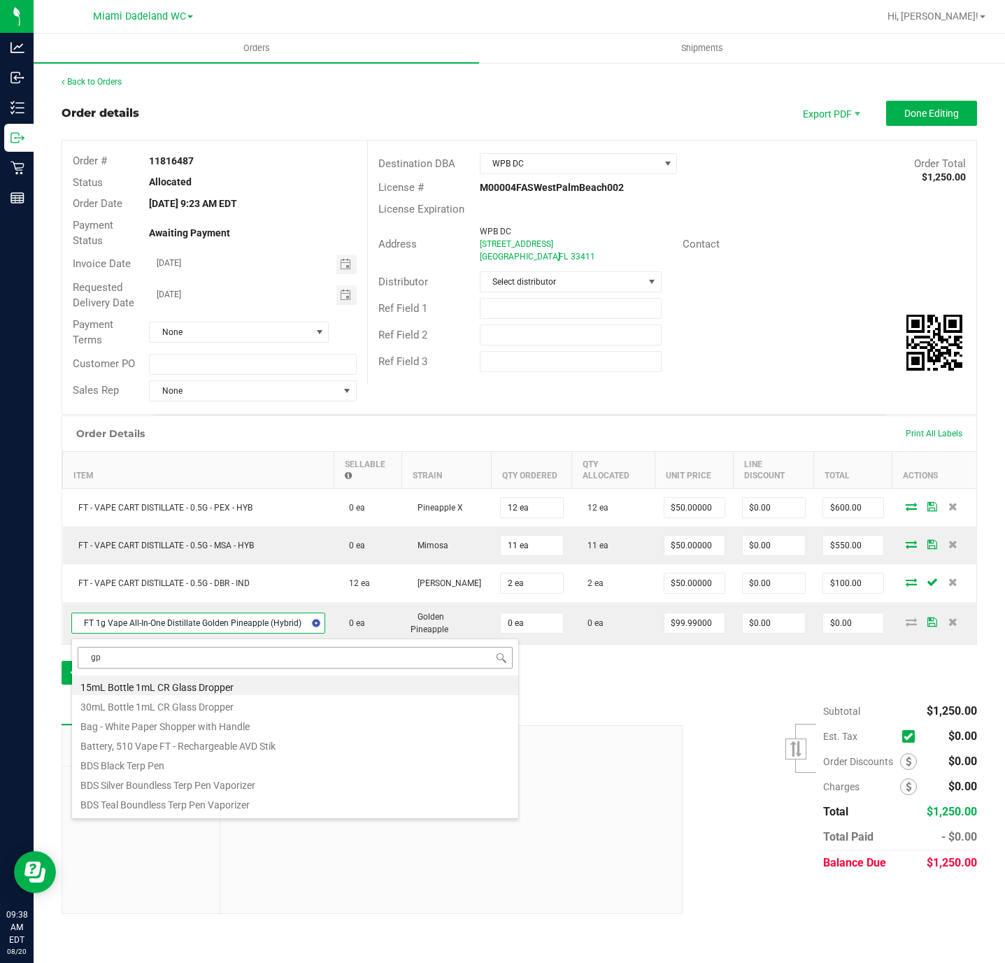
type input "gpn"
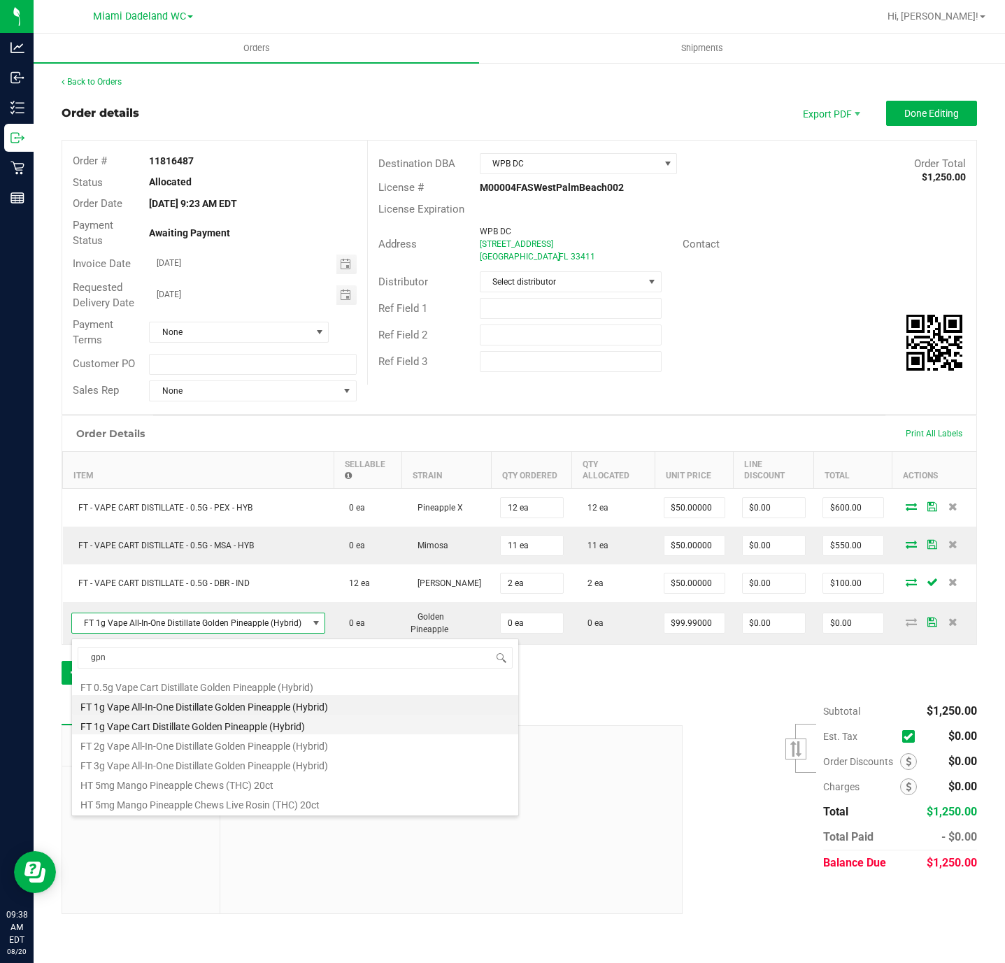
click at [258, 728] on li "FT 1g Vape Cart Distillate Golden Pineapple (Hybrid)" at bounding box center [295, 725] width 446 height 20
type input "$90.00000"
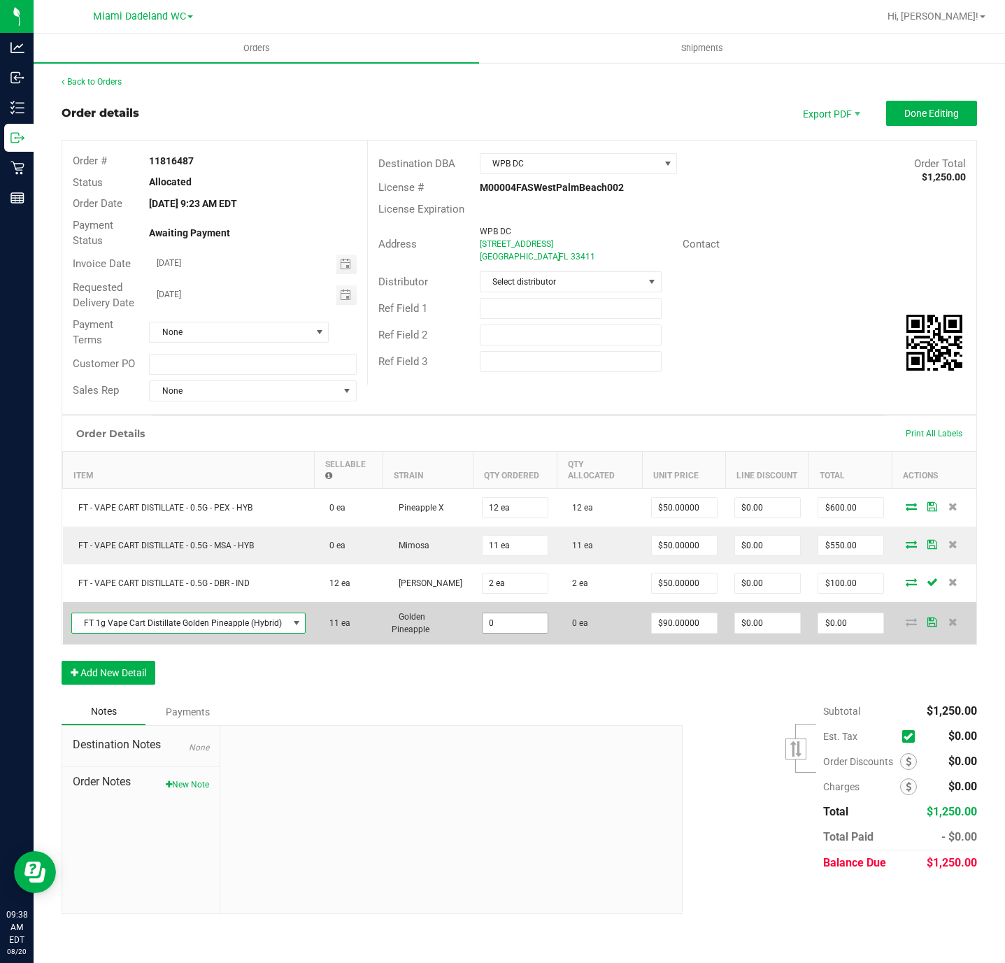
click at [533, 621] on input "0" at bounding box center [514, 623] width 65 height 20
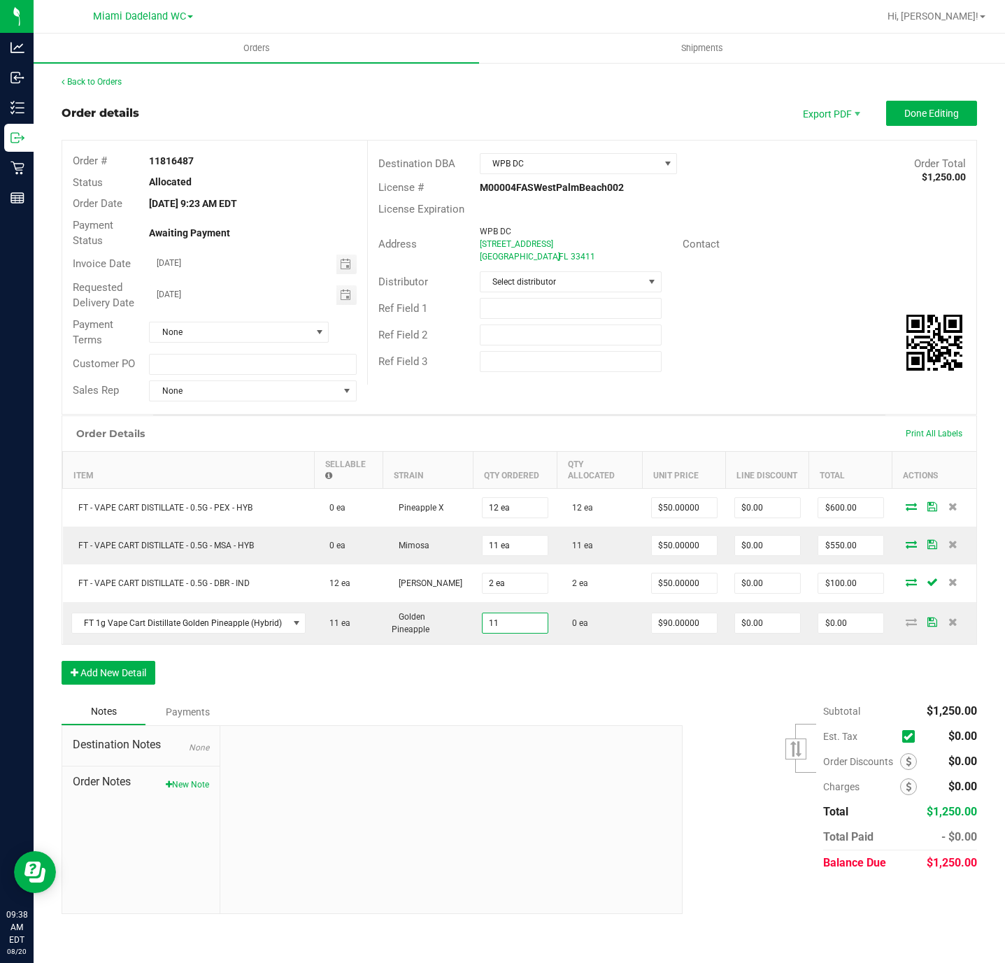
type input "11 ea"
type input "$990.00"
click at [920, 674] on div "Order Details Print All Labels Item Sellable Strain Qty Ordered Qty Allocated U…" at bounding box center [519, 556] width 915 height 283
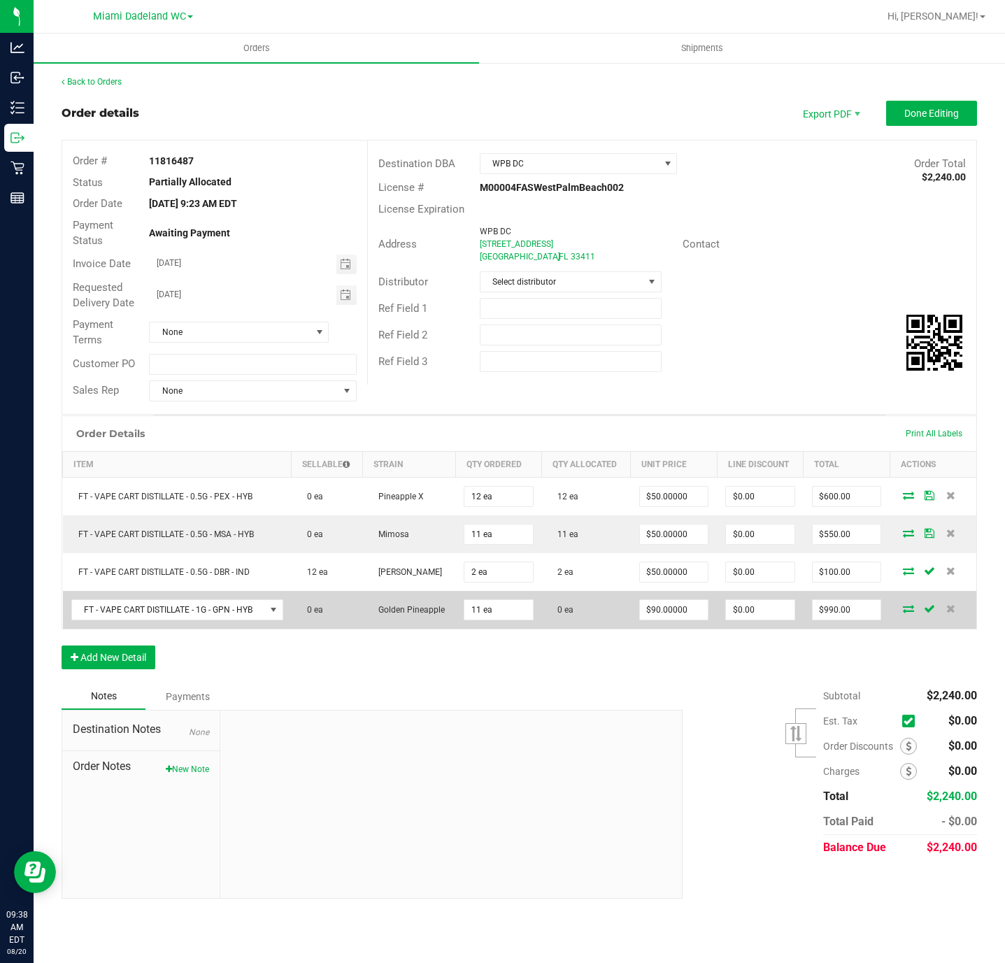
click at [905, 609] on icon at bounding box center [908, 608] width 11 height 8
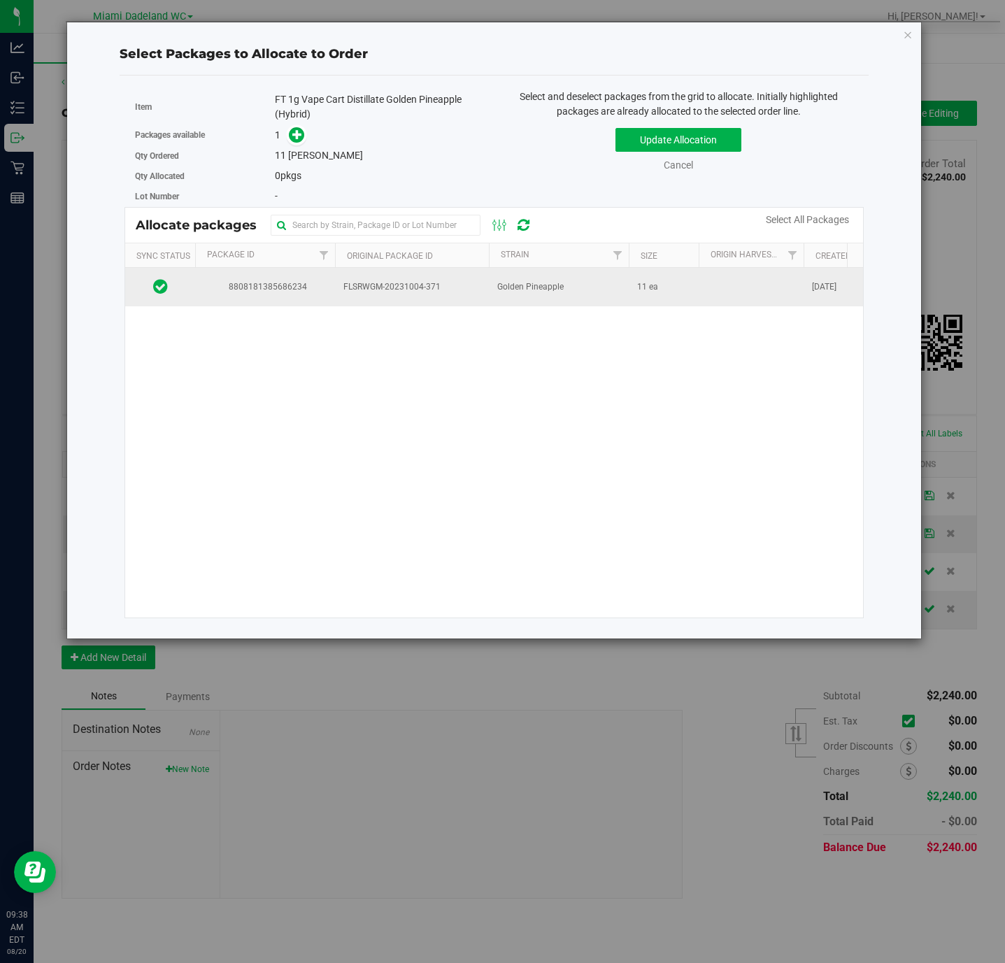
click at [439, 292] on span "FLSRWGM-20231004-371" at bounding box center [411, 286] width 137 height 13
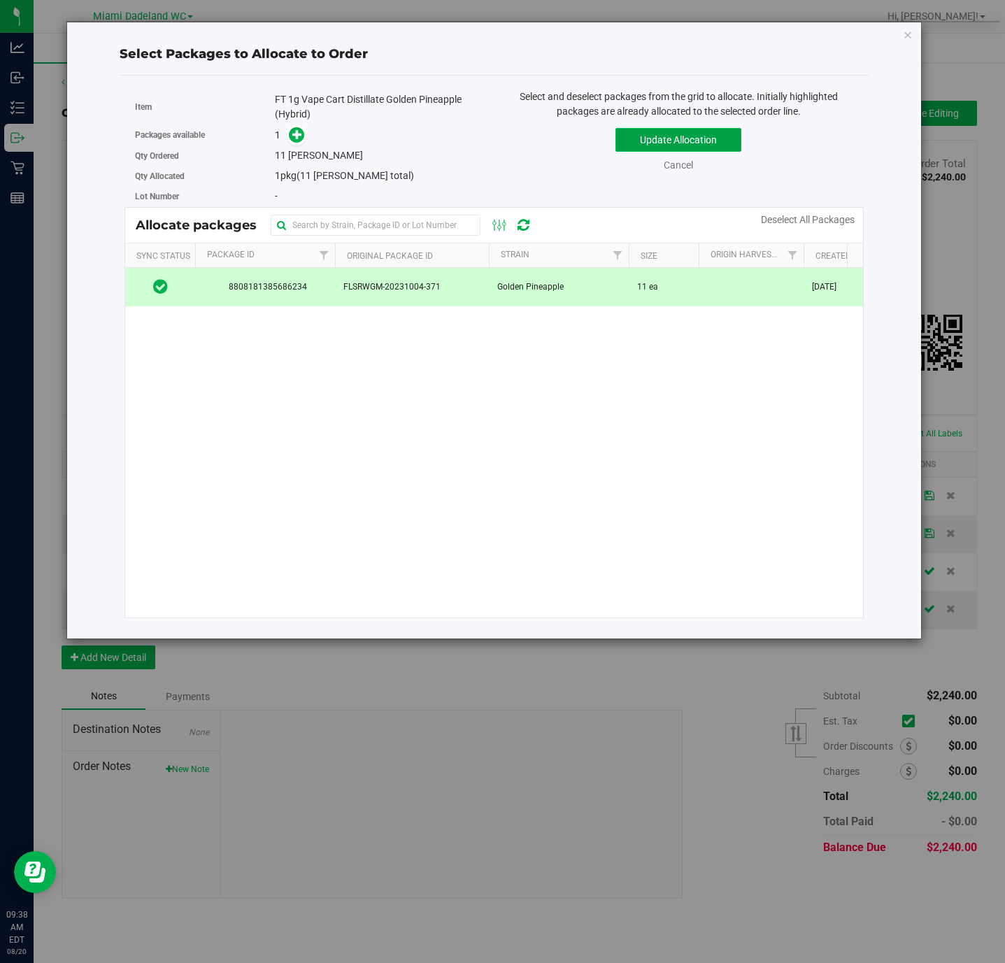
click at [644, 143] on button "Update Allocation" at bounding box center [678, 140] width 126 height 24
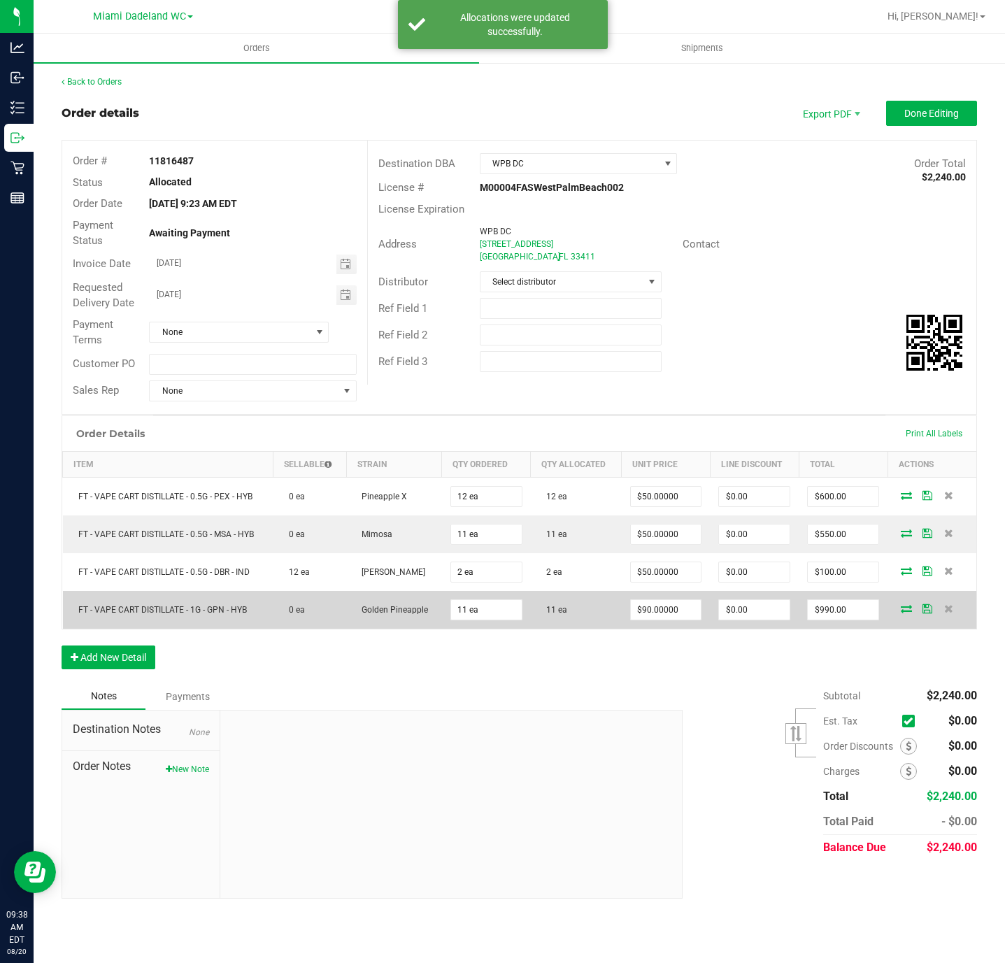
click at [931, 613] on icon at bounding box center [927, 608] width 10 height 8
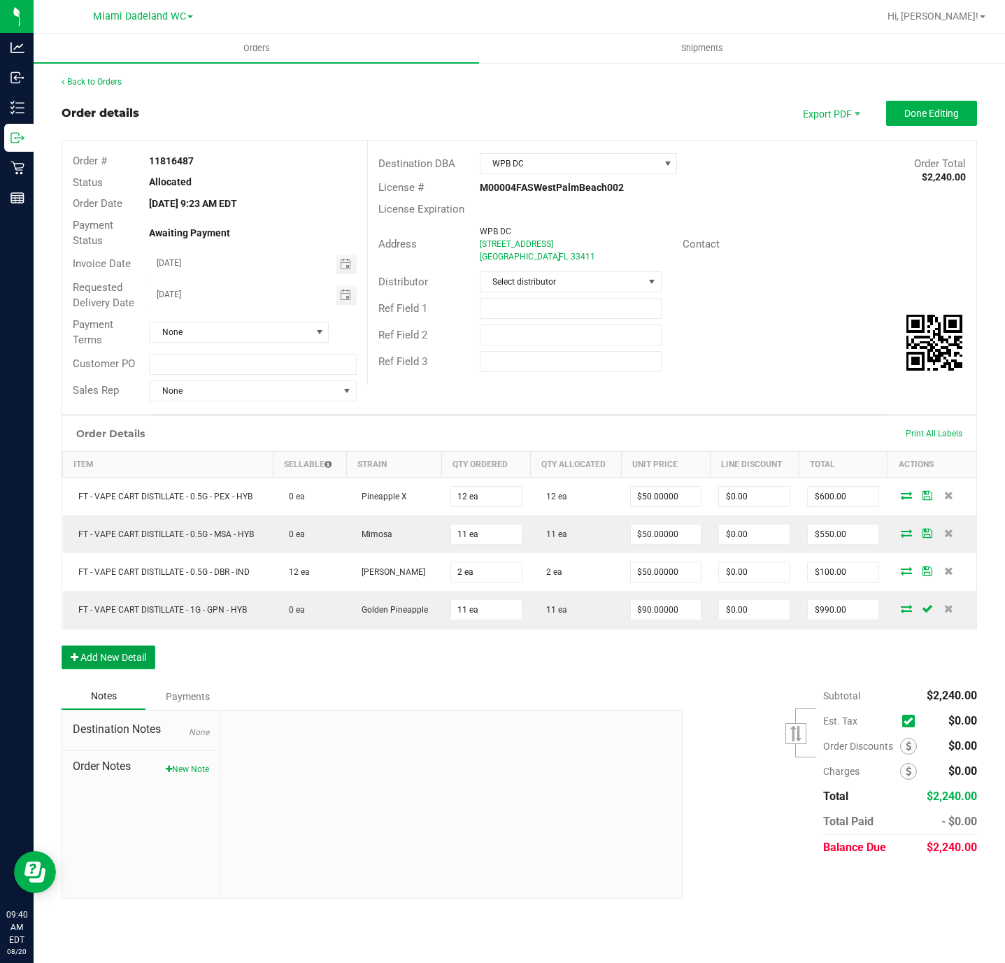
click at [134, 669] on button "Add New Detail" at bounding box center [109, 657] width 94 height 24
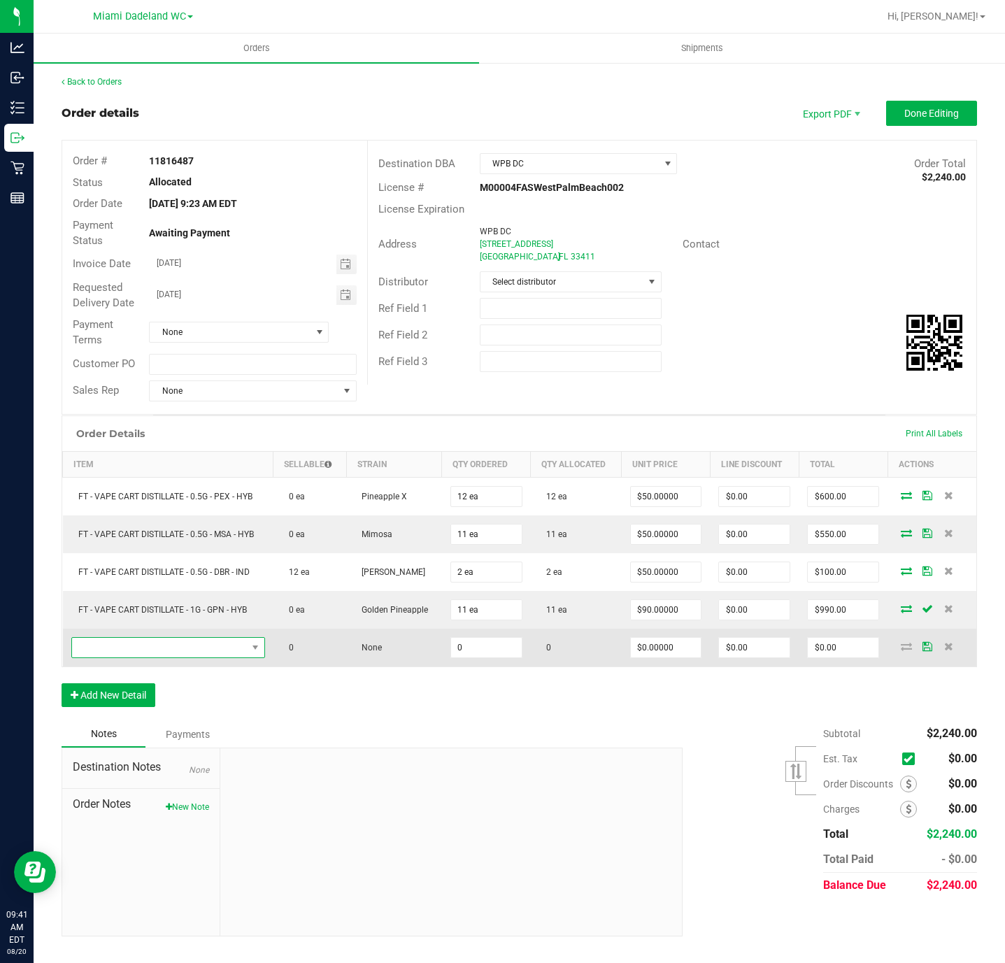
click at [206, 657] on span "NO DATA FOUND" at bounding box center [159, 648] width 175 height 20
click at [203, 657] on span "NO DATA FOUND" at bounding box center [159, 648] width 175 height 20
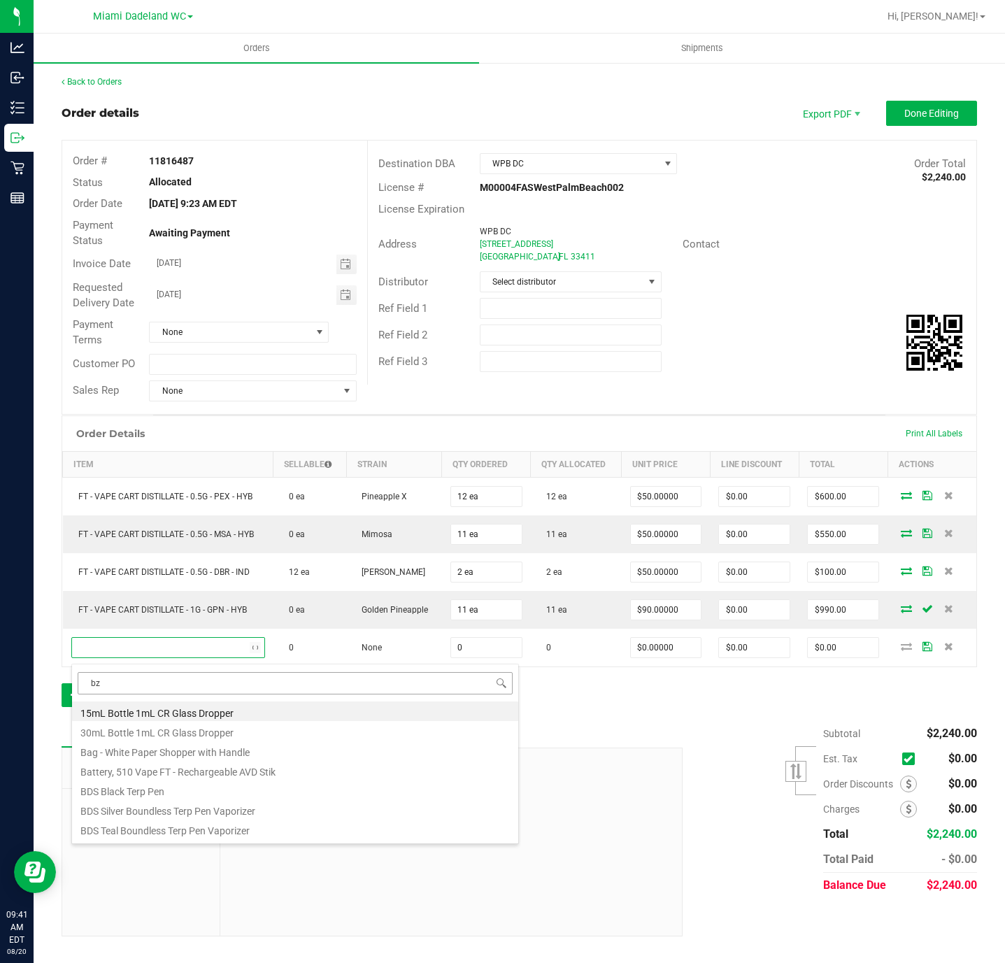
type input "bzk"
click at [239, 712] on li "FT 0.5g Vape Cart Distillate Blue Z (Hybrid-Indica)" at bounding box center [295, 711] width 446 height 20
type input "0 ea"
type input "$50.00000"
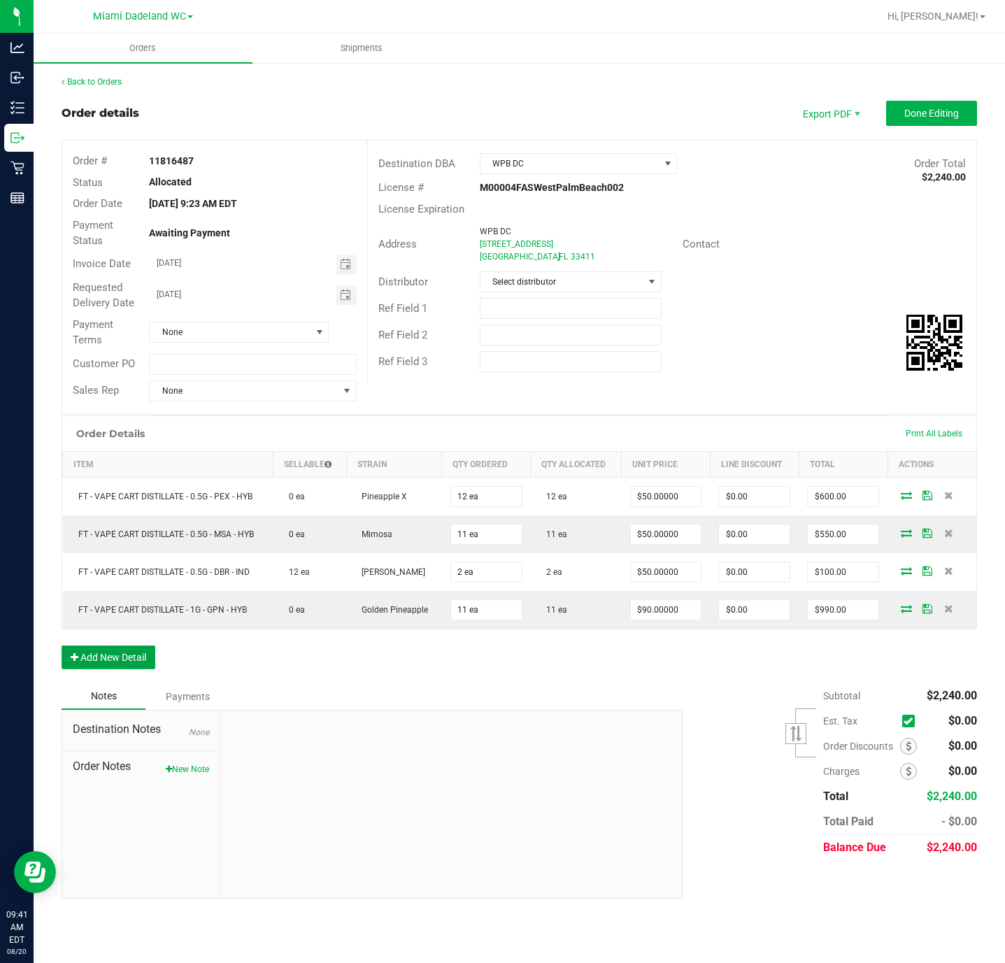
click at [115, 669] on button "Add New Detail" at bounding box center [109, 657] width 94 height 24
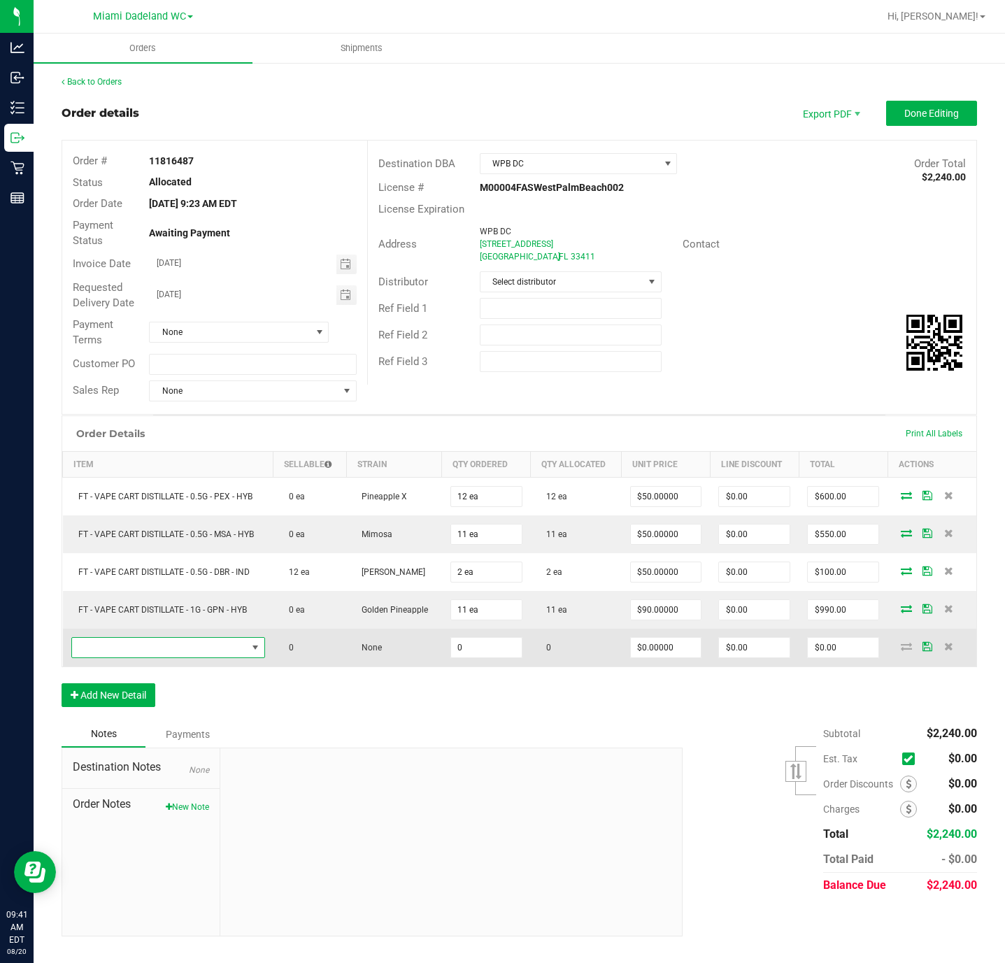
click at [215, 649] on span "NO DATA FOUND" at bounding box center [159, 648] width 175 height 20
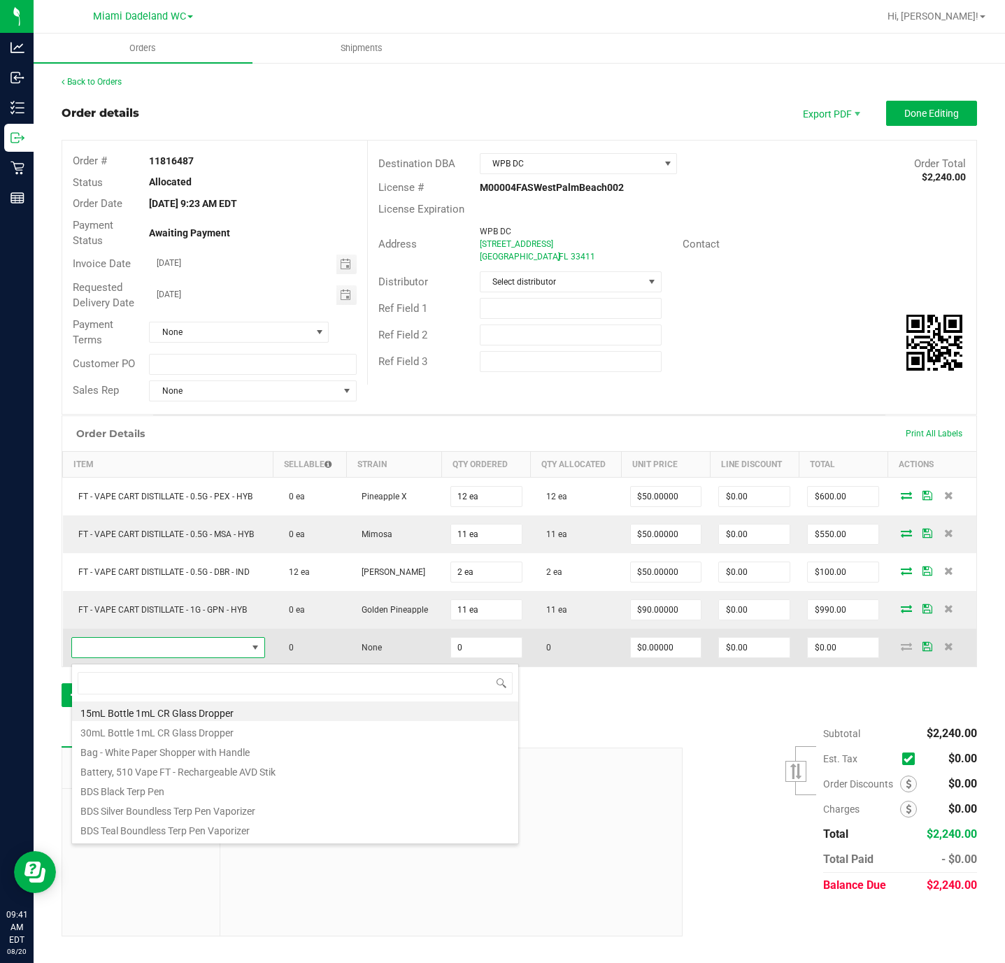
scroll to position [21, 194]
type input "bzk"
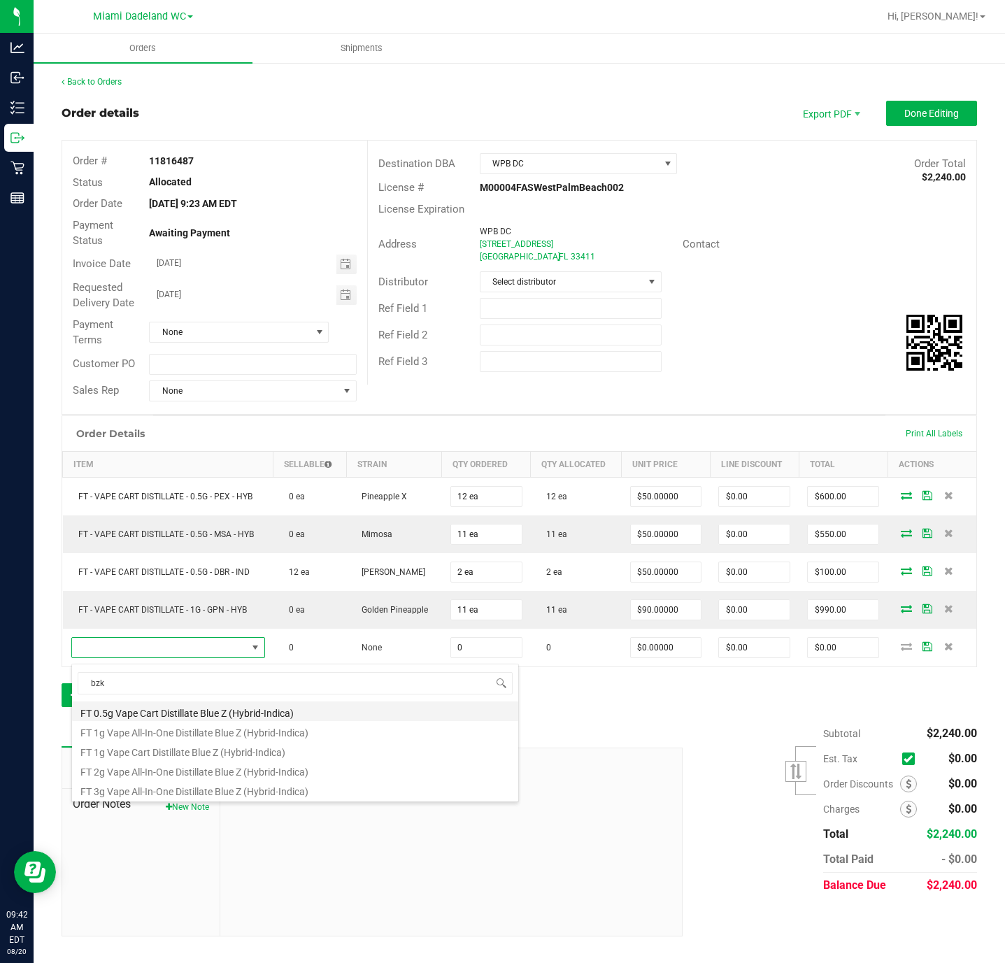
click at [306, 712] on li "FT 0.5g Vape Cart Distillate Blue Z (Hybrid-Indica)" at bounding box center [295, 711] width 446 height 20
type input "0 ea"
type input "$50.00000"
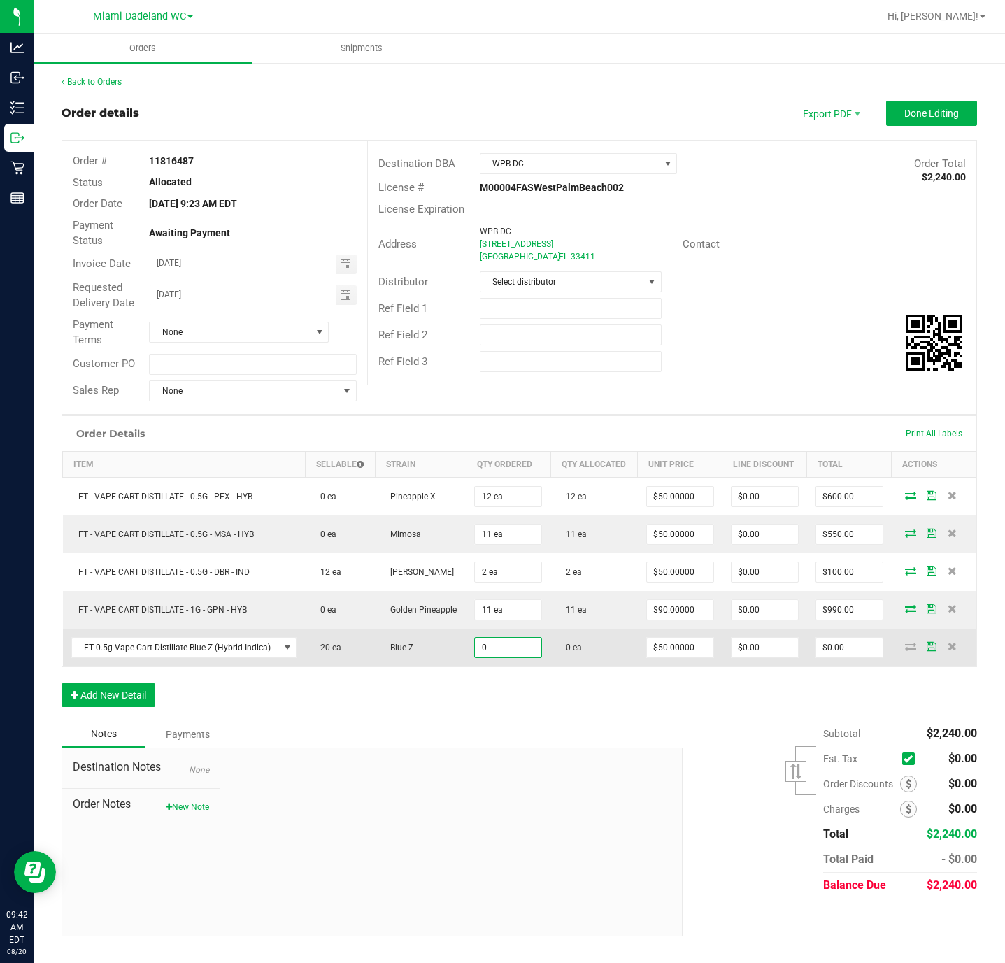
click at [504, 657] on input "0" at bounding box center [508, 648] width 66 height 20
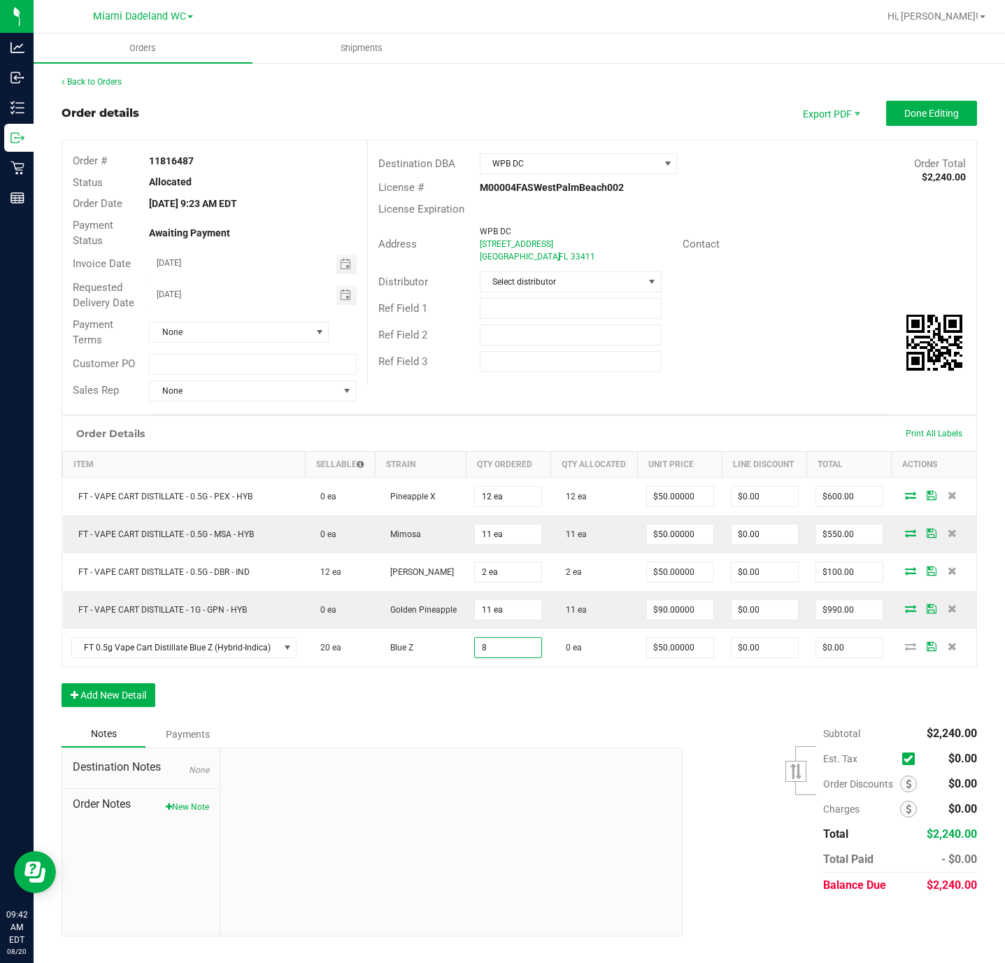
type input "8 ea"
type input "$400.00"
click at [502, 692] on div "Order Details Print All Labels Item Sellable Strain Qty Ordered Qty Allocated U…" at bounding box center [519, 568] width 915 height 306
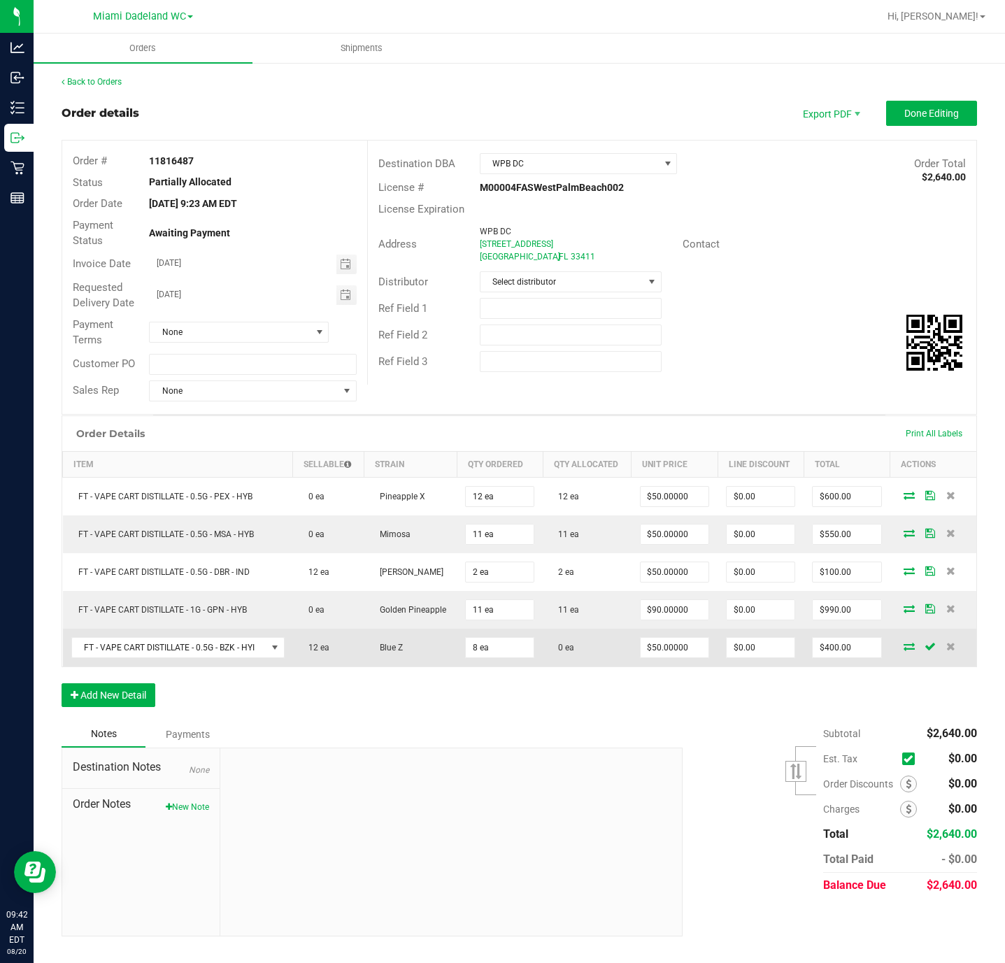
click at [907, 650] on icon at bounding box center [908, 646] width 11 height 8
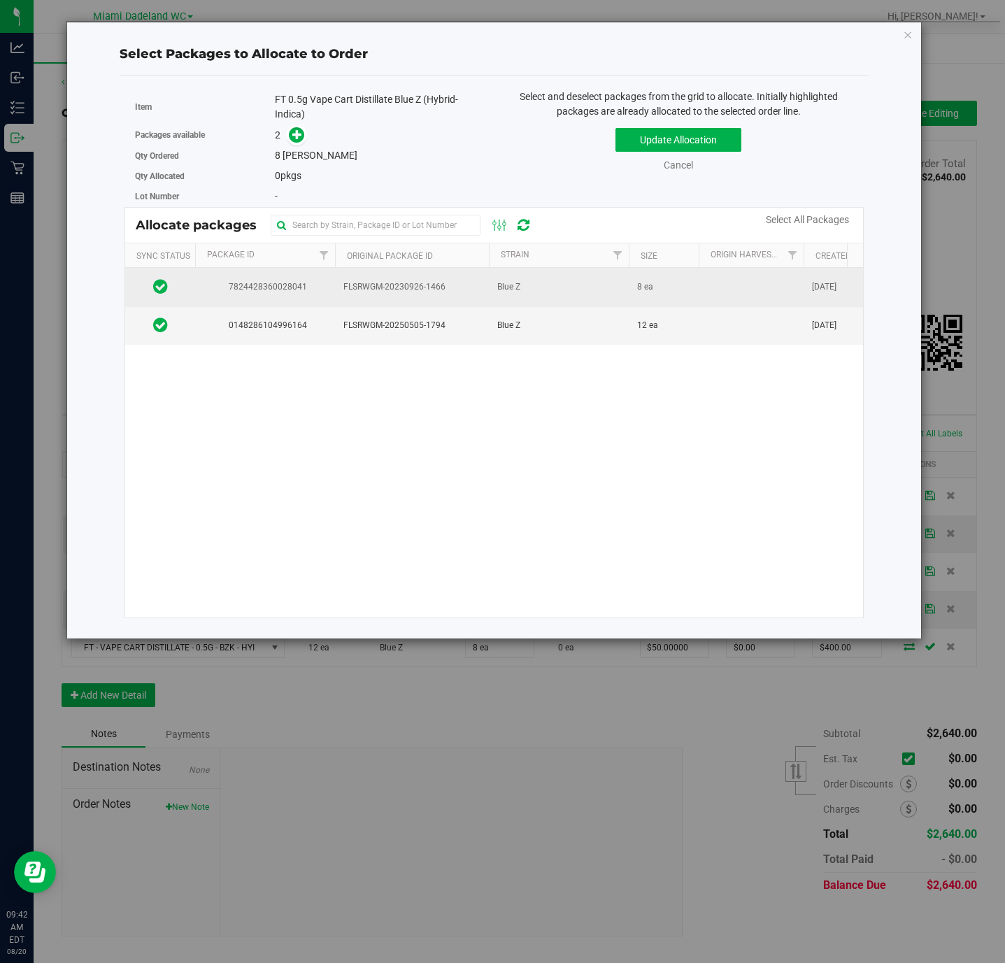
click at [601, 287] on td "Blue Z" at bounding box center [559, 287] width 140 height 38
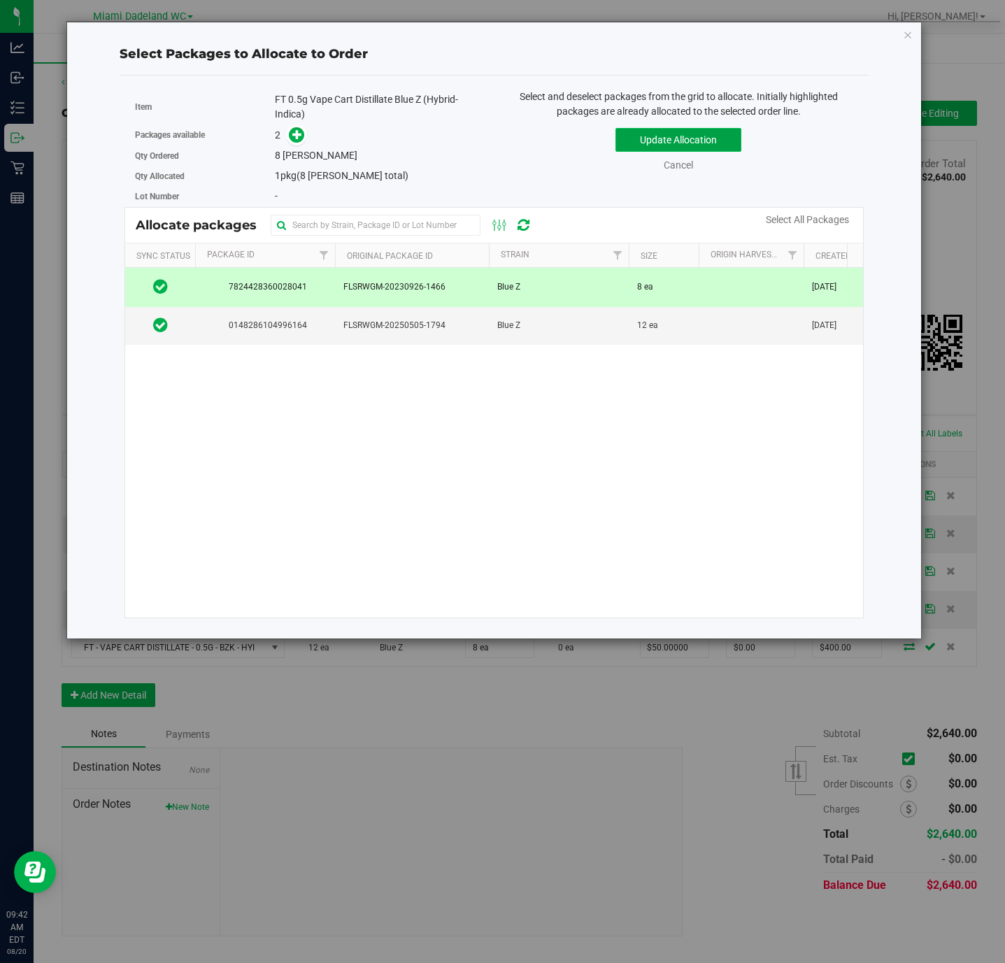
click at [715, 135] on button "Update Allocation" at bounding box center [678, 140] width 126 height 24
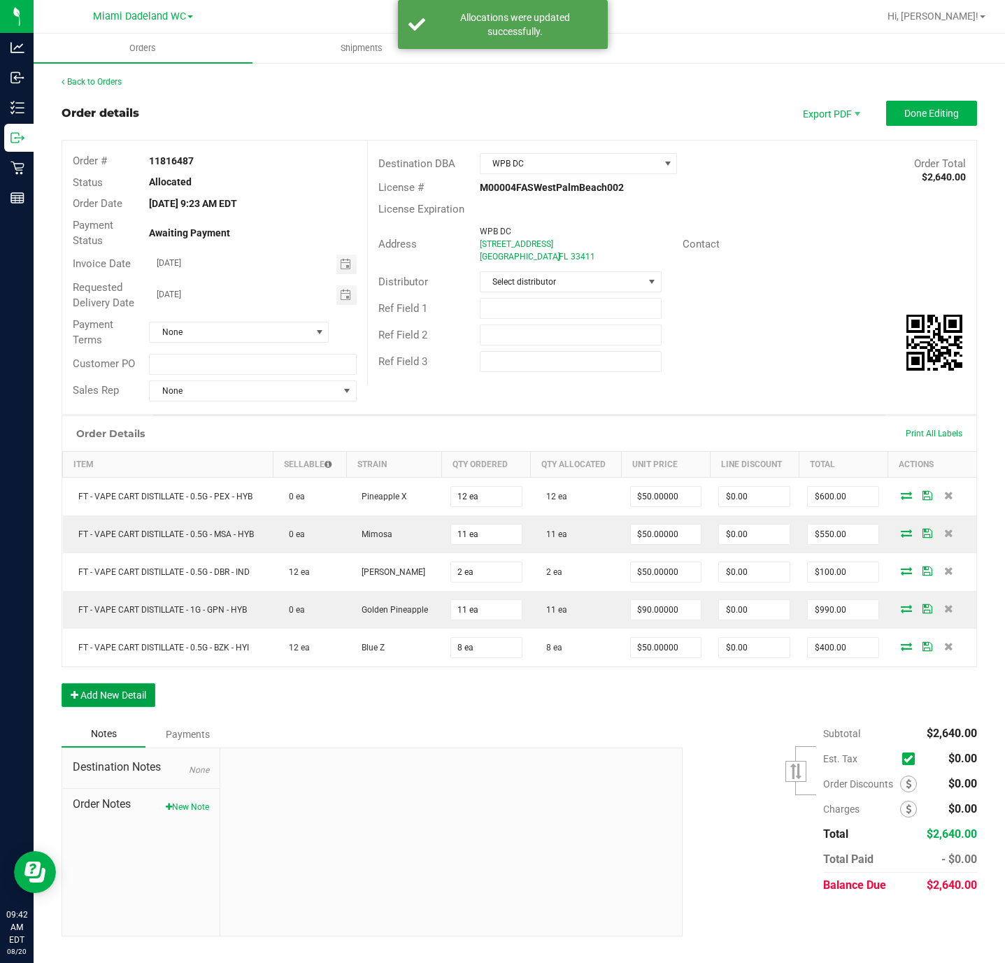
click at [137, 705] on button "Add New Detail" at bounding box center [109, 695] width 94 height 24
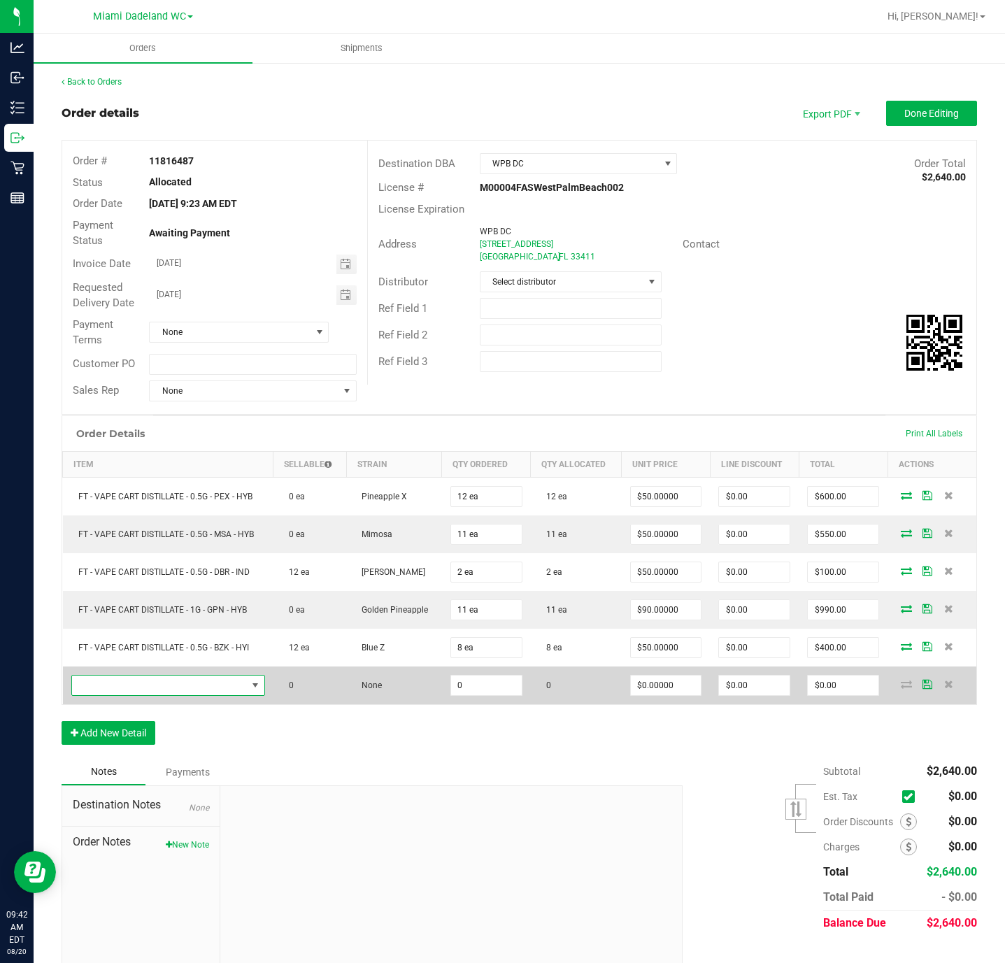
click at [206, 686] on span "NO DATA FOUND" at bounding box center [159, 685] width 175 height 20
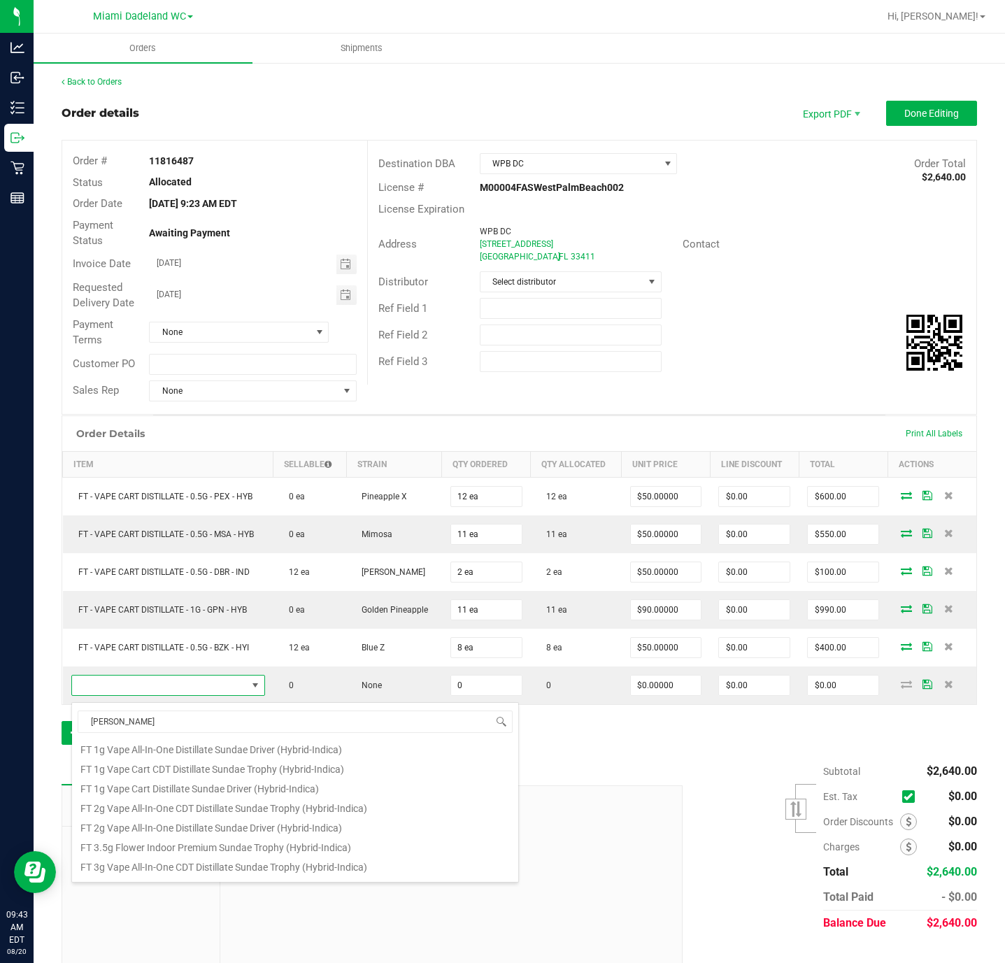
scroll to position [252, 0]
type input "[PERSON_NAME]"
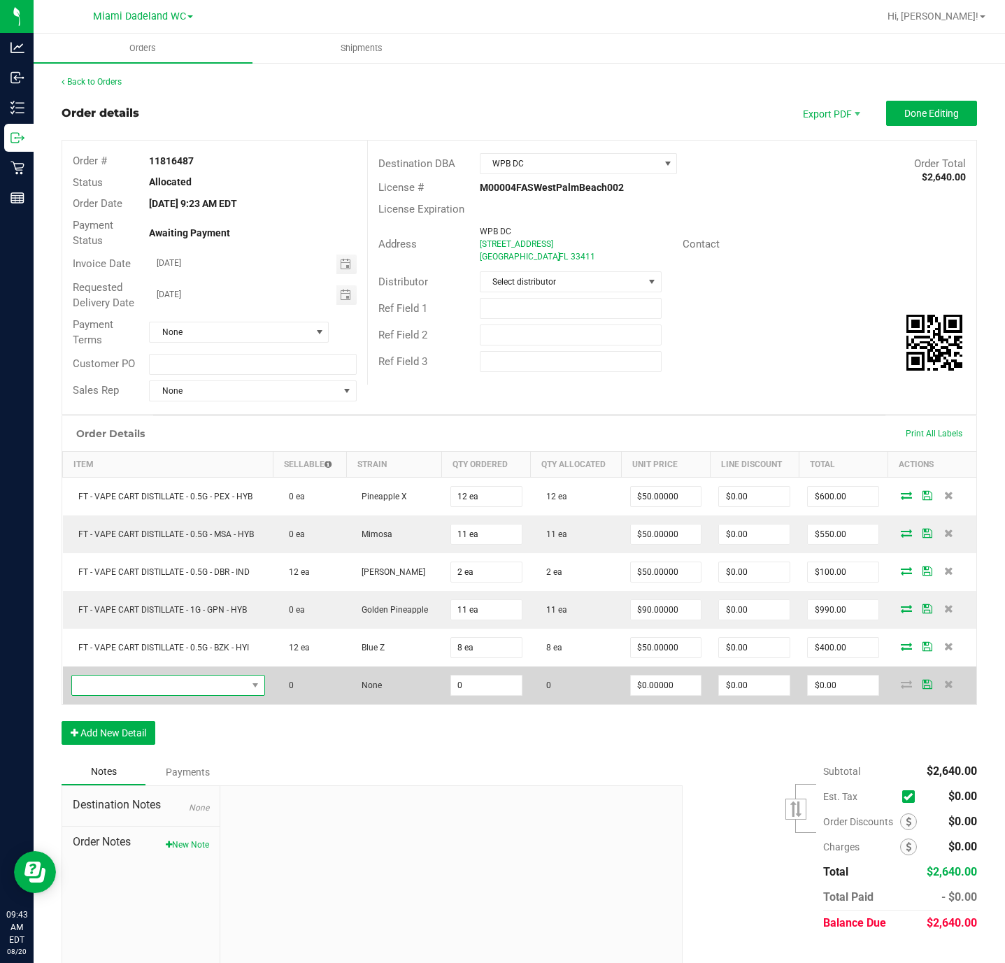
click at [189, 687] on span "NO DATA FOUND" at bounding box center [159, 685] width 175 height 20
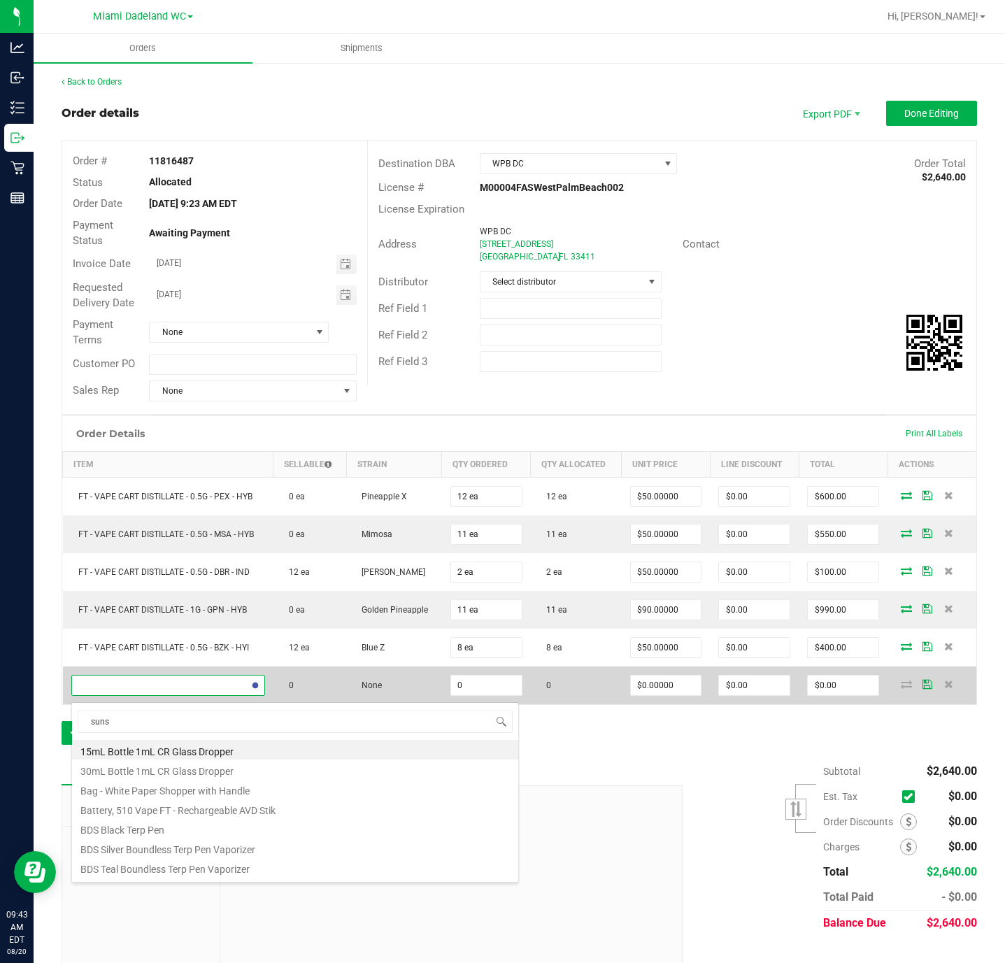
type input "sunse"
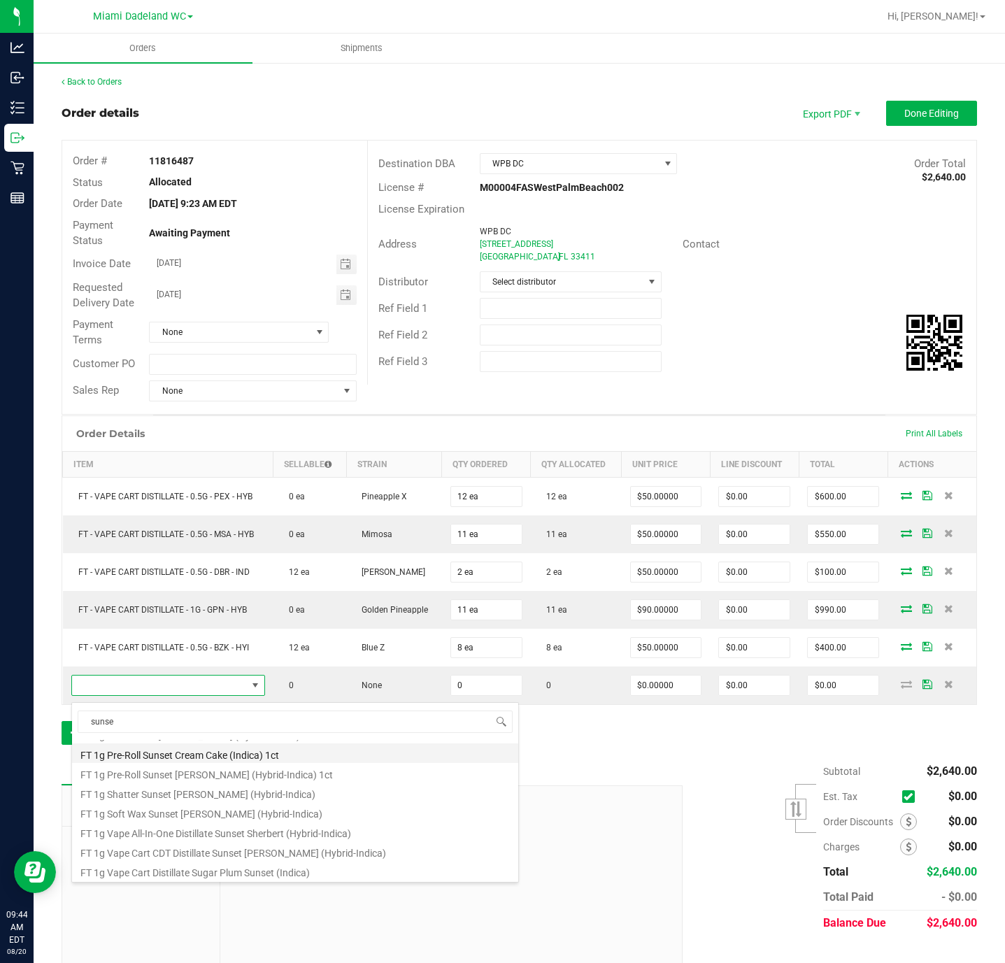
scroll to position [210, 0]
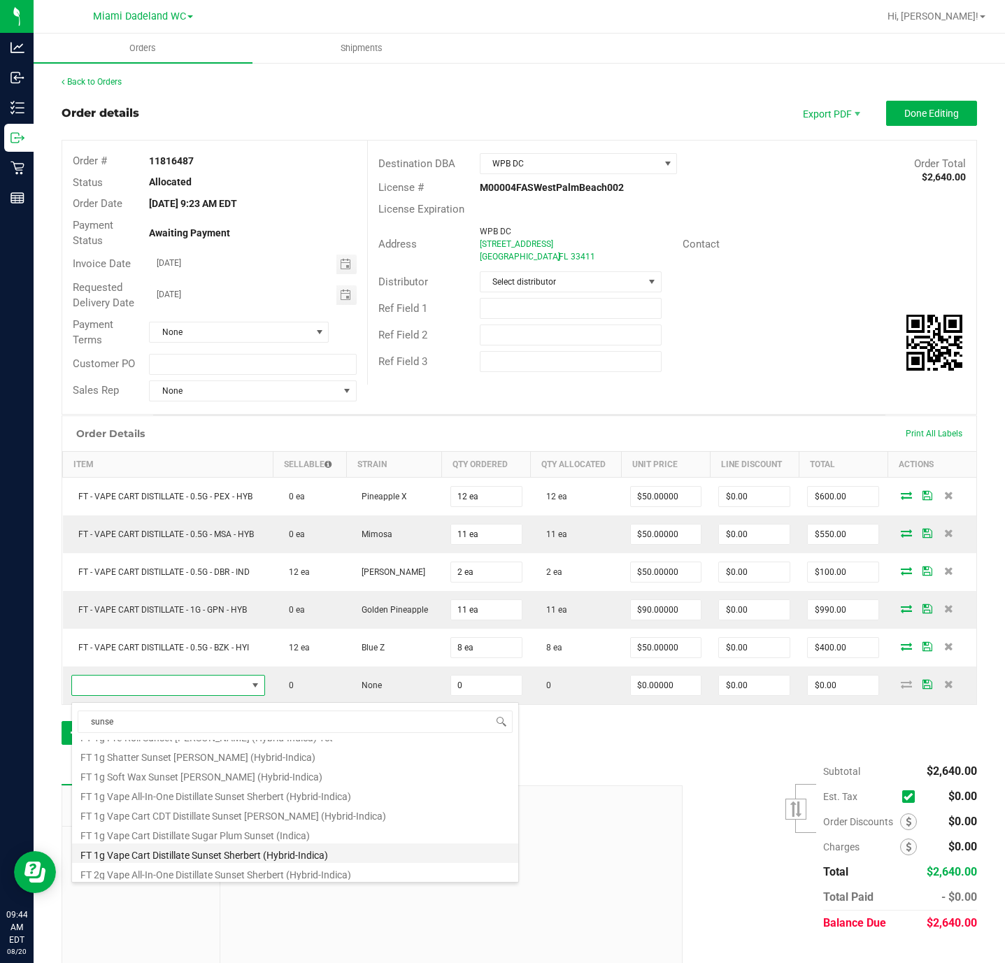
click at [352, 860] on li "FT 1g Vape Cart Distillate Sunset Sherbert (Hybrid-Indica)" at bounding box center [295, 853] width 446 height 20
type input "0 ea"
type input "$90.00000"
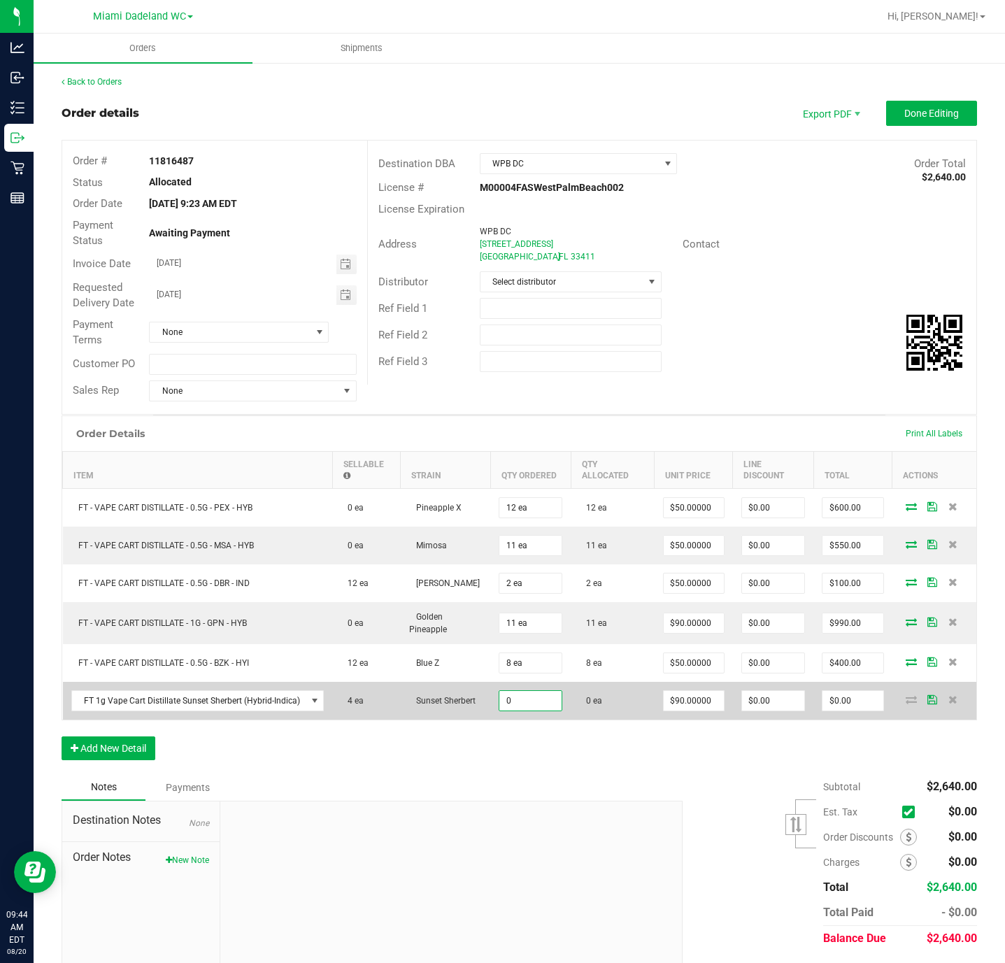
click at [536, 703] on input "0" at bounding box center [530, 701] width 62 height 20
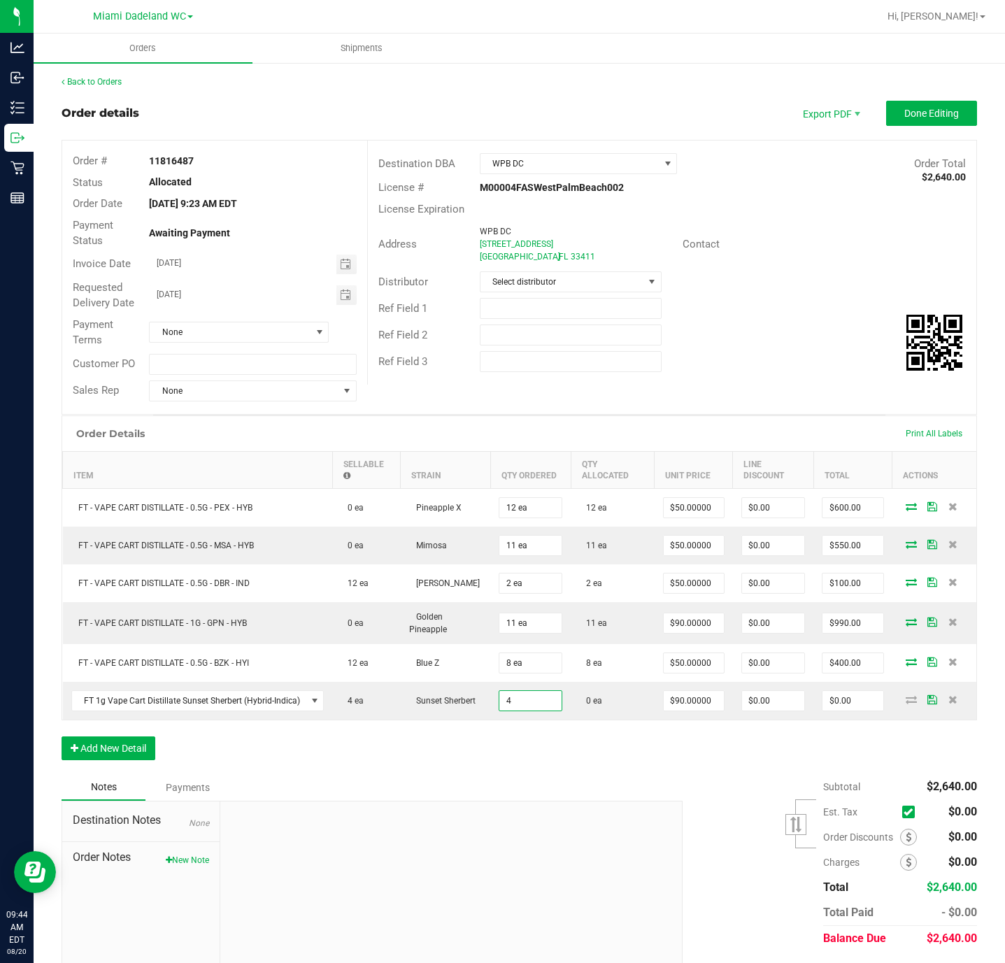
type input "4 ea"
type input "$360.00"
click at [559, 801] on div "Notes Payments" at bounding box center [367, 787] width 610 height 27
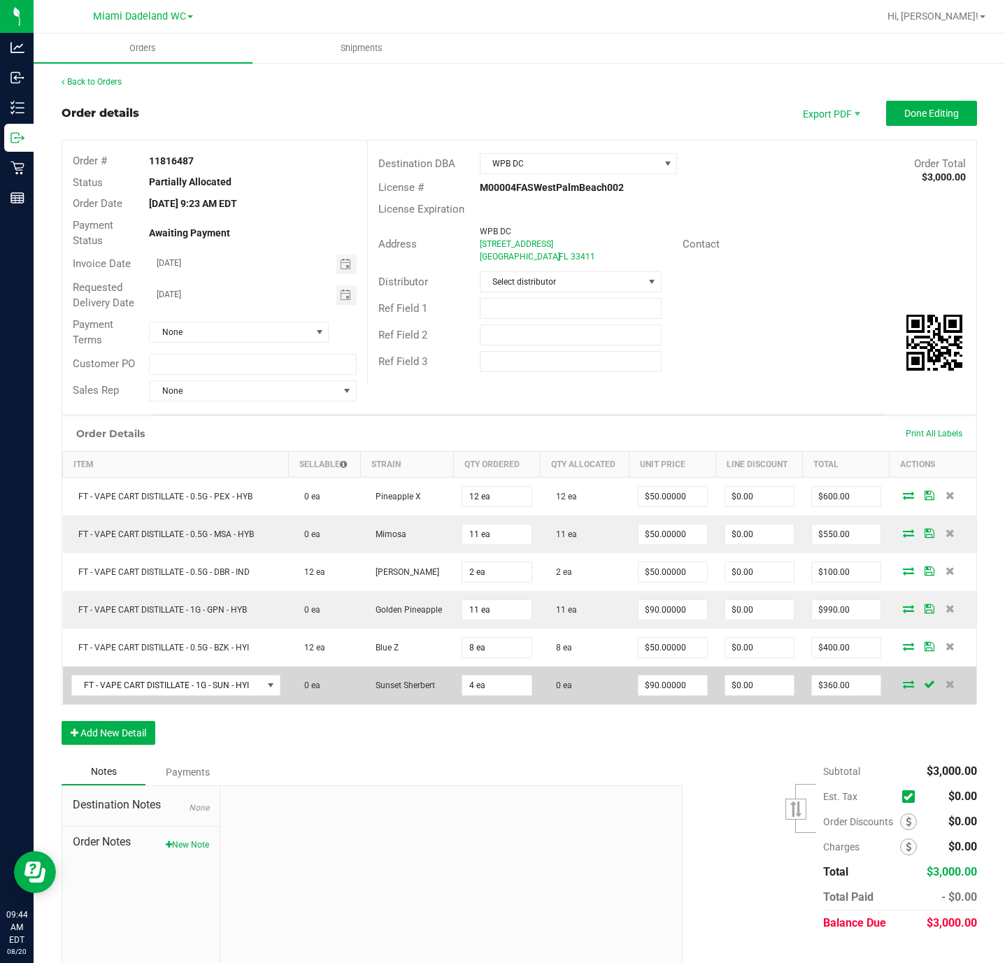
click at [903, 688] on icon at bounding box center [908, 684] width 11 height 8
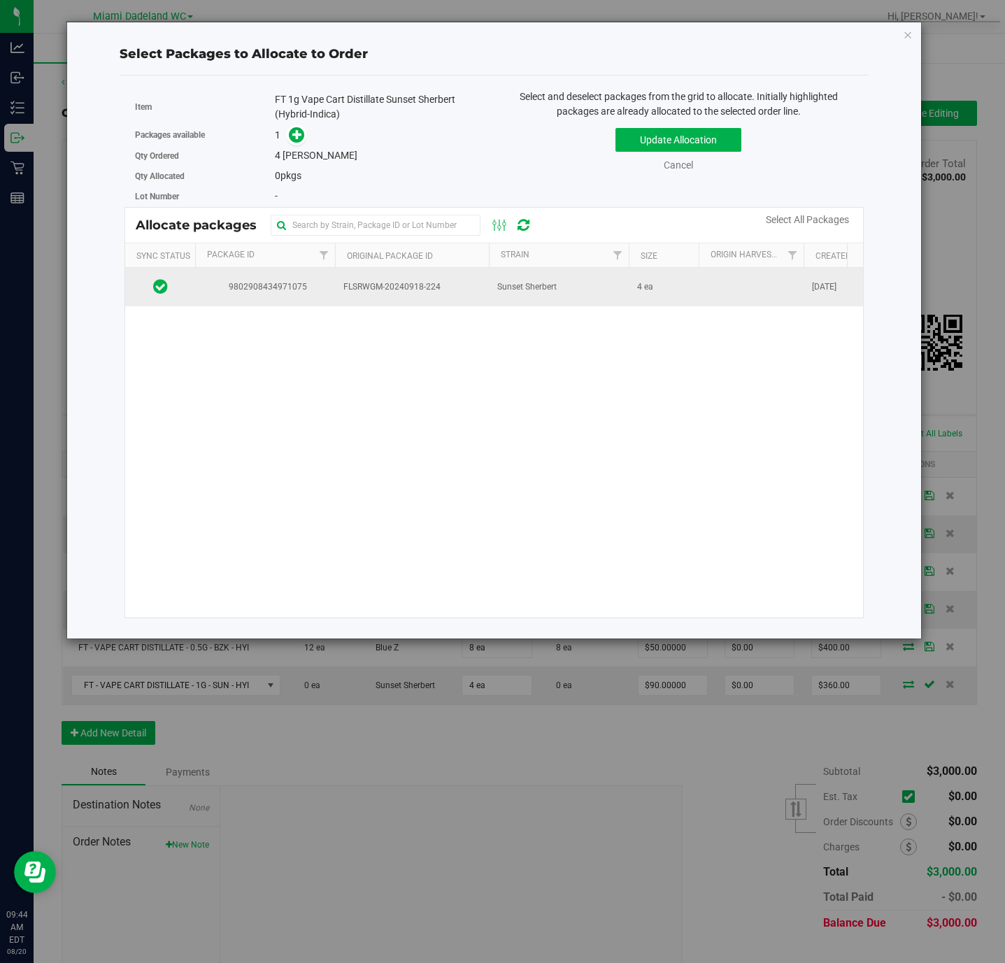
click at [585, 281] on td "Sunset Sherbert" at bounding box center [559, 287] width 140 height 38
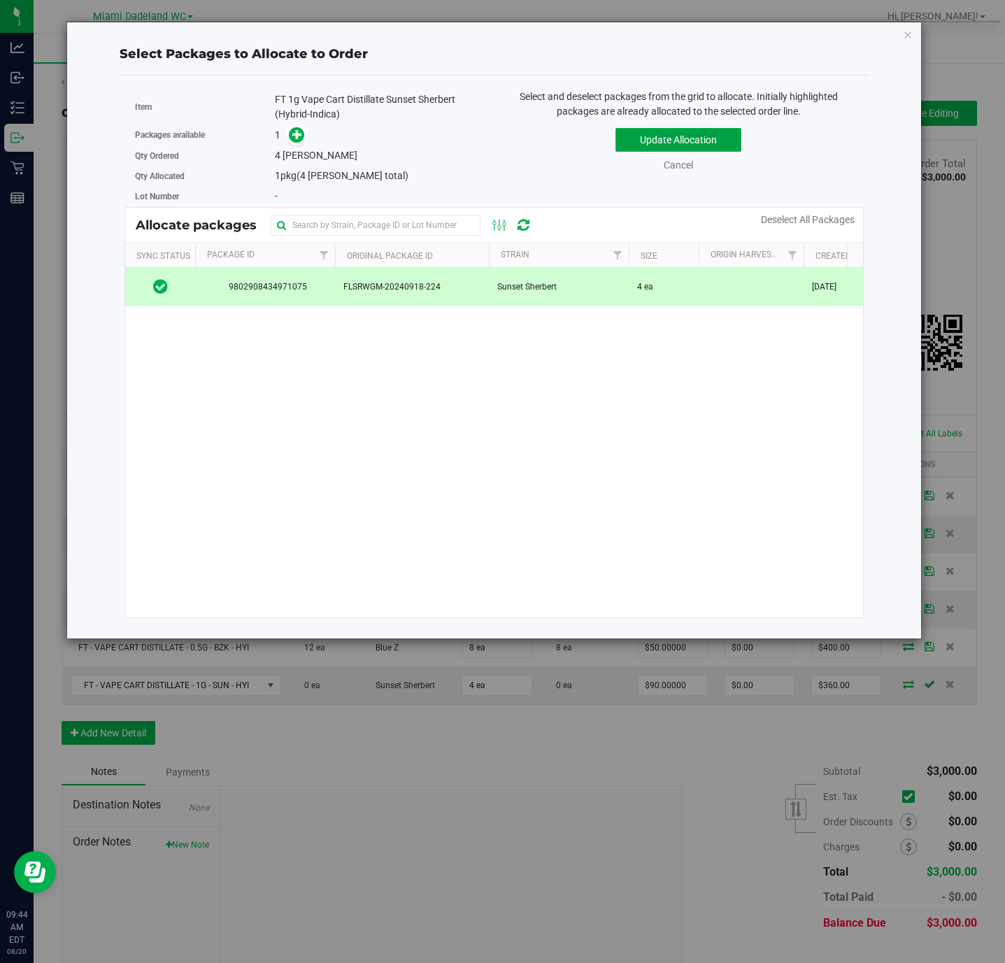
click at [710, 141] on button "Update Allocation" at bounding box center [678, 140] width 126 height 24
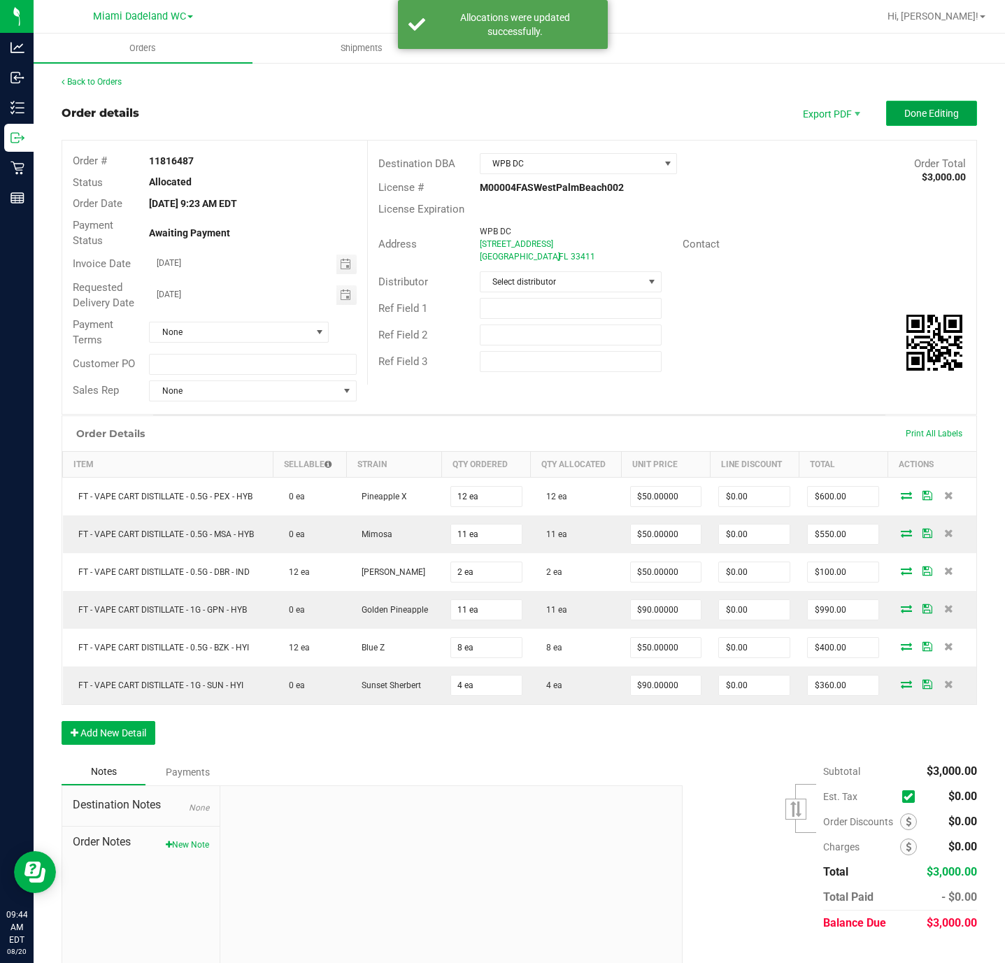
click at [904, 109] on span "Done Editing" at bounding box center [931, 113] width 55 height 11
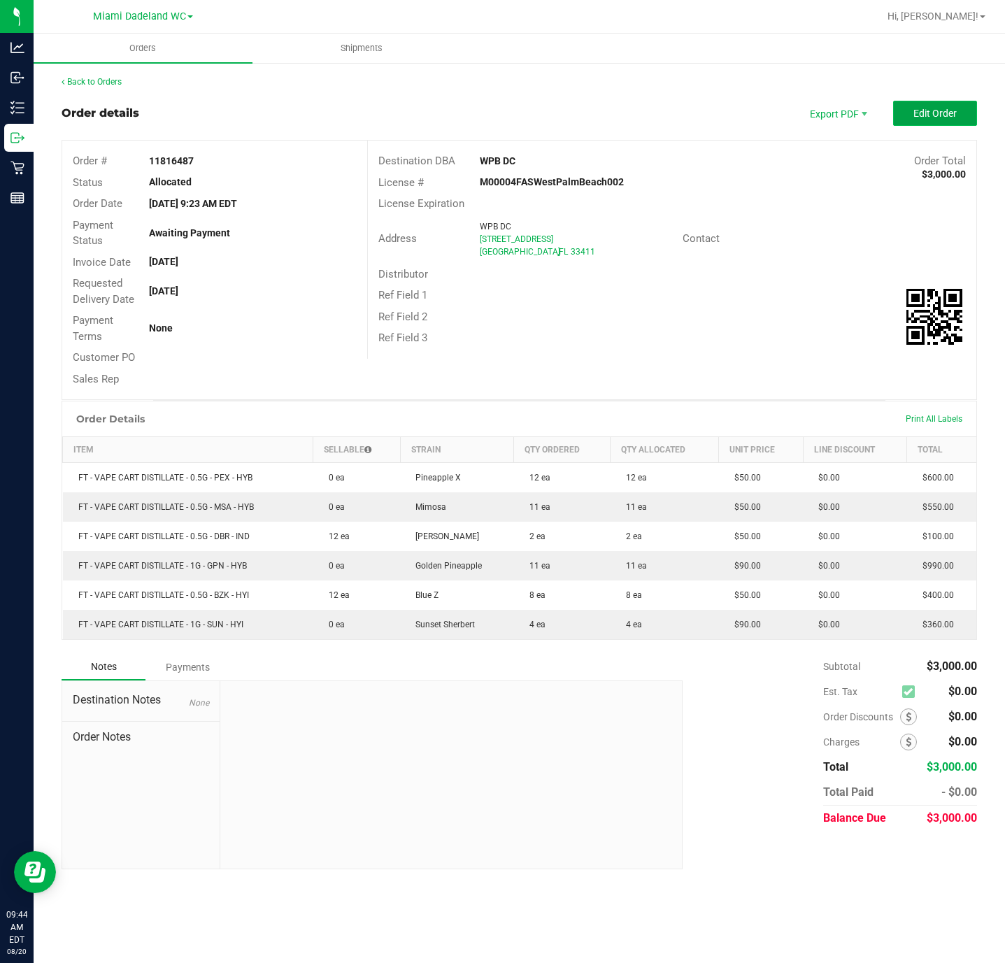
click at [917, 116] on span "Edit Order" at bounding box center [934, 113] width 43 height 11
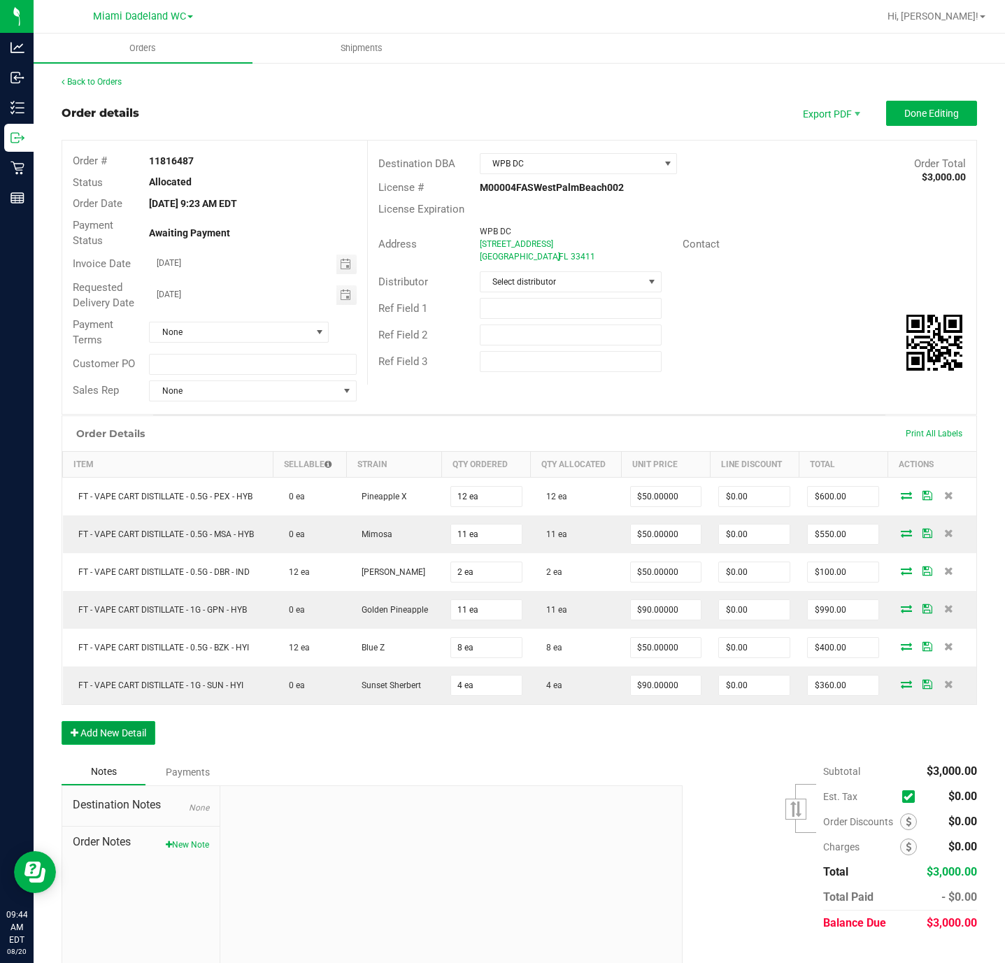
click at [113, 733] on button "Add New Detail" at bounding box center [109, 733] width 94 height 24
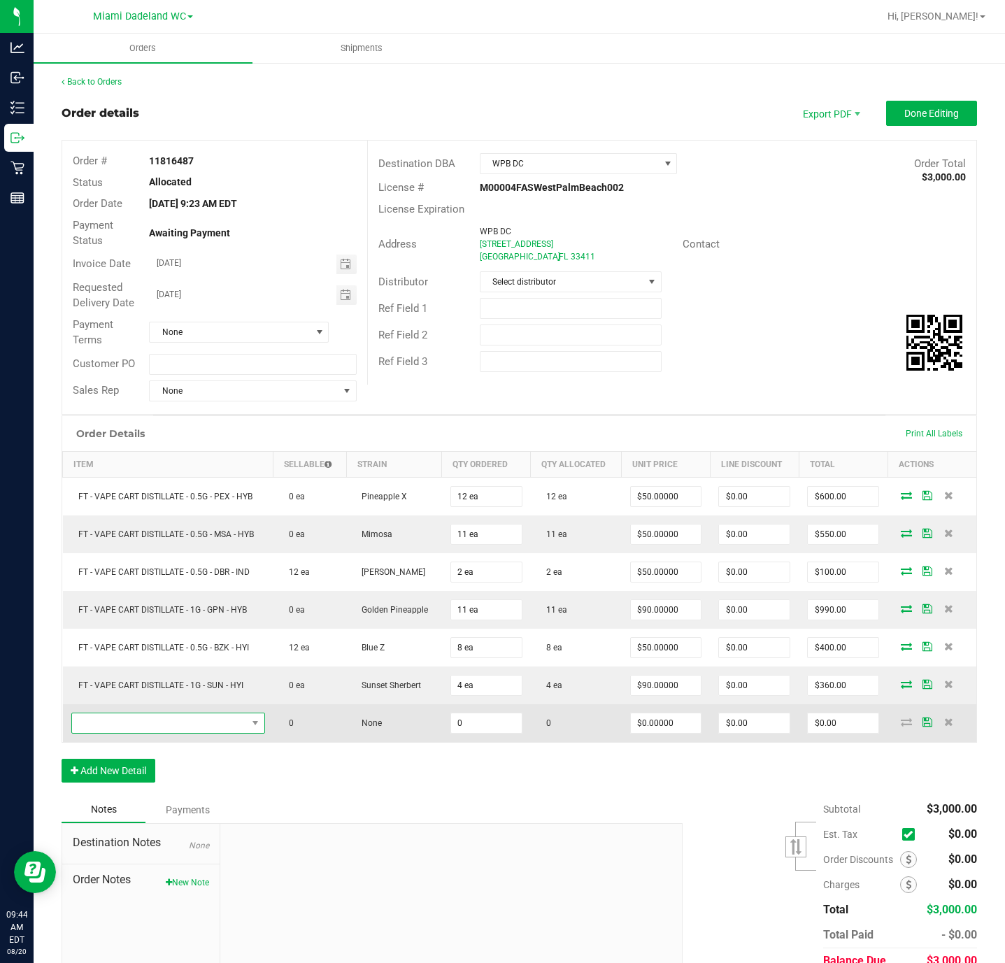
click at [183, 724] on span "NO DATA FOUND" at bounding box center [159, 723] width 175 height 20
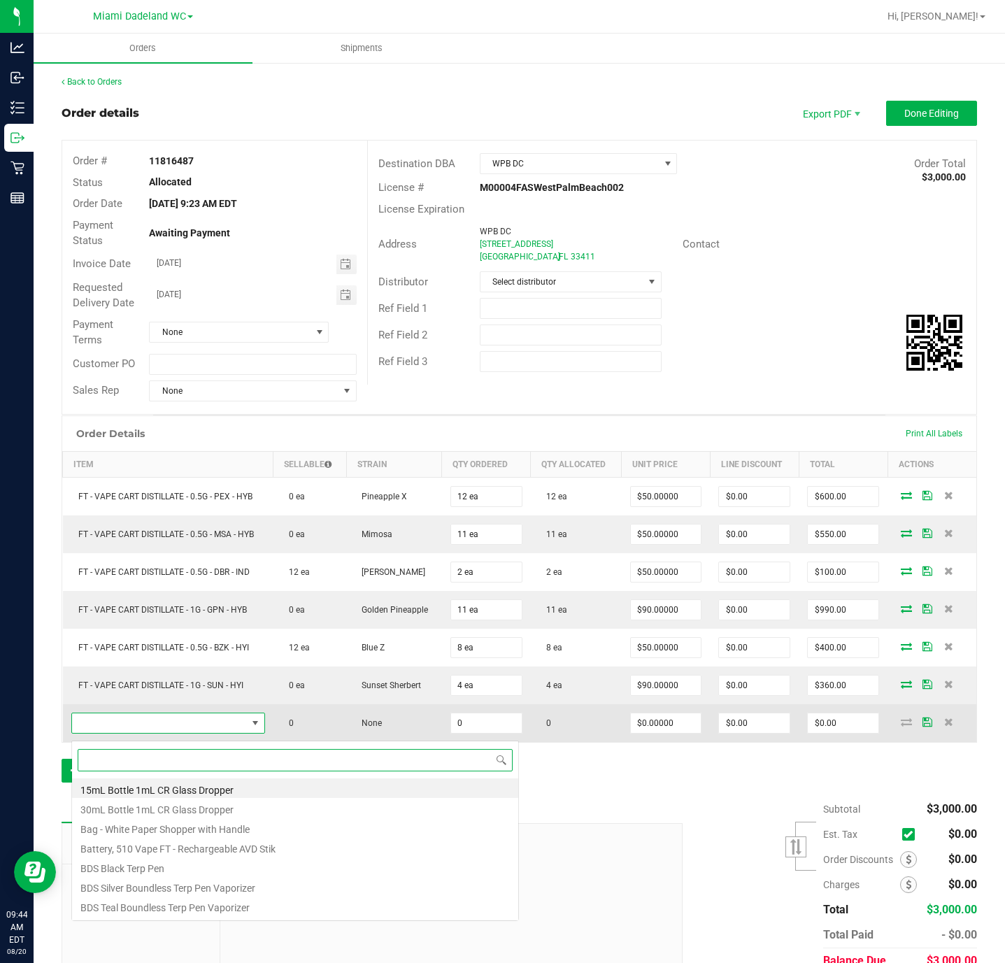
scroll to position [21, 187]
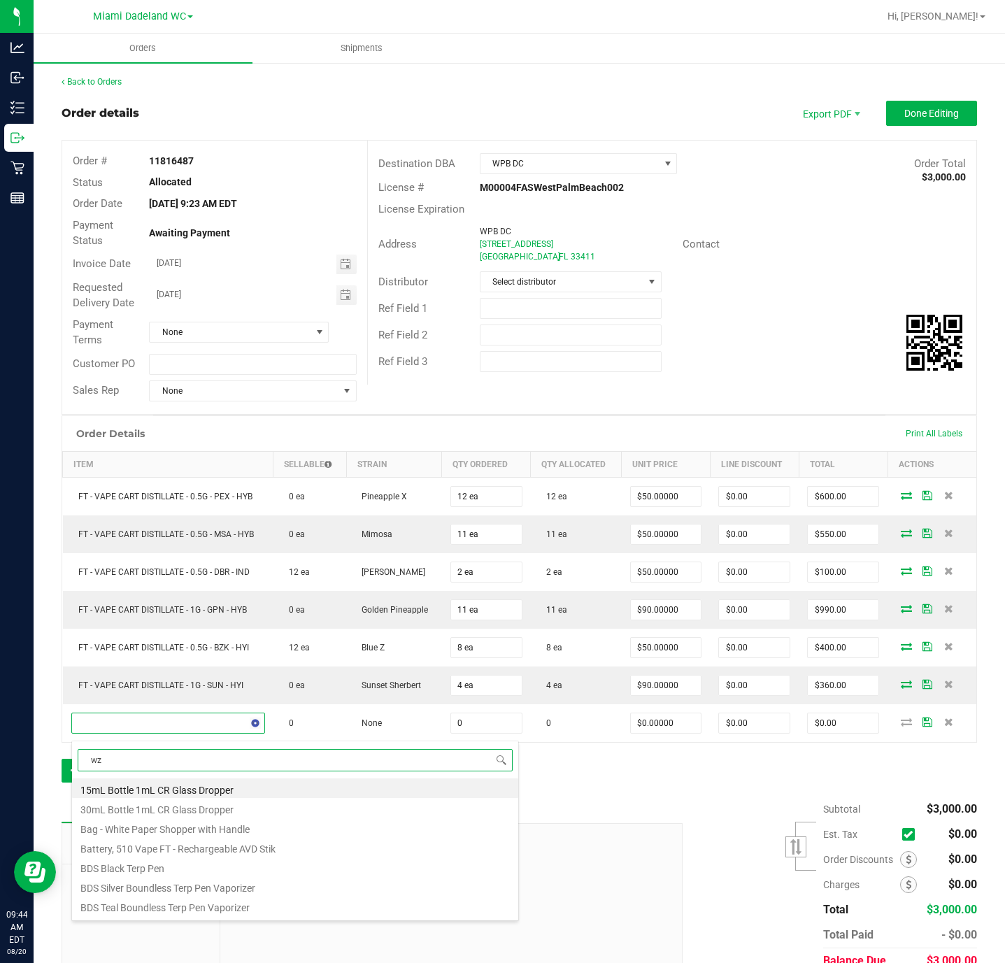
type input "wzk"
click at [326, 782] on li "FT 0.5g Vape Cart Distillate Watermelon Z (Indica)" at bounding box center [295, 788] width 446 height 20
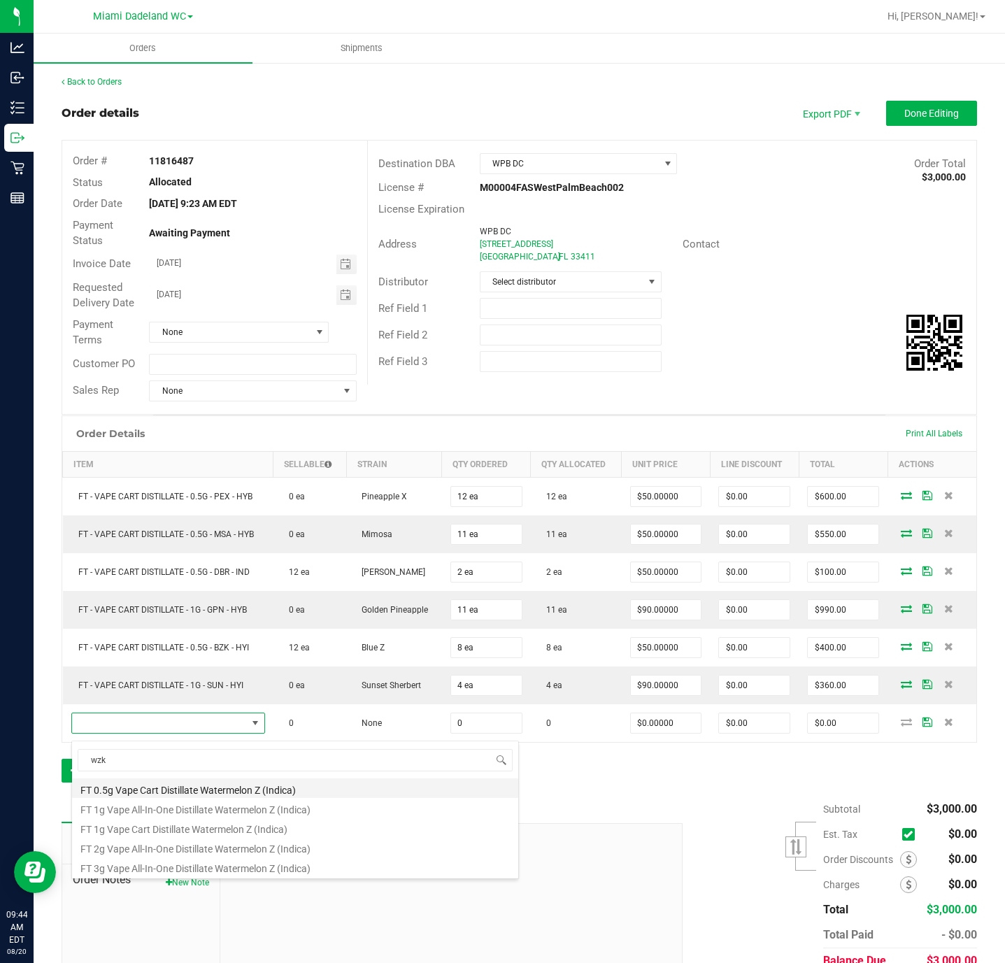
type input "0 ea"
type input "$50.00000"
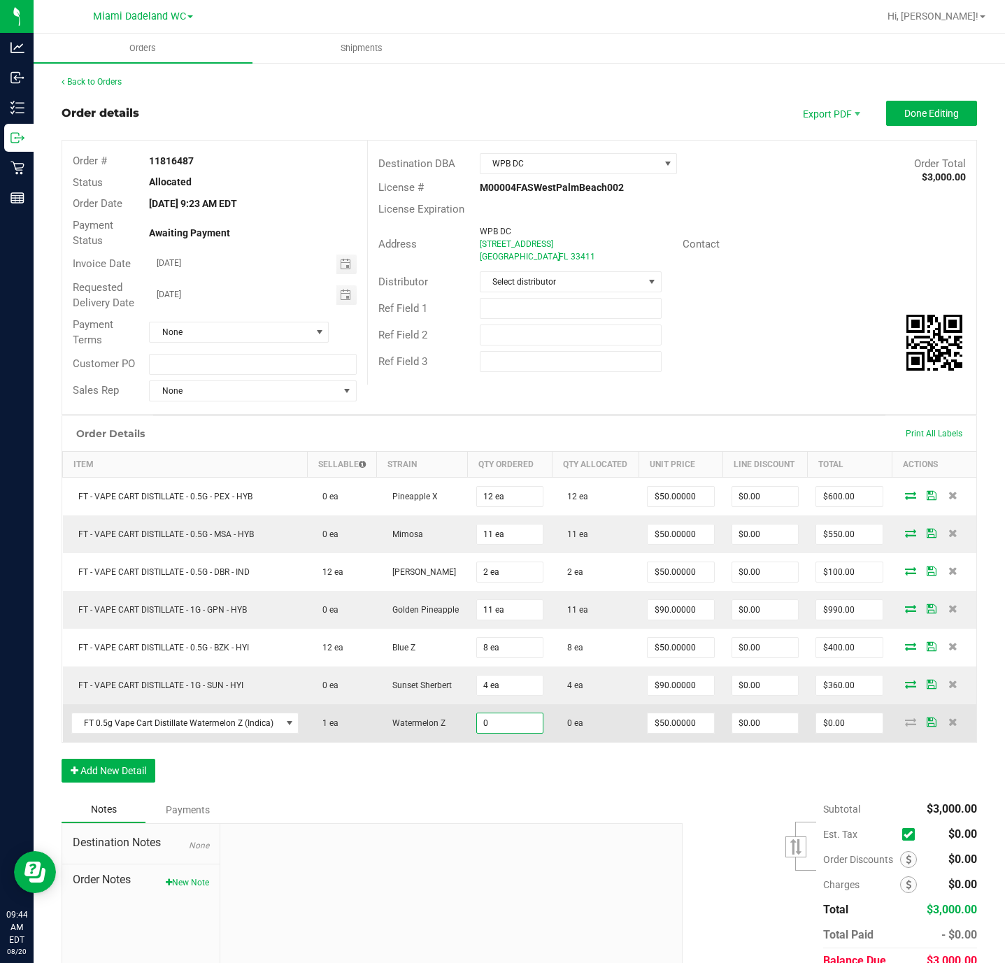
click at [527, 733] on input "0" at bounding box center [510, 723] width 66 height 20
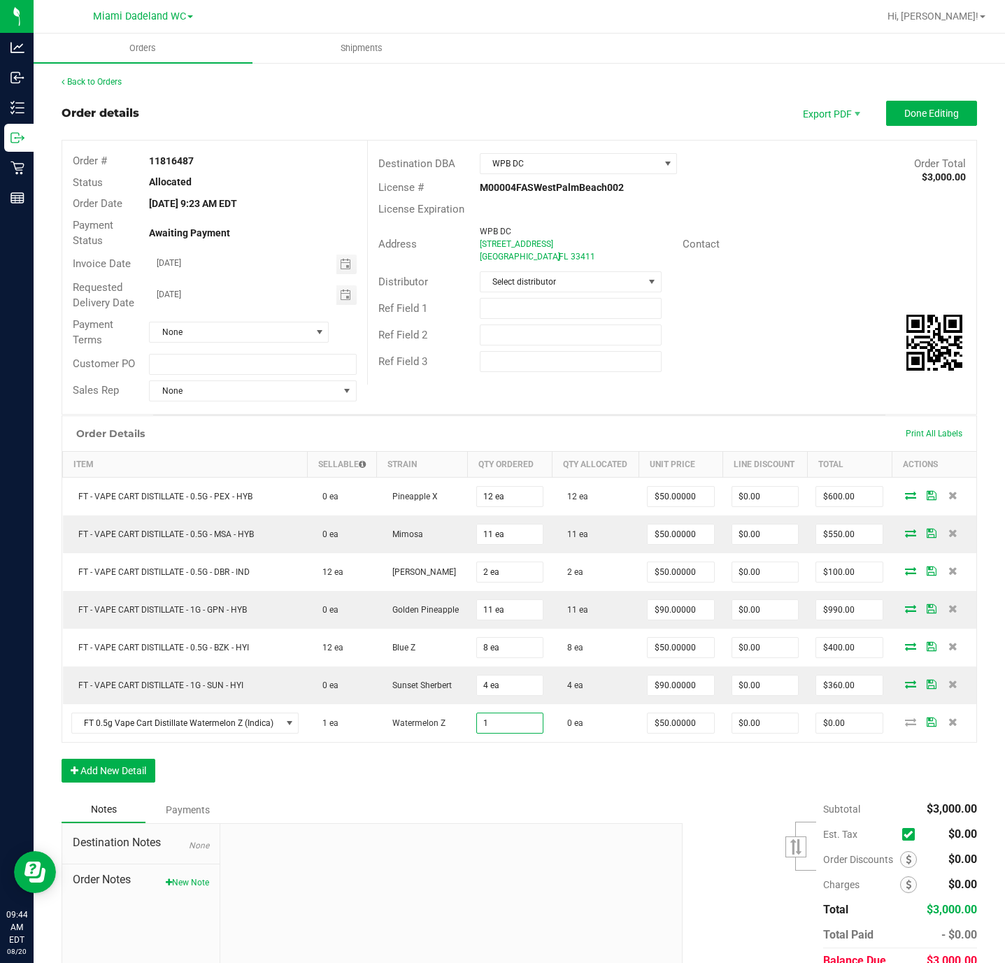
type input "1 ea"
type input "$50.00"
click at [580, 777] on div "Order Details Print All Labels Item Sellable Strain Qty Ordered Qty Allocated U…" at bounding box center [519, 605] width 915 height 381
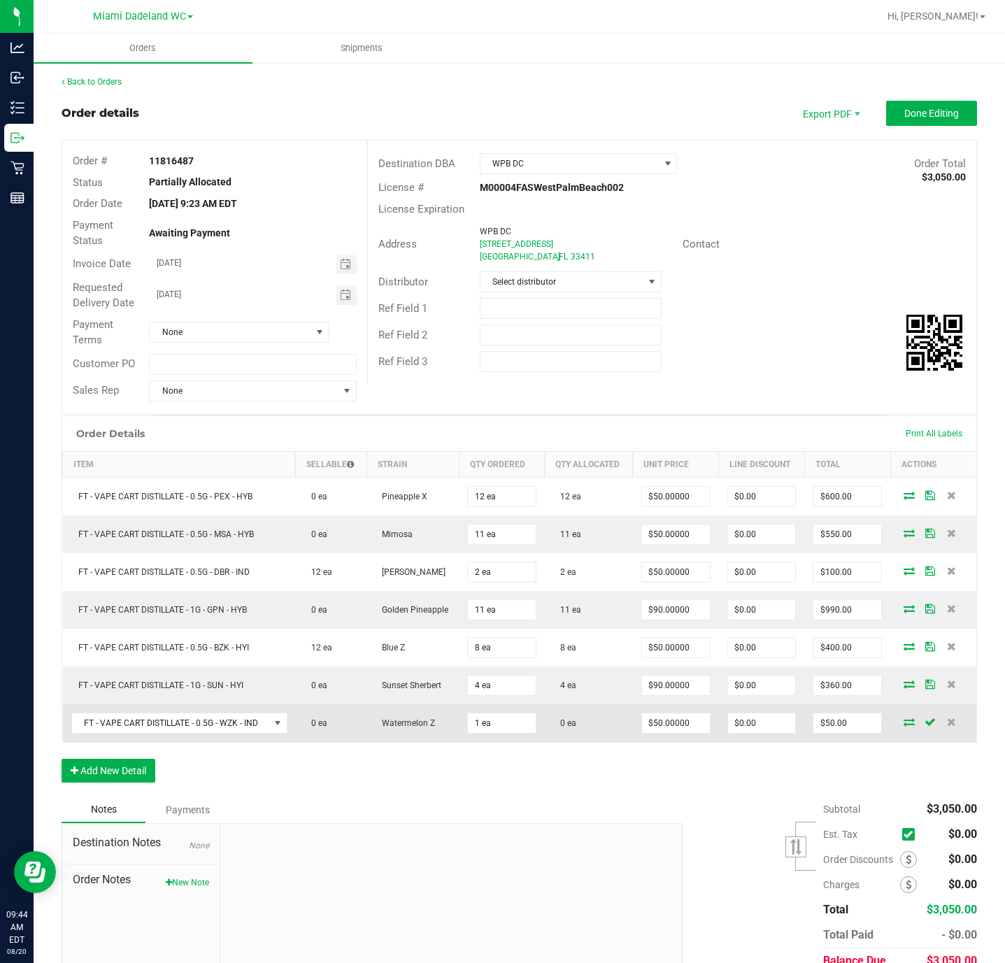
click at [903, 726] on icon at bounding box center [908, 721] width 11 height 8
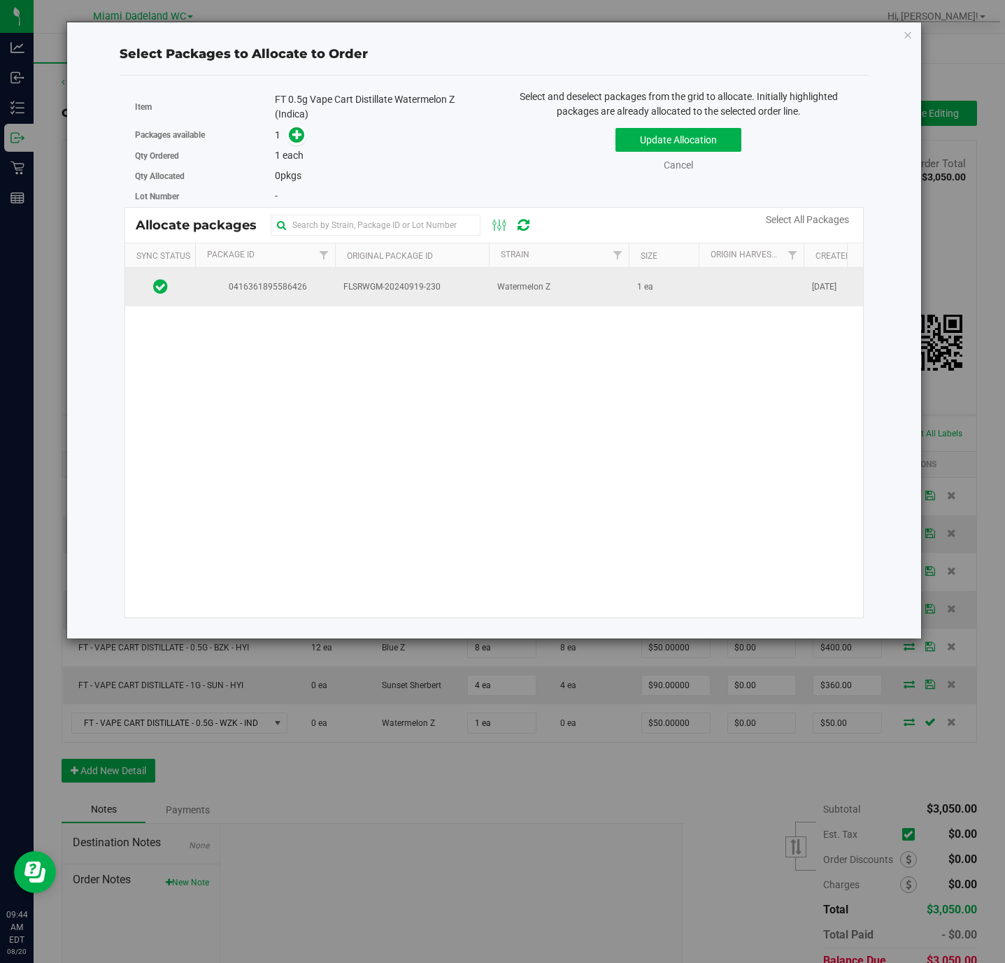
click at [545, 280] on td "Watermelon Z" at bounding box center [559, 287] width 140 height 38
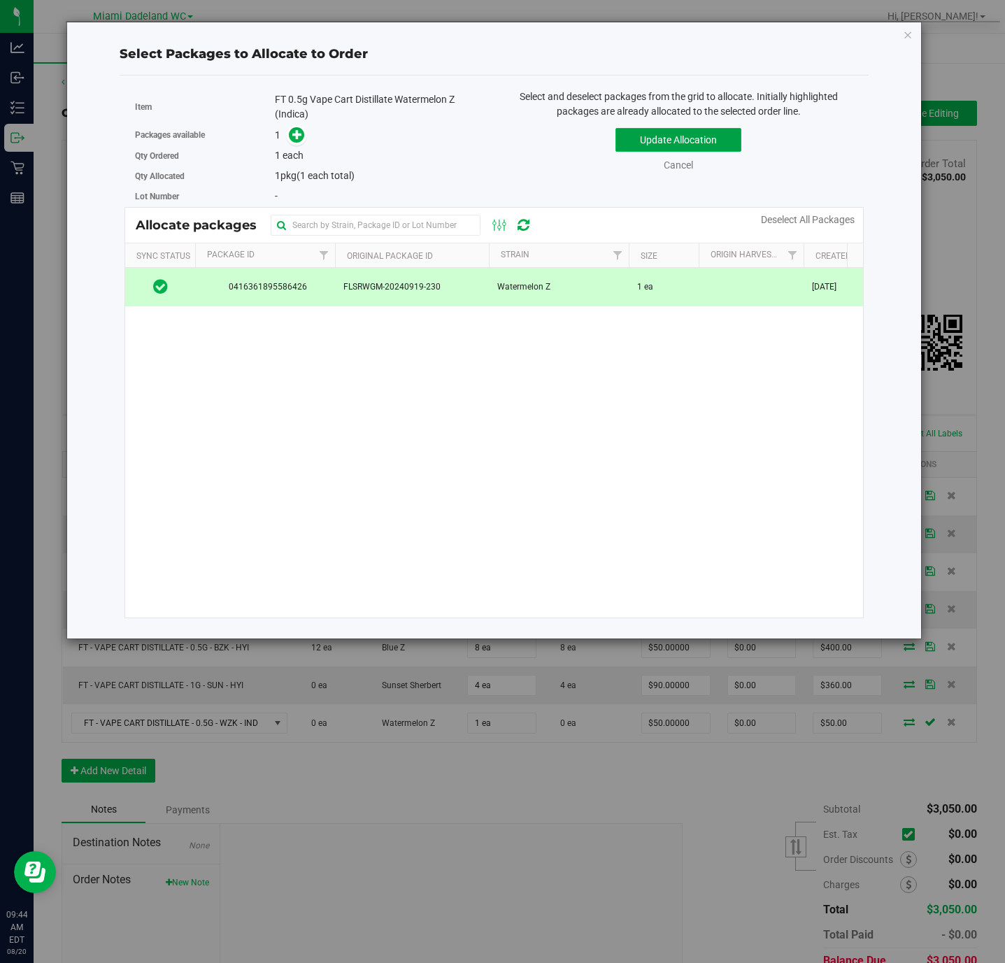
click at [739, 143] on button "Update Allocation" at bounding box center [678, 140] width 126 height 24
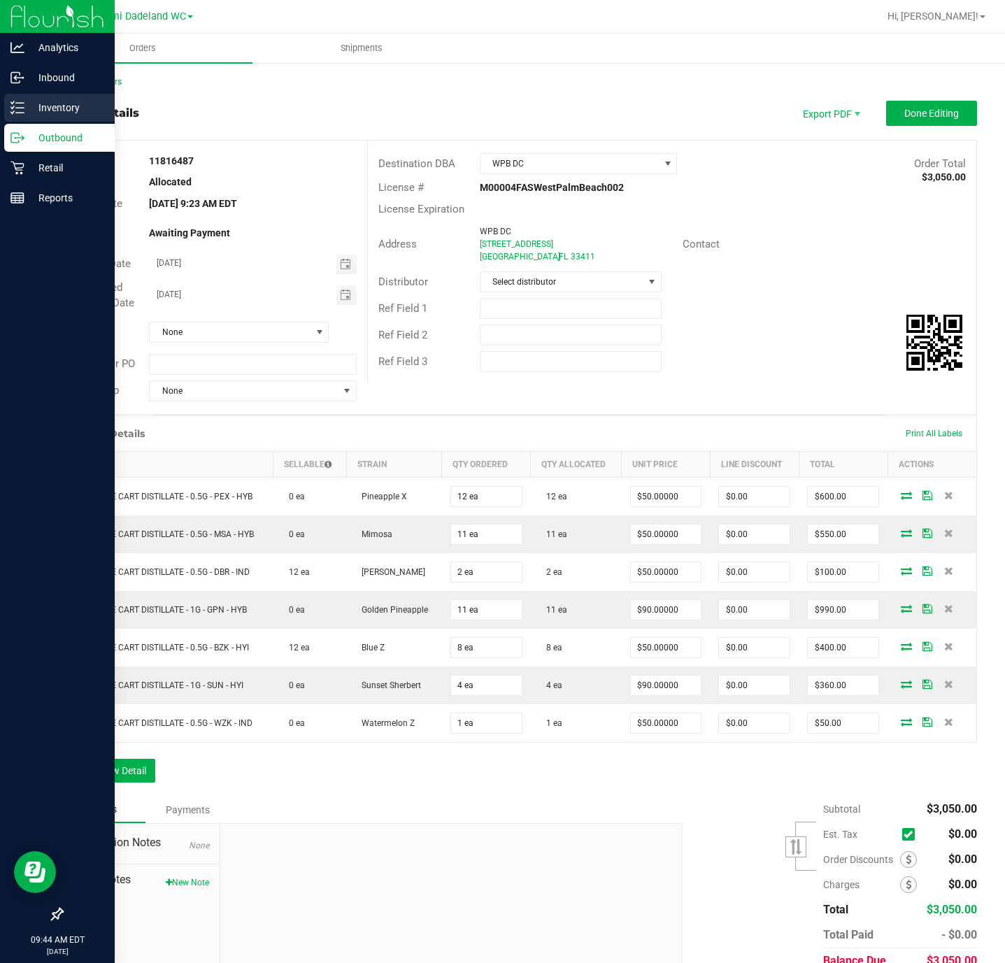
click at [55, 109] on p "Inventory" at bounding box center [66, 107] width 84 height 17
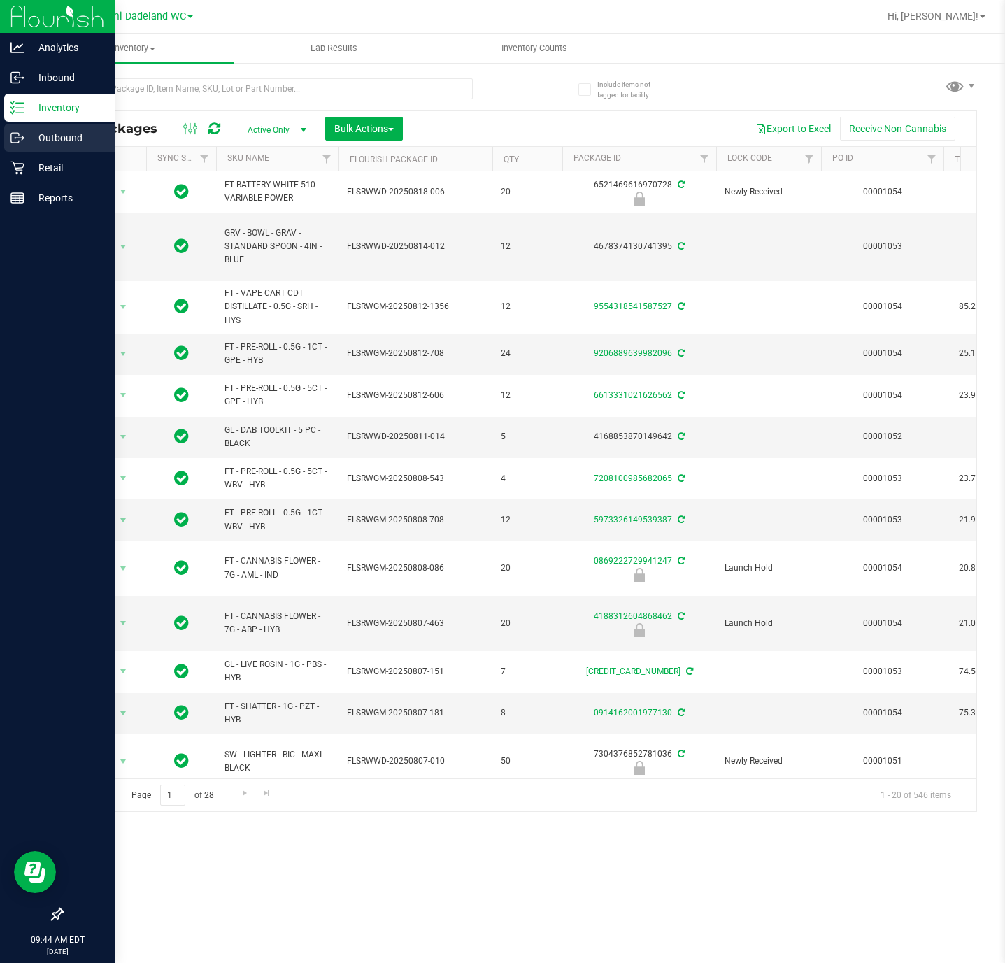
click at [13, 141] on icon at bounding box center [17, 138] width 14 height 14
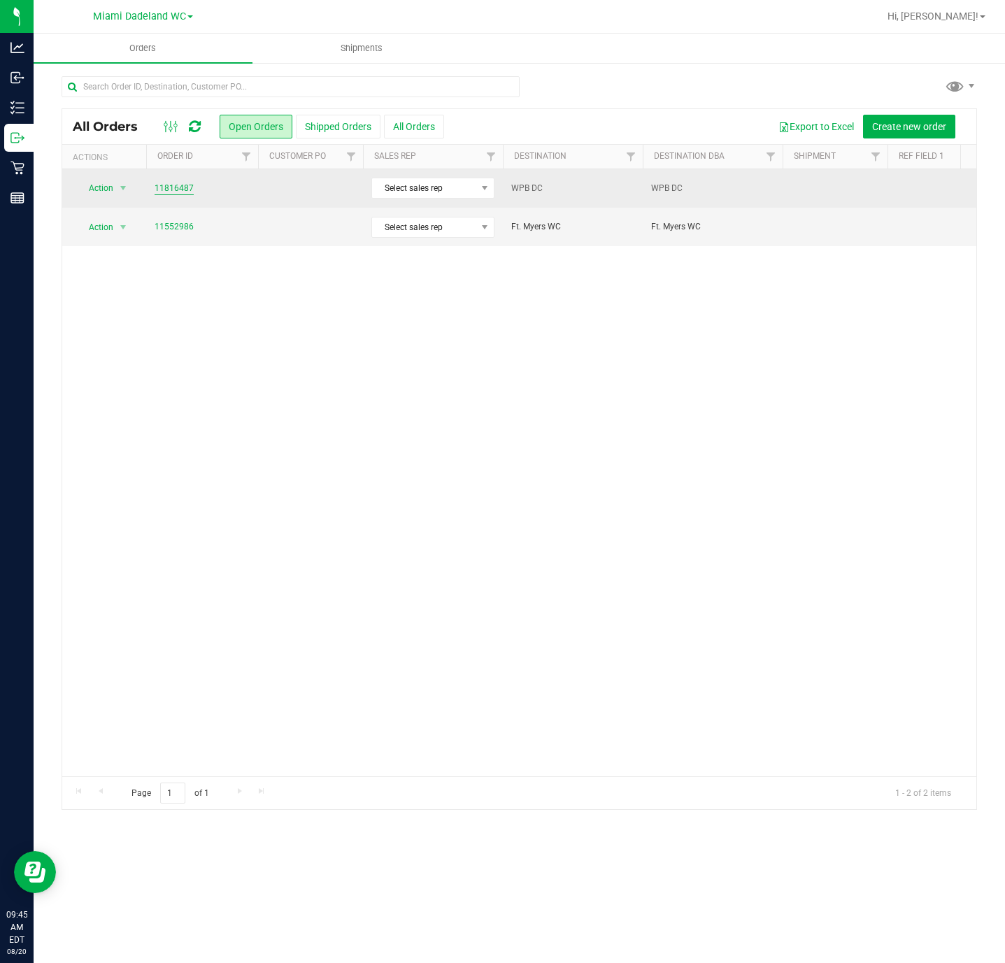
click at [174, 191] on link "11816487" at bounding box center [174, 188] width 39 height 13
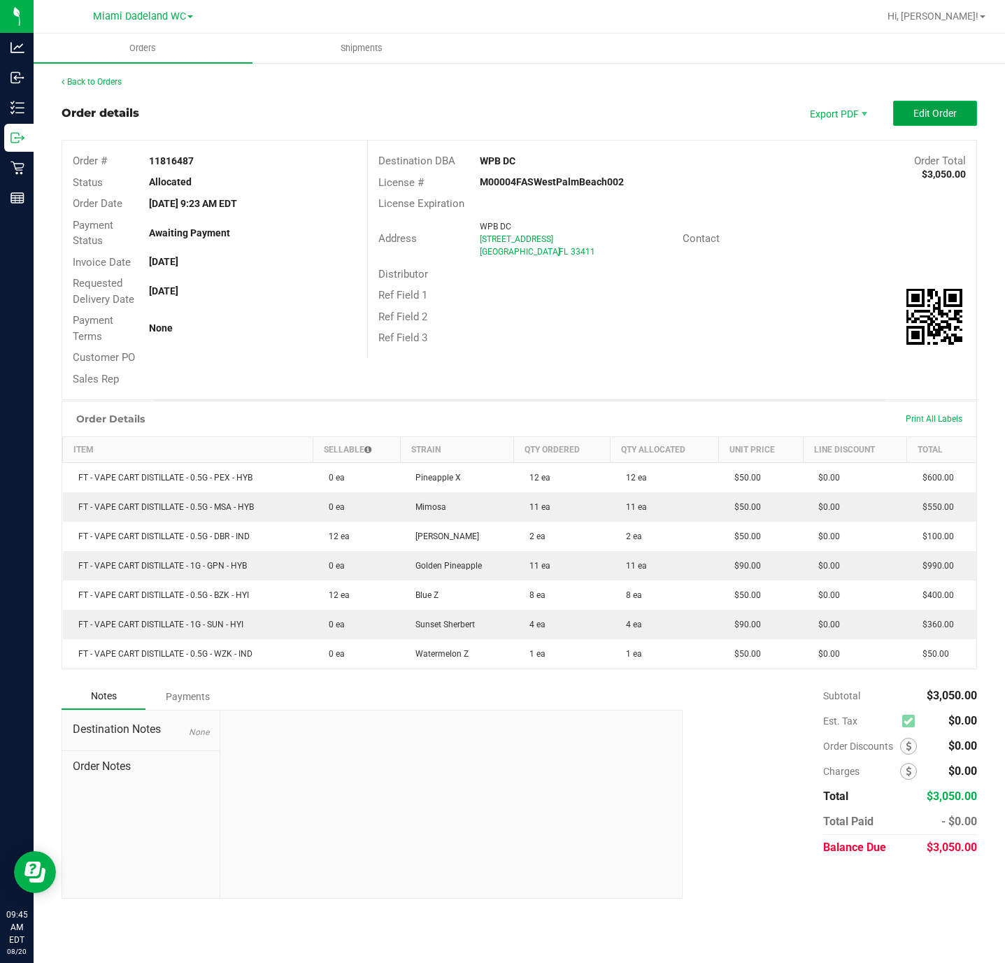
click at [927, 122] on button "Edit Order" at bounding box center [935, 113] width 84 height 25
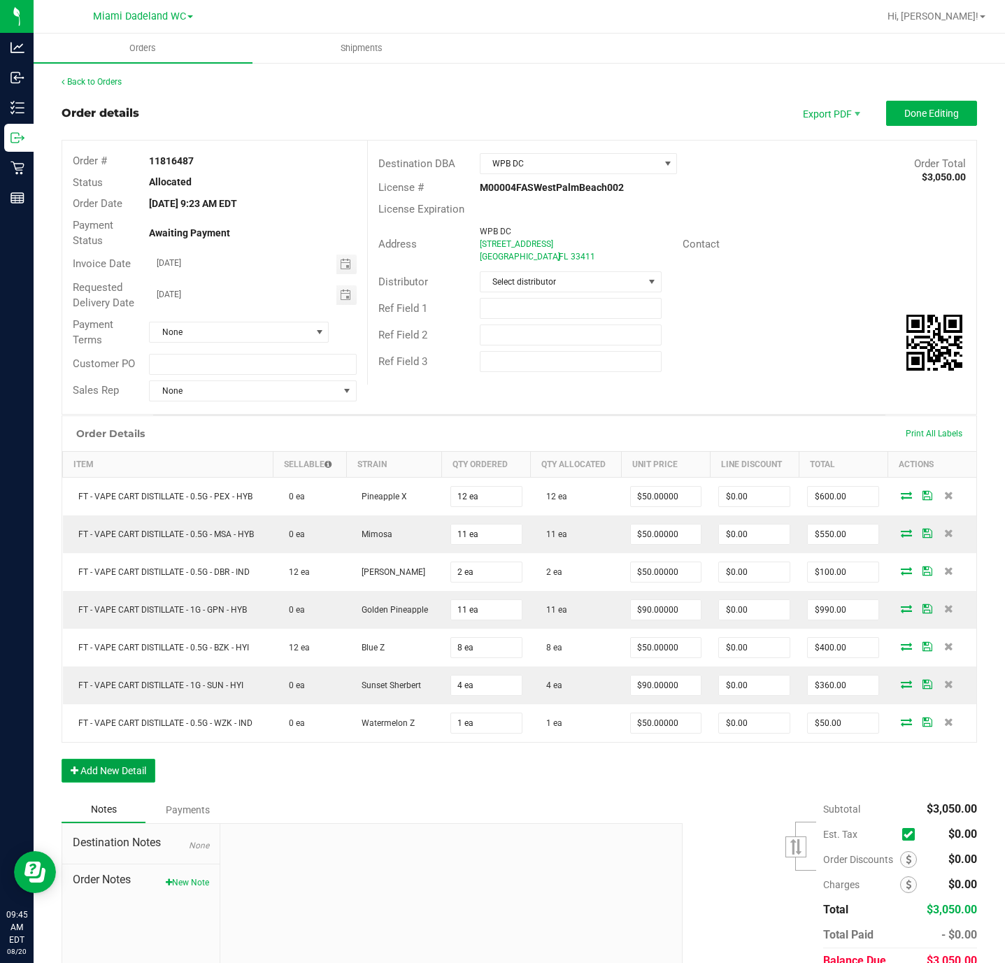
click at [143, 772] on button "Add New Detail" at bounding box center [109, 771] width 94 height 24
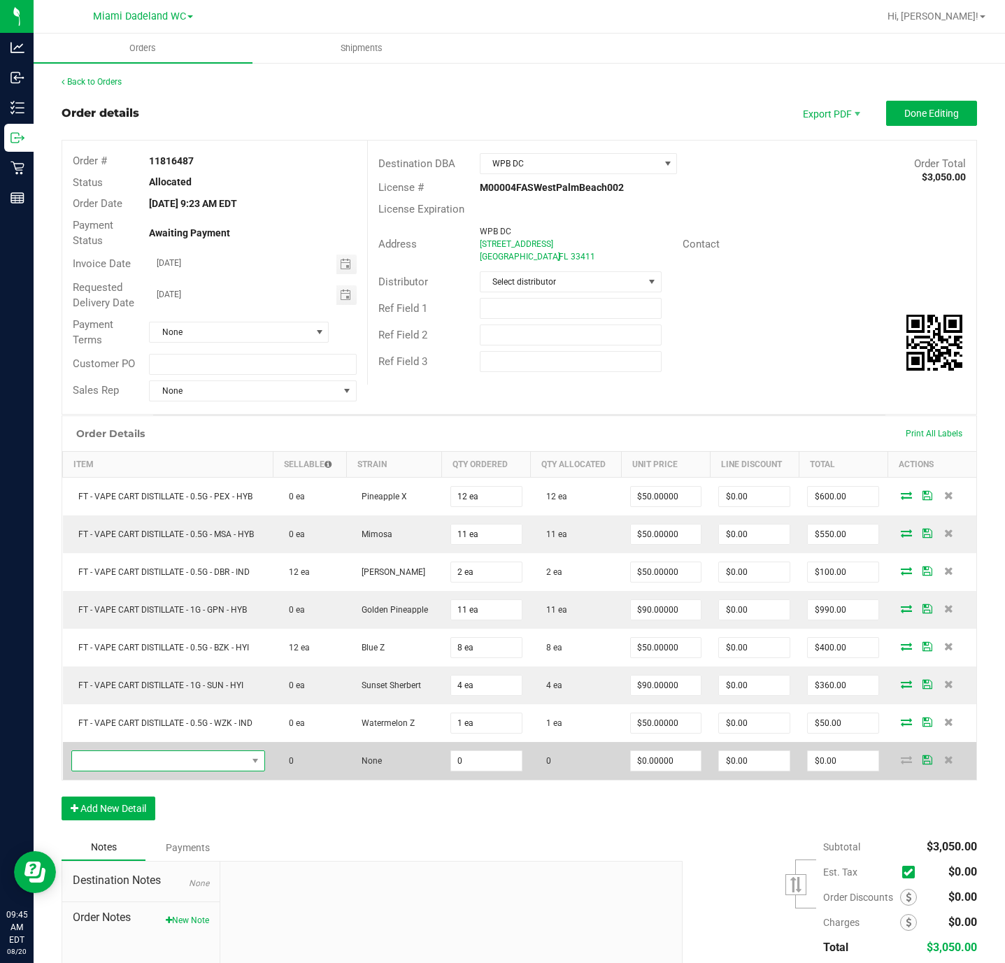
click at [201, 762] on span "NO DATA FOUND" at bounding box center [159, 761] width 175 height 20
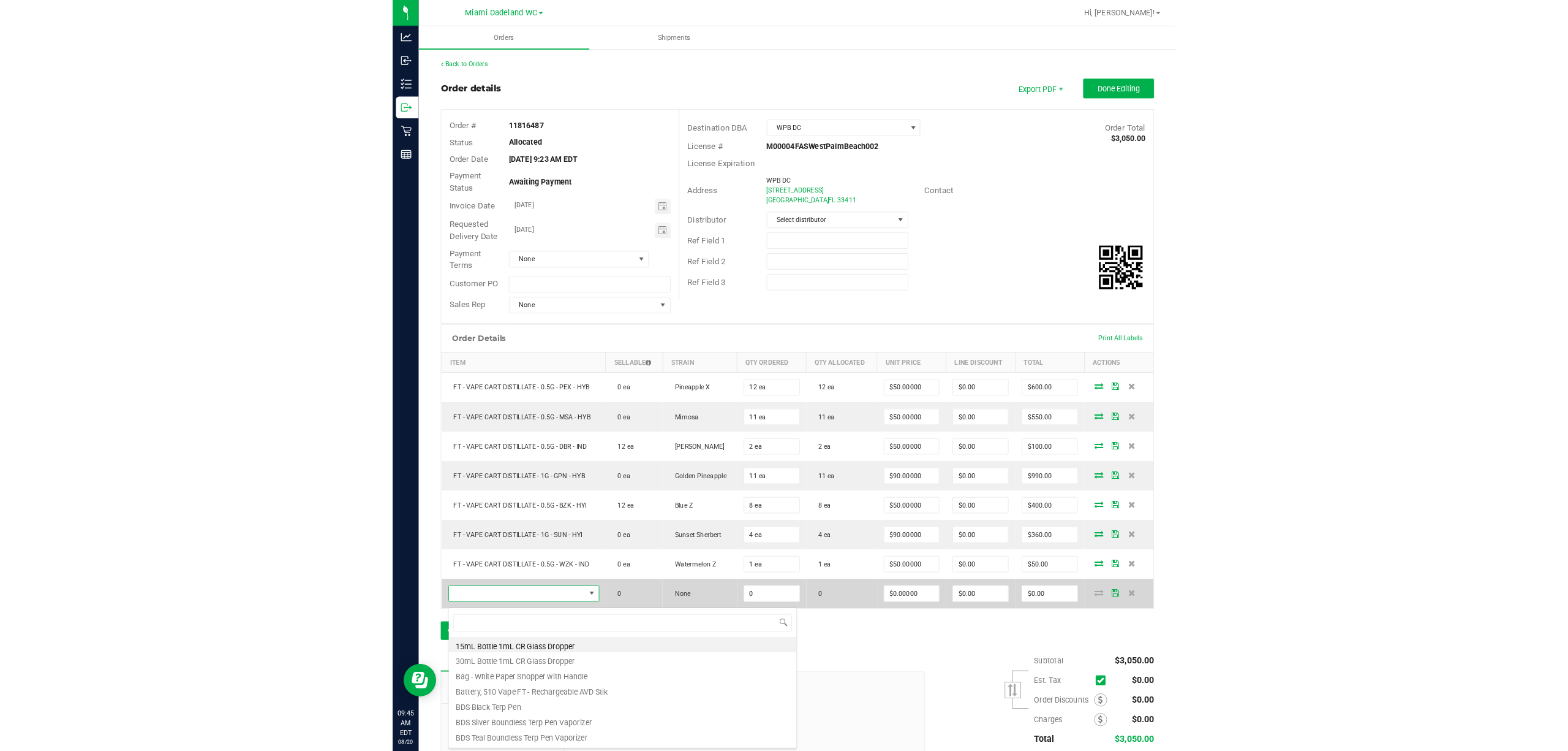
scroll to position [18, 164]
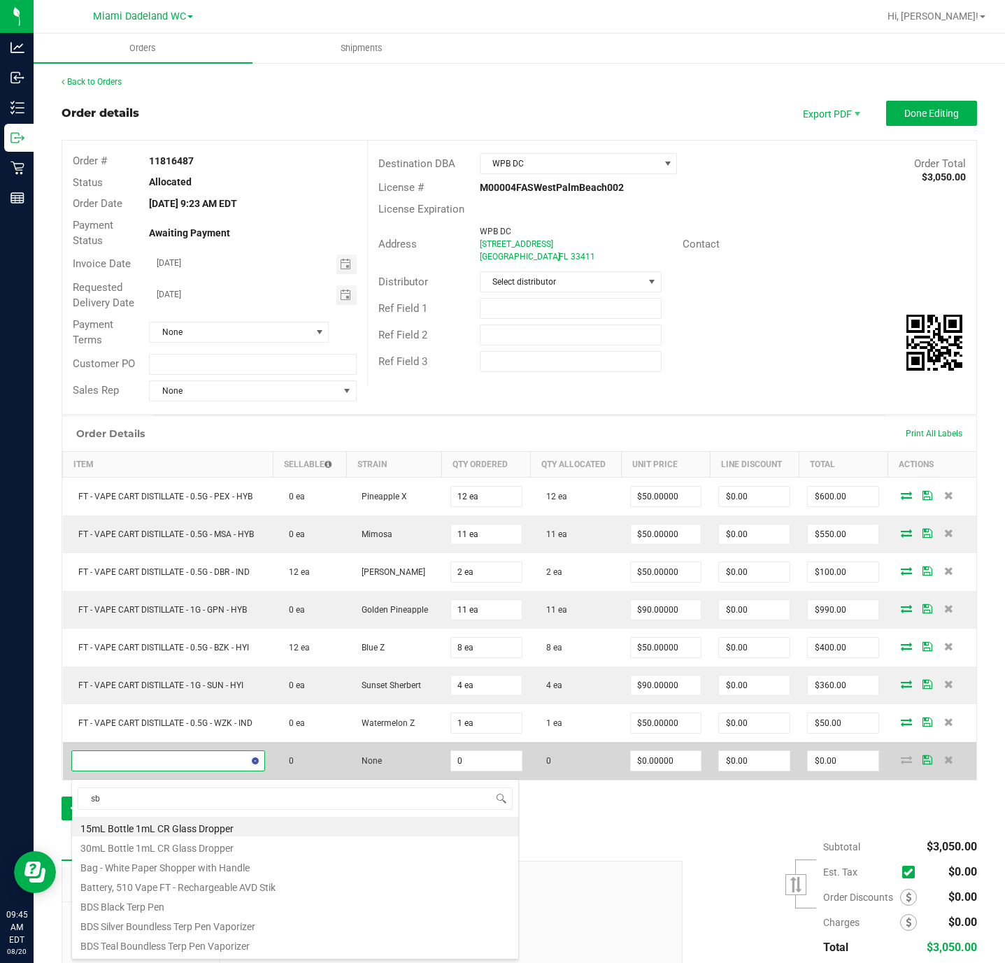
type input "sbc"
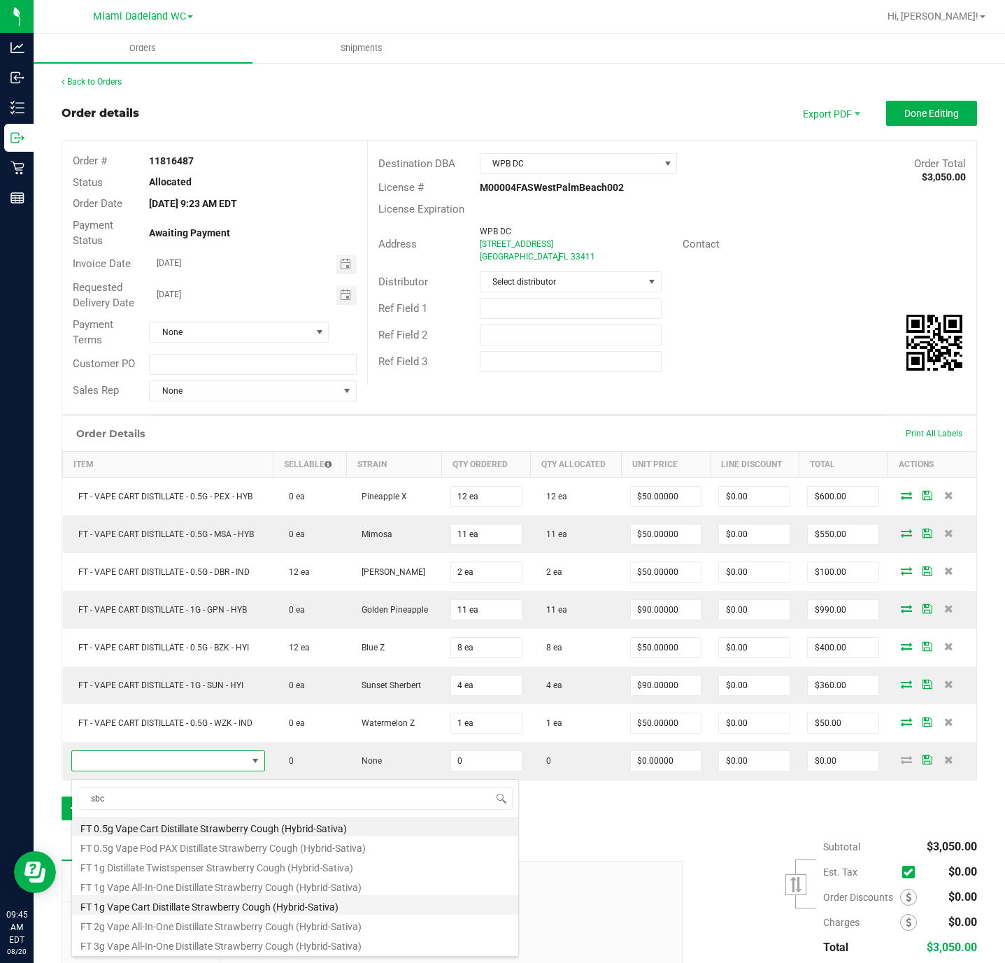
click at [392, 905] on li "FT 1g Vape Cart Distillate Strawberry Cough (Hybrid-Sativa)" at bounding box center [295, 905] width 446 height 20
type input "0 ea"
type input "$90.00000"
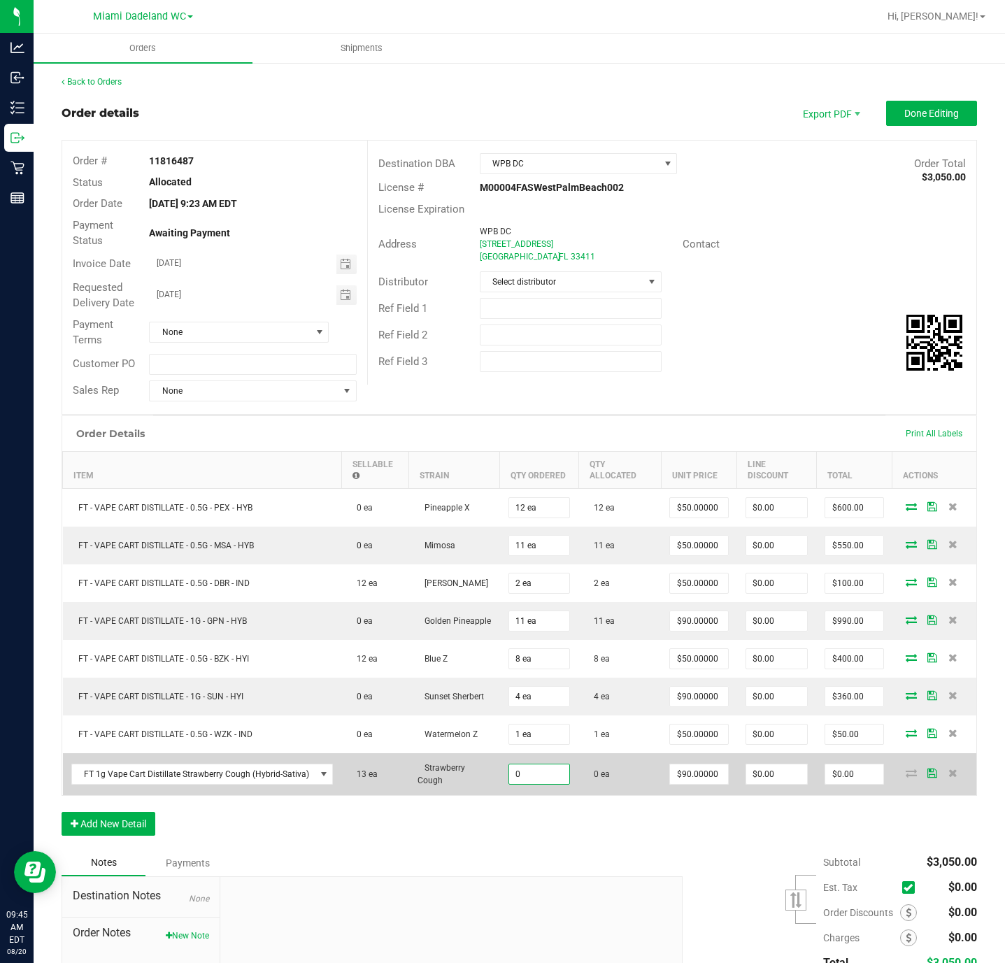
click at [539, 780] on input "0" at bounding box center [539, 774] width 61 height 20
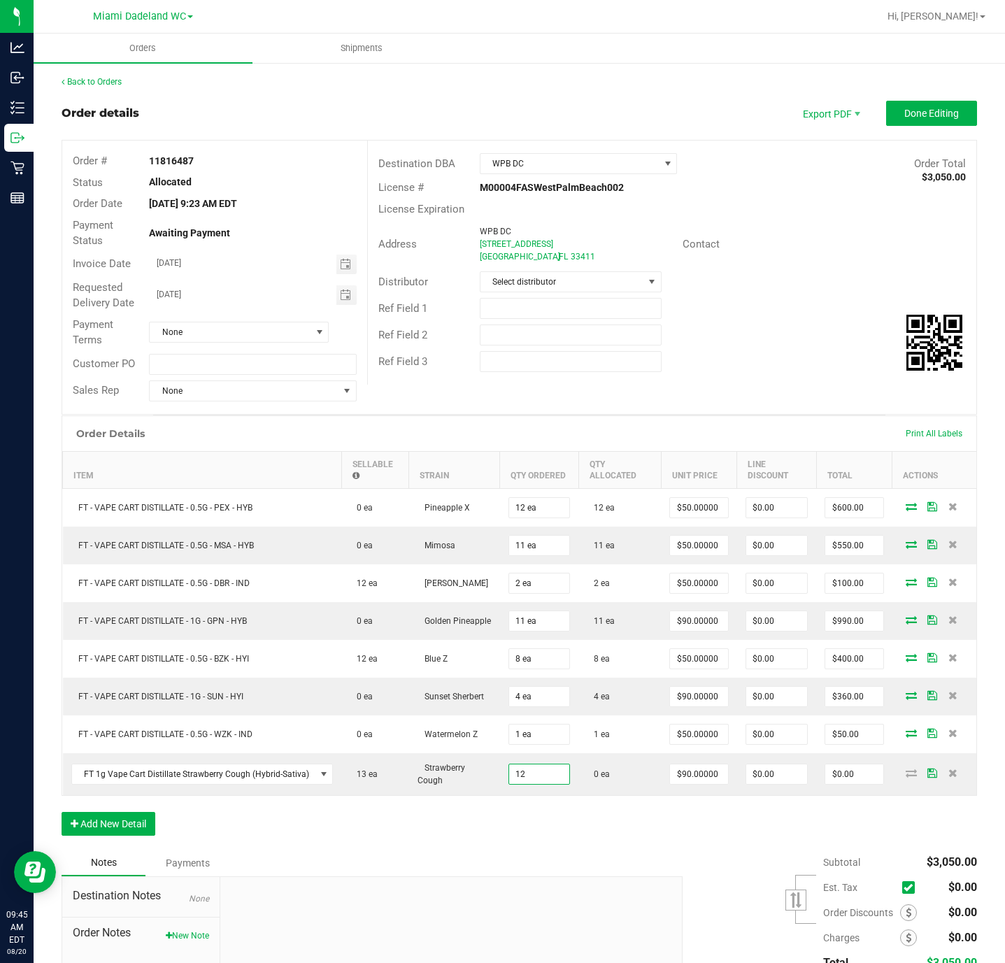
type input "12 ea"
type input "$1,080.00"
click at [573, 876] on div "Notes Payments" at bounding box center [367, 863] width 610 height 27
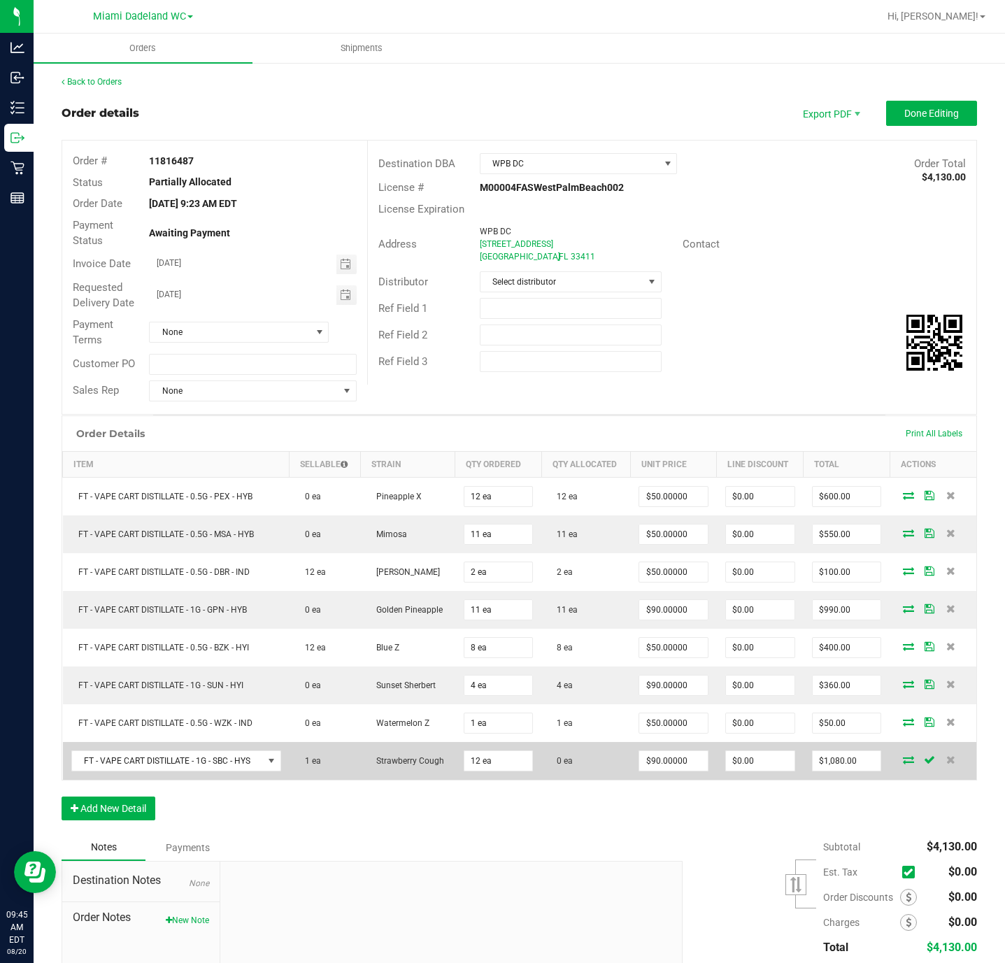
click at [903, 764] on icon at bounding box center [908, 759] width 11 height 8
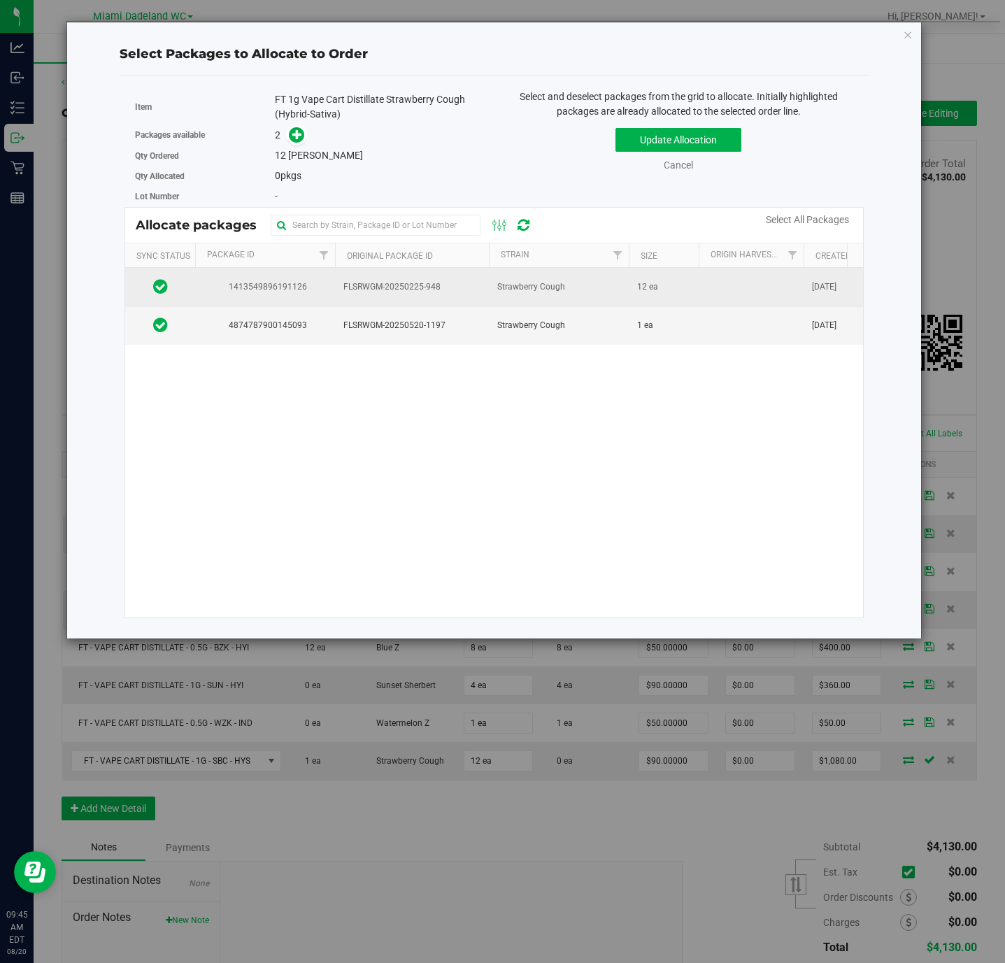
click at [620, 296] on td "Strawberry Cough" at bounding box center [559, 287] width 140 height 38
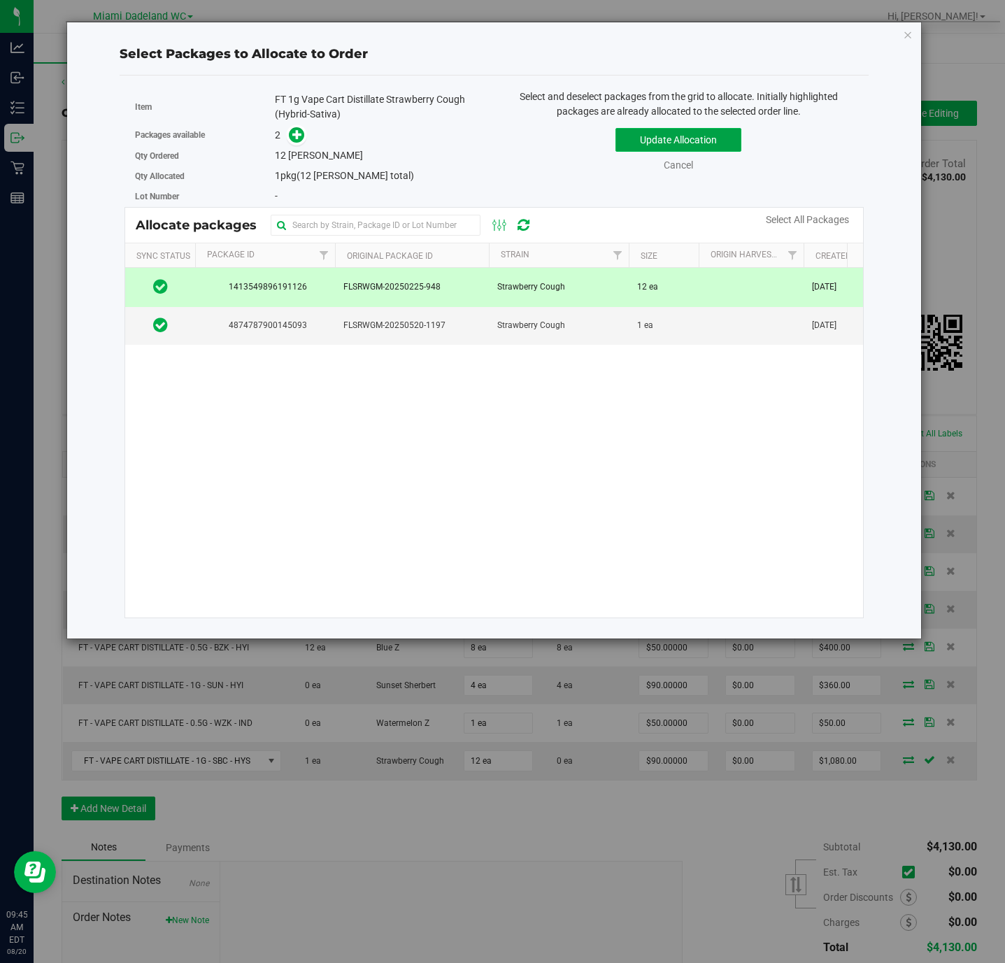
click at [663, 138] on button "Update Allocation" at bounding box center [678, 140] width 126 height 24
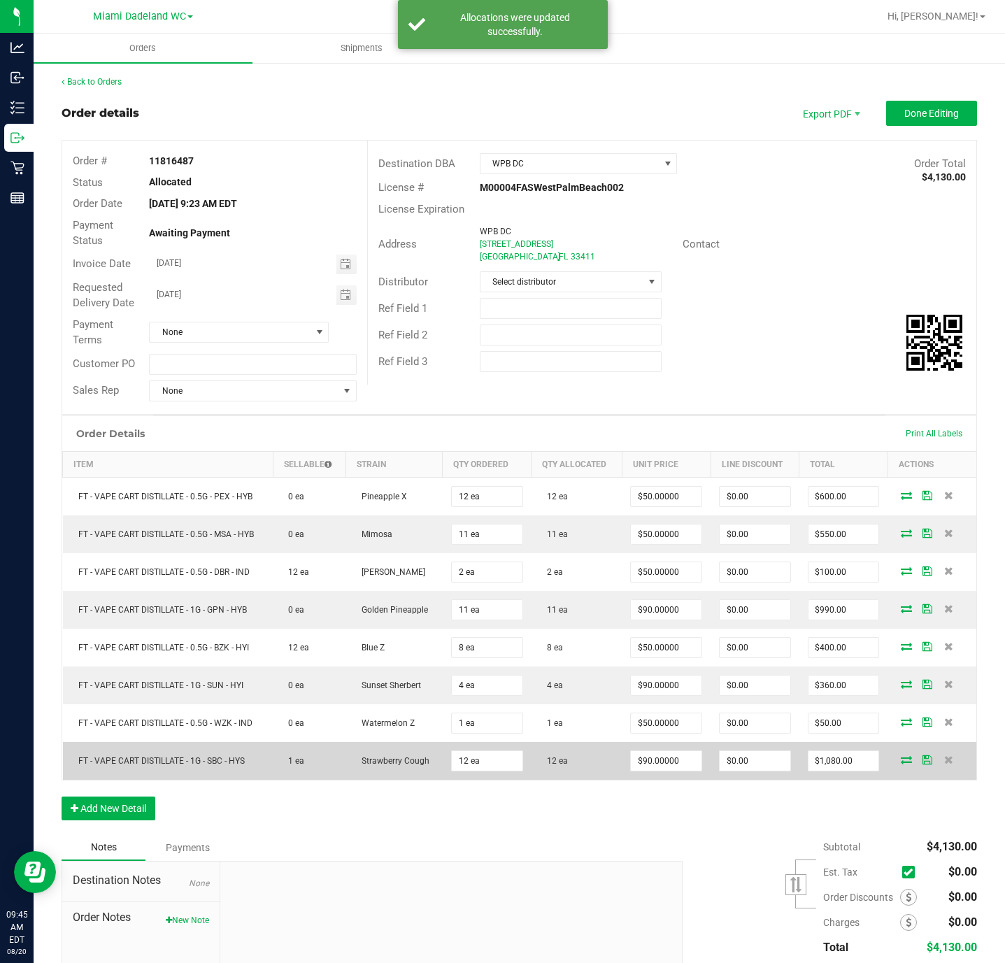
click at [922, 764] on icon at bounding box center [927, 759] width 10 height 8
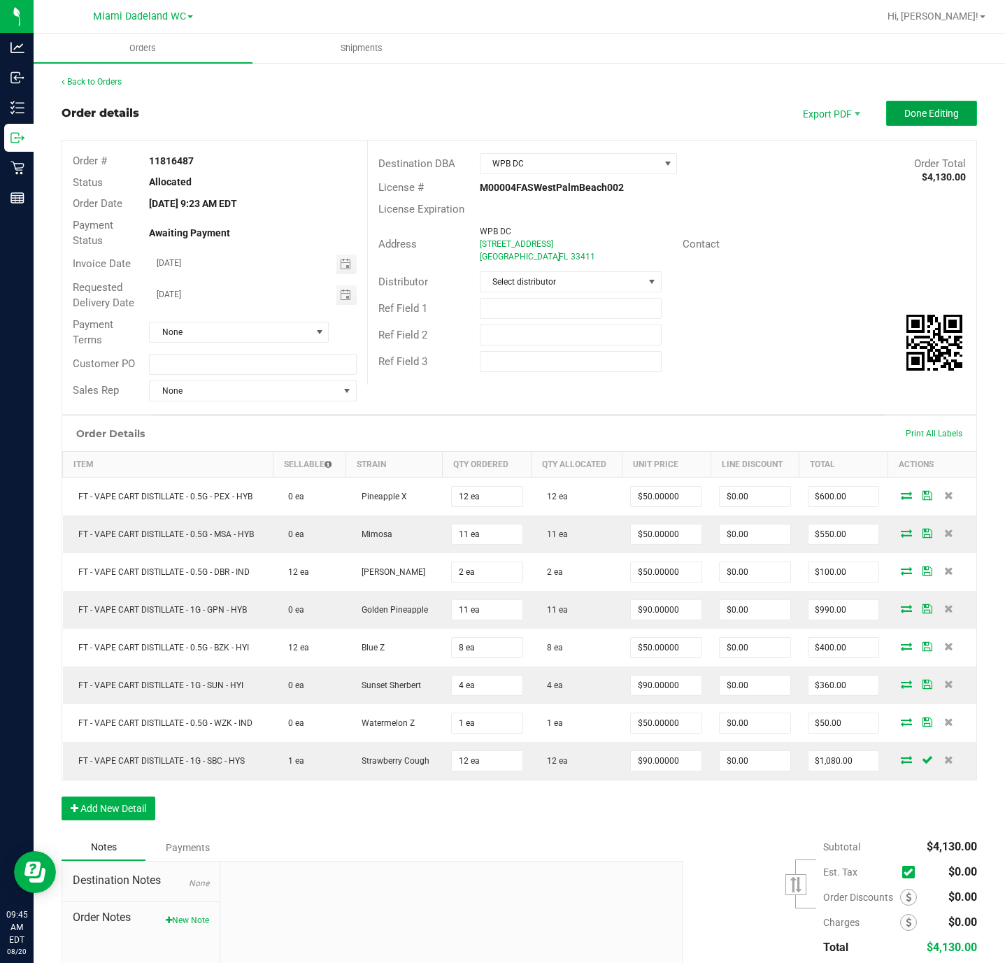
click at [920, 110] on span "Done Editing" at bounding box center [931, 113] width 55 height 11
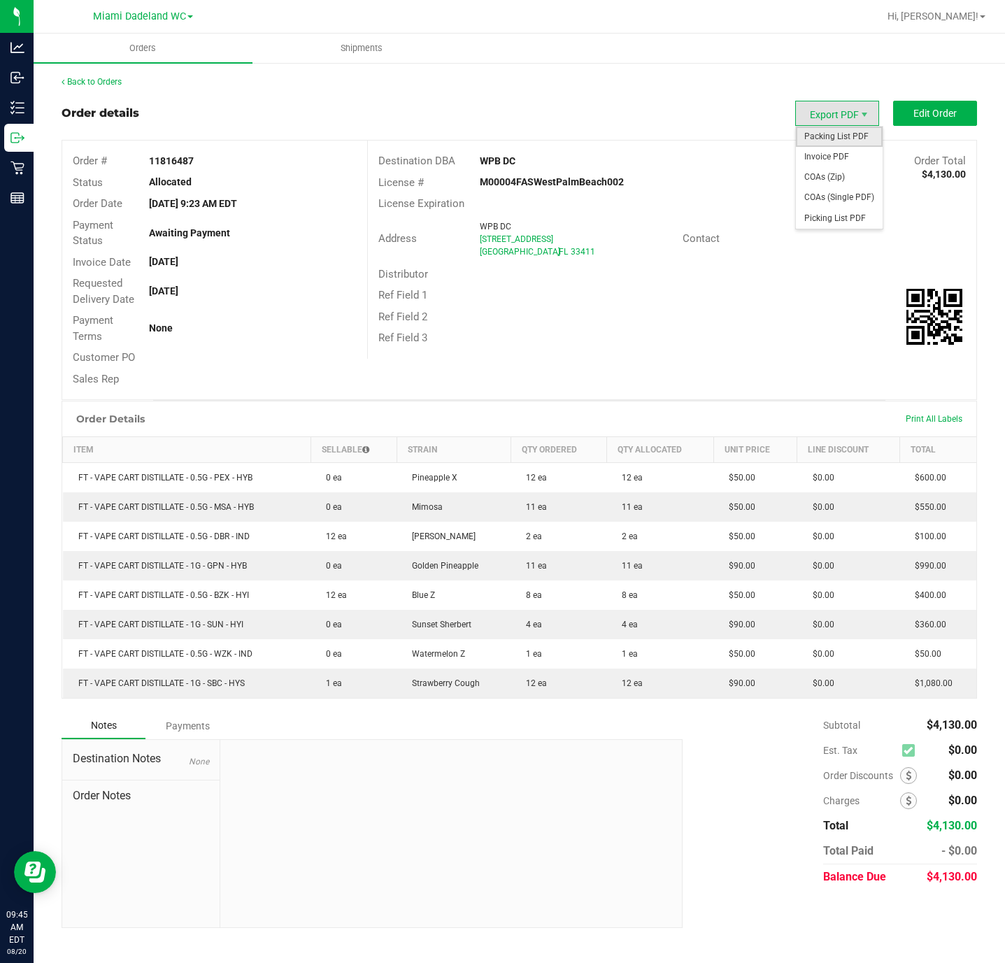
click at [865, 131] on span "Packing List PDF" at bounding box center [839, 137] width 87 height 20
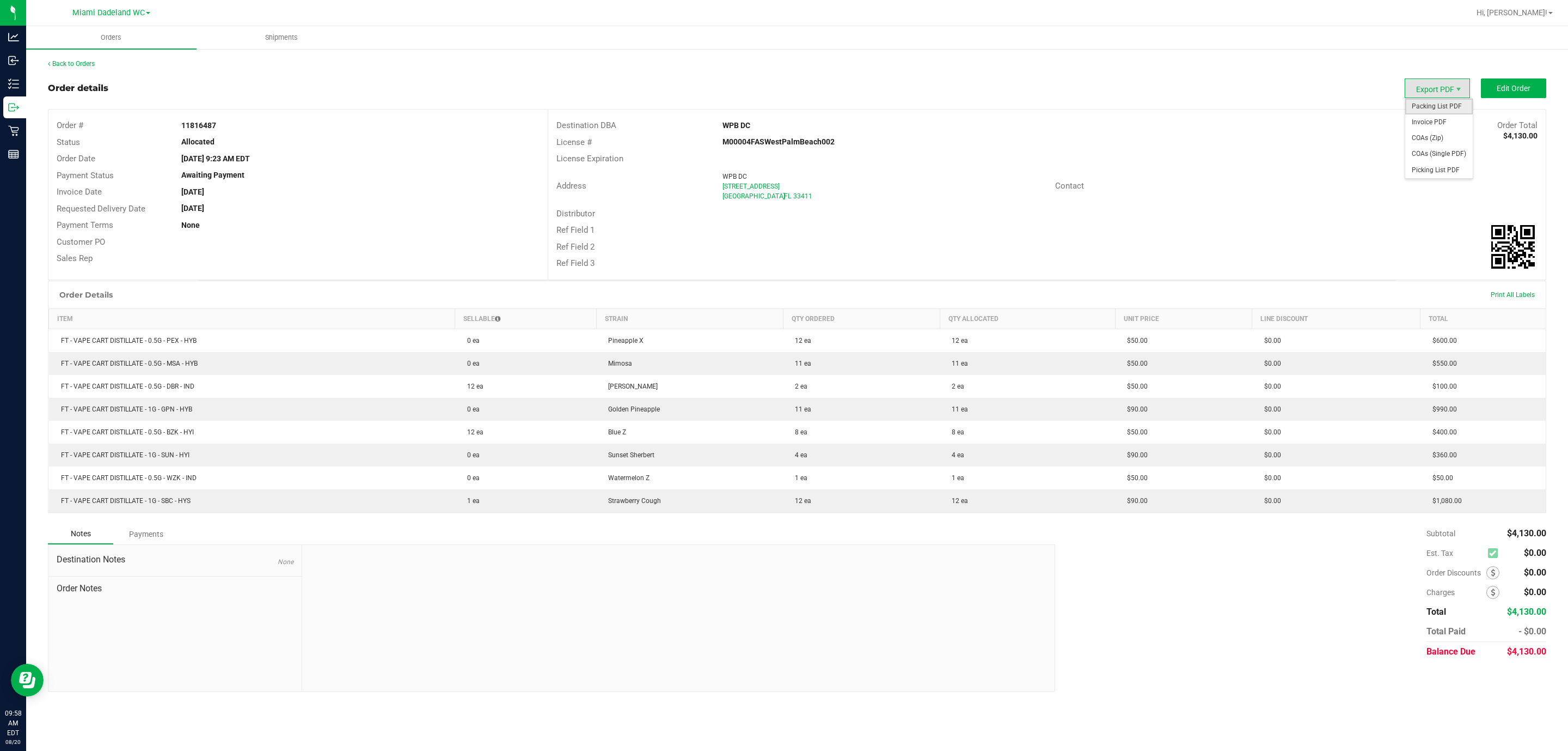
click at [782, 105] on span "Packing List PDF" at bounding box center [1439, 107] width 68 height 16
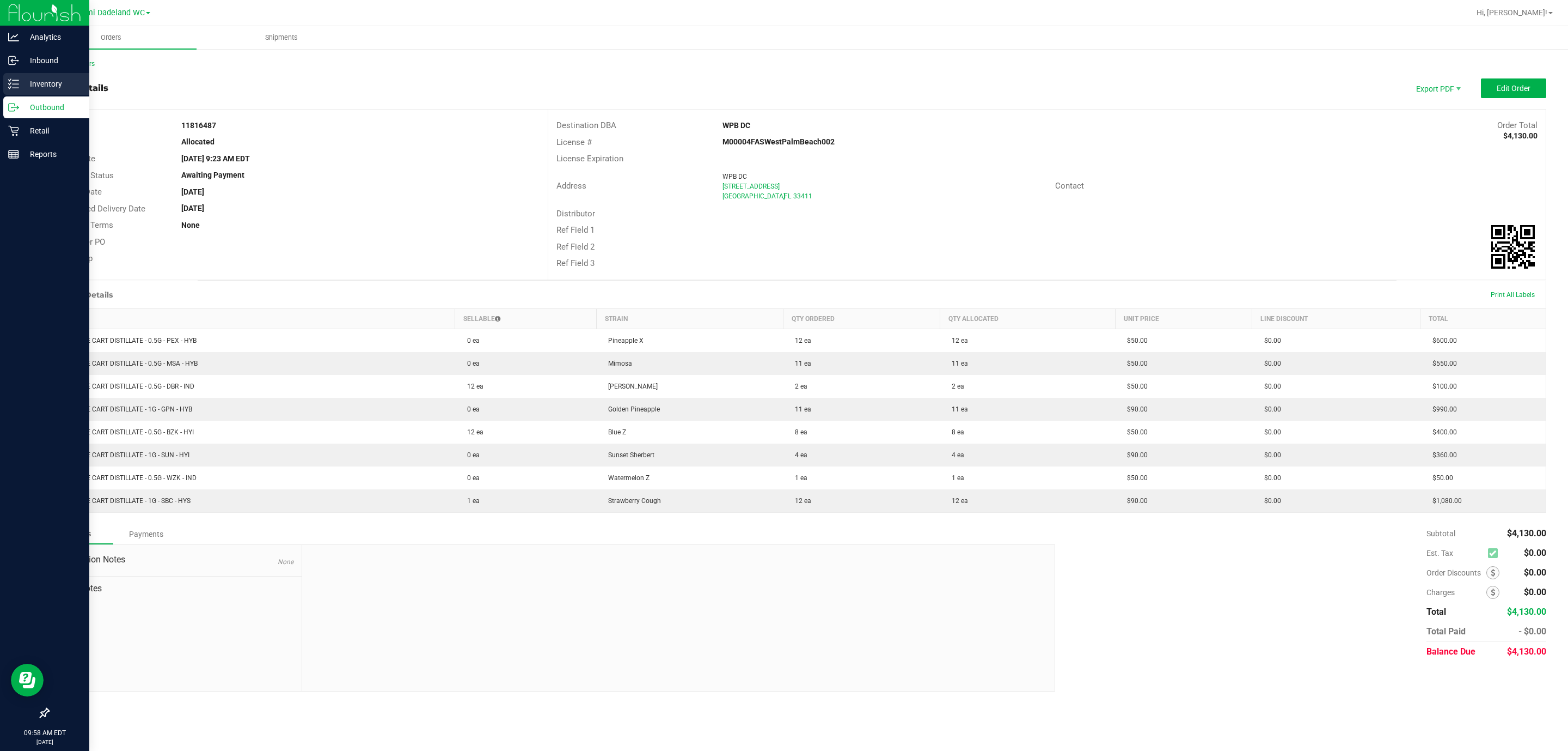
click at [44, 88] on p "Inventory" at bounding box center [51, 83] width 65 height 13
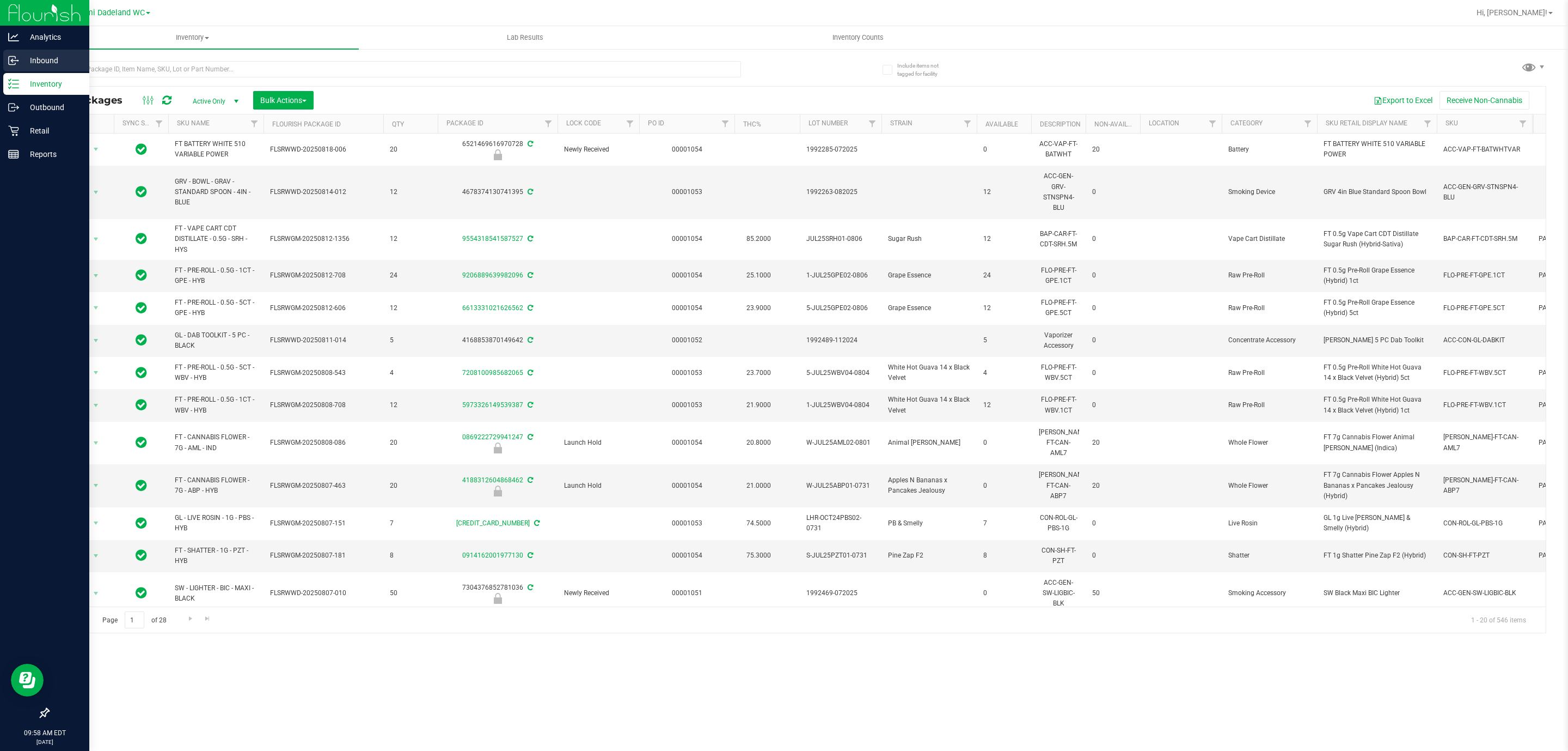
click at [40, 61] on p "Inbound" at bounding box center [51, 60] width 65 height 13
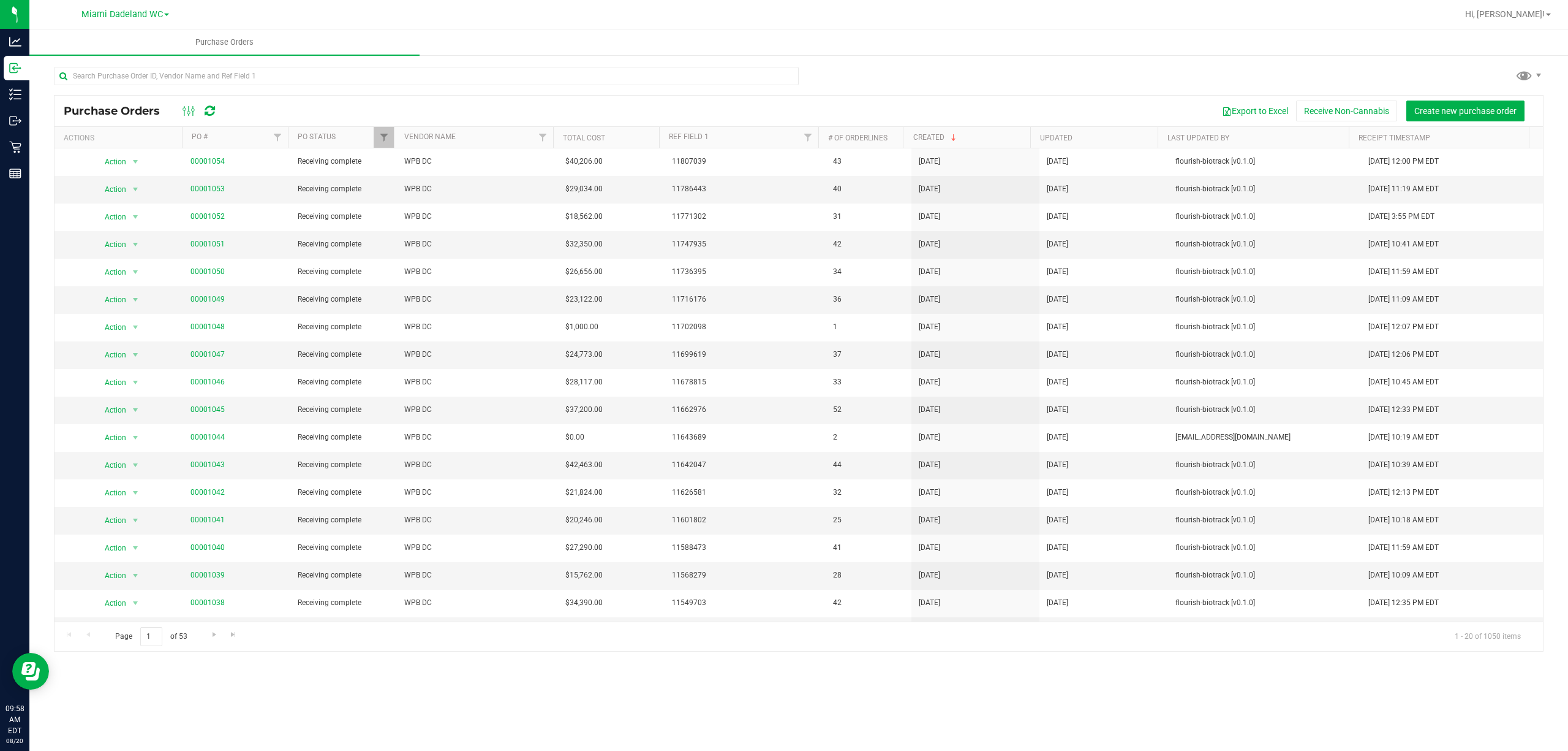
drag, startPoint x: 1595, startPoint y: 2, endPoint x: 932, endPoint y: 104, distance: 670.8
click at [879, 104] on div "Export to Excel Receive Non-Cannabis Create new purchase order" at bounding box center [881, 111] width 1305 height 21
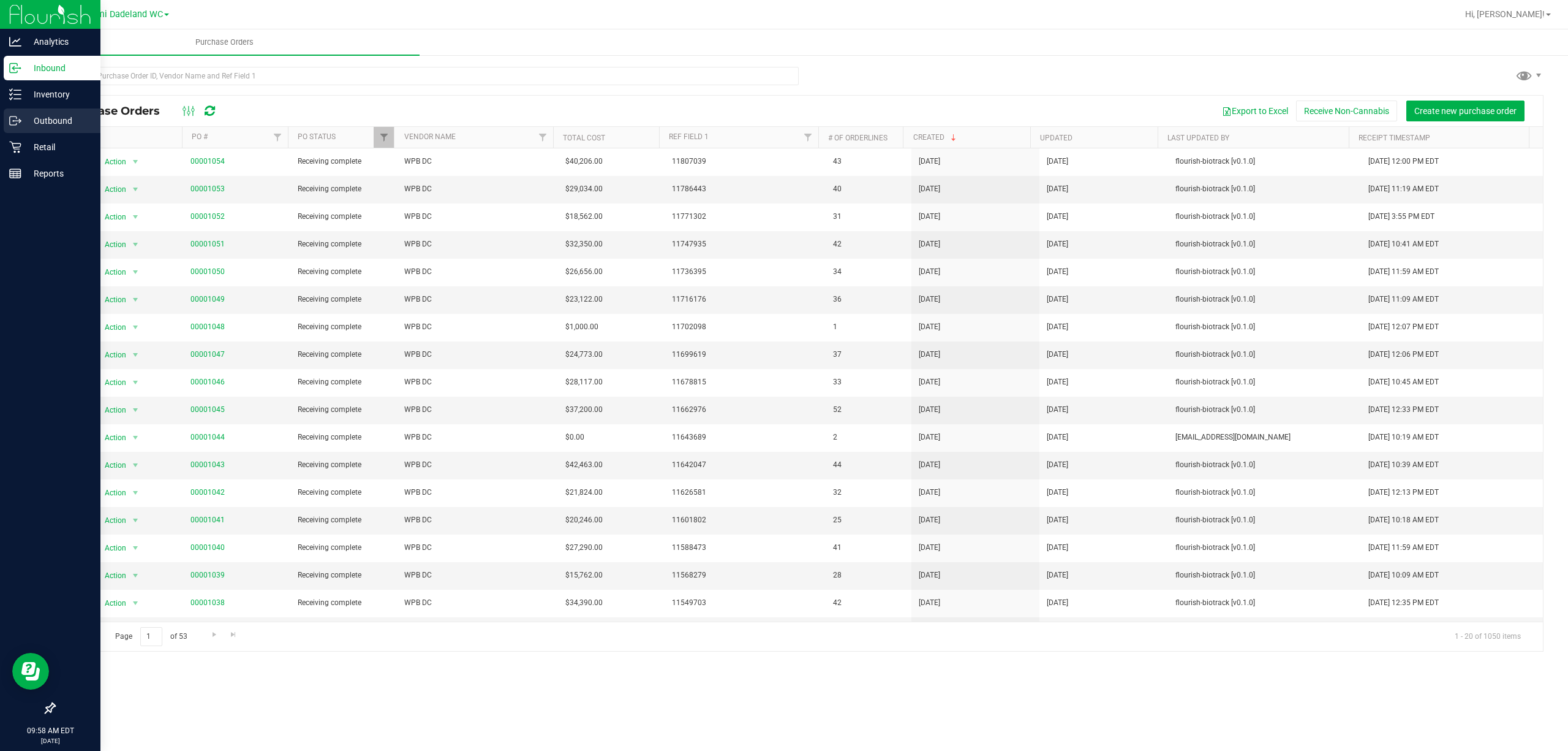
click at [52, 118] on p "Outbound" at bounding box center [58, 120] width 74 height 15
